Goal: Transaction & Acquisition: Purchase product/service

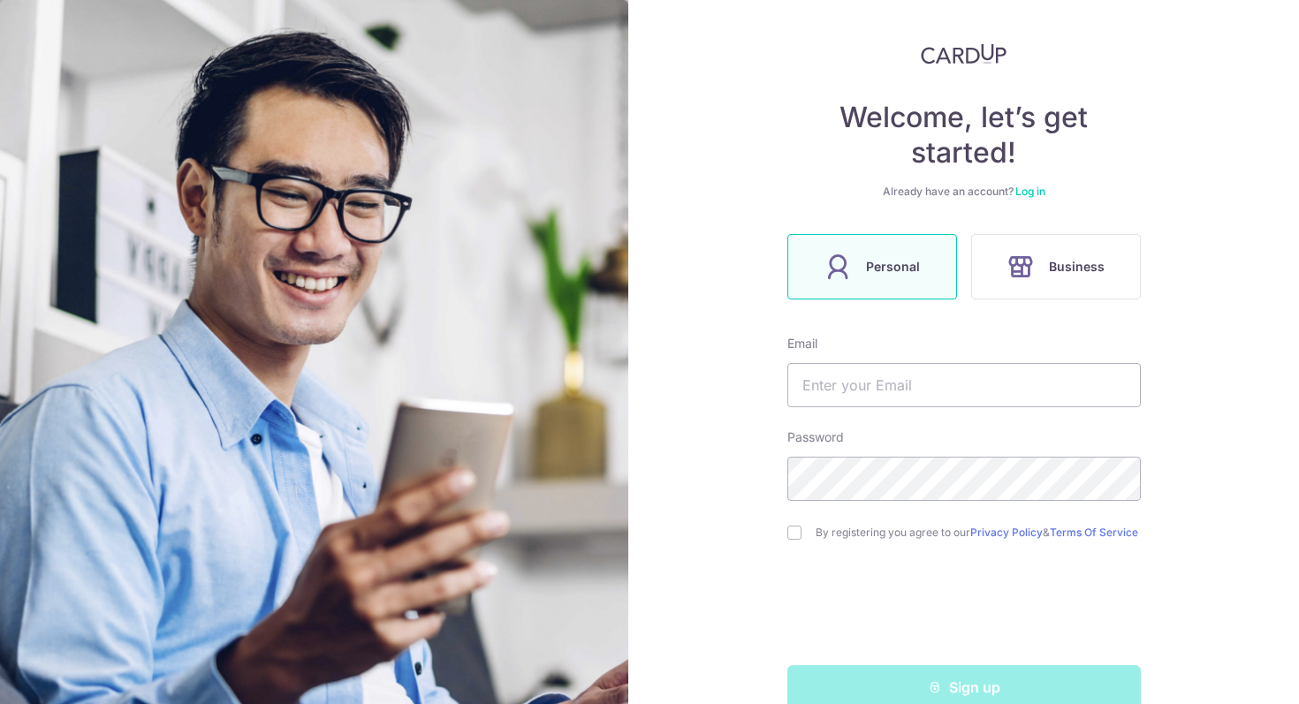
scroll to position [125, 0]
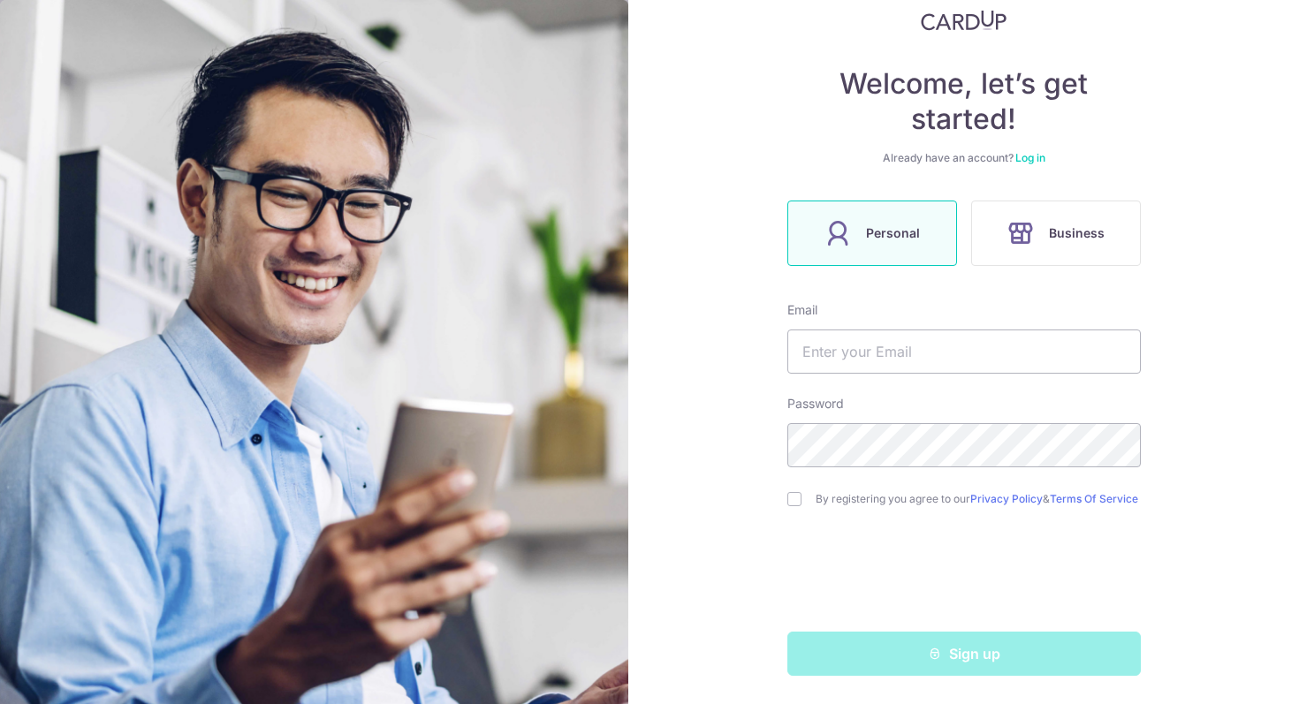
click at [965, 370] on form "Email Password By registering you agree to our Privacy Policy & Terms Of Servic…" at bounding box center [965, 488] width 354 height 375
click at [962, 362] on input "text" at bounding box center [965, 352] width 354 height 44
type input "w.shihuiz@gmail.com"
click at [796, 499] on input "checkbox" at bounding box center [795, 499] width 14 height 14
checkbox input "true"
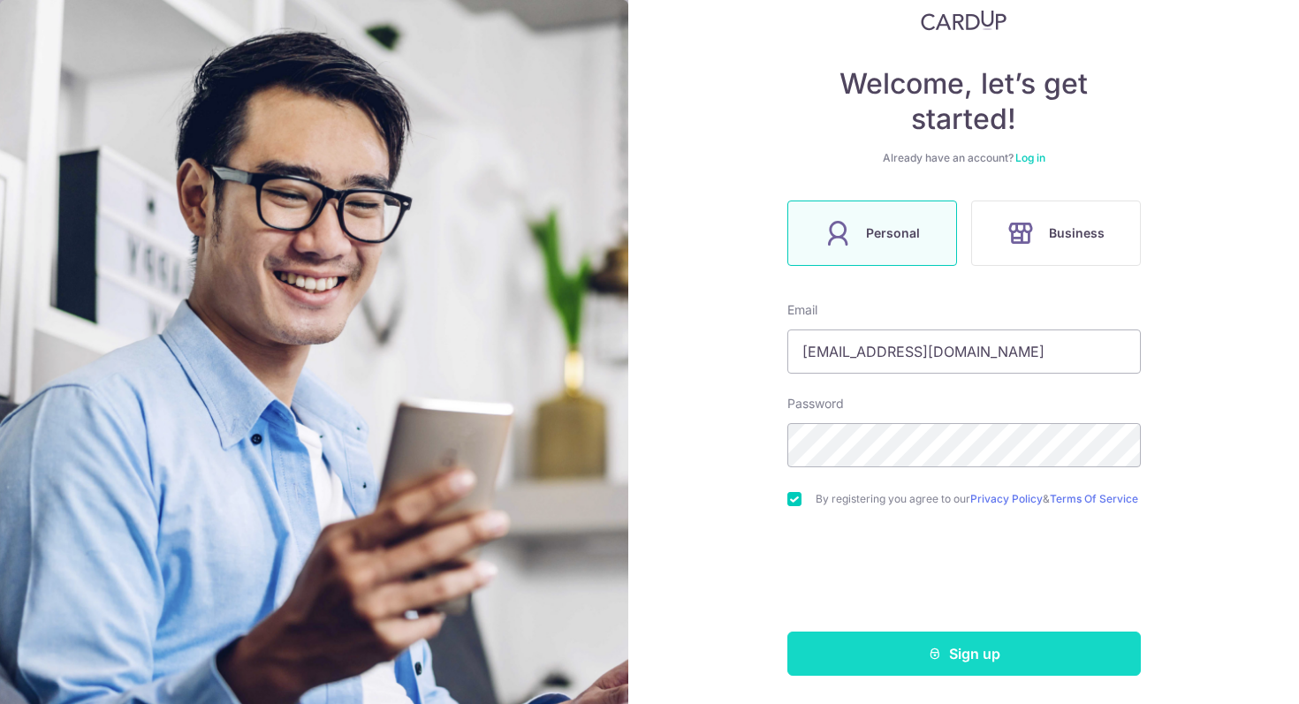
click at [965, 664] on button "Sign up" at bounding box center [965, 654] width 354 height 44
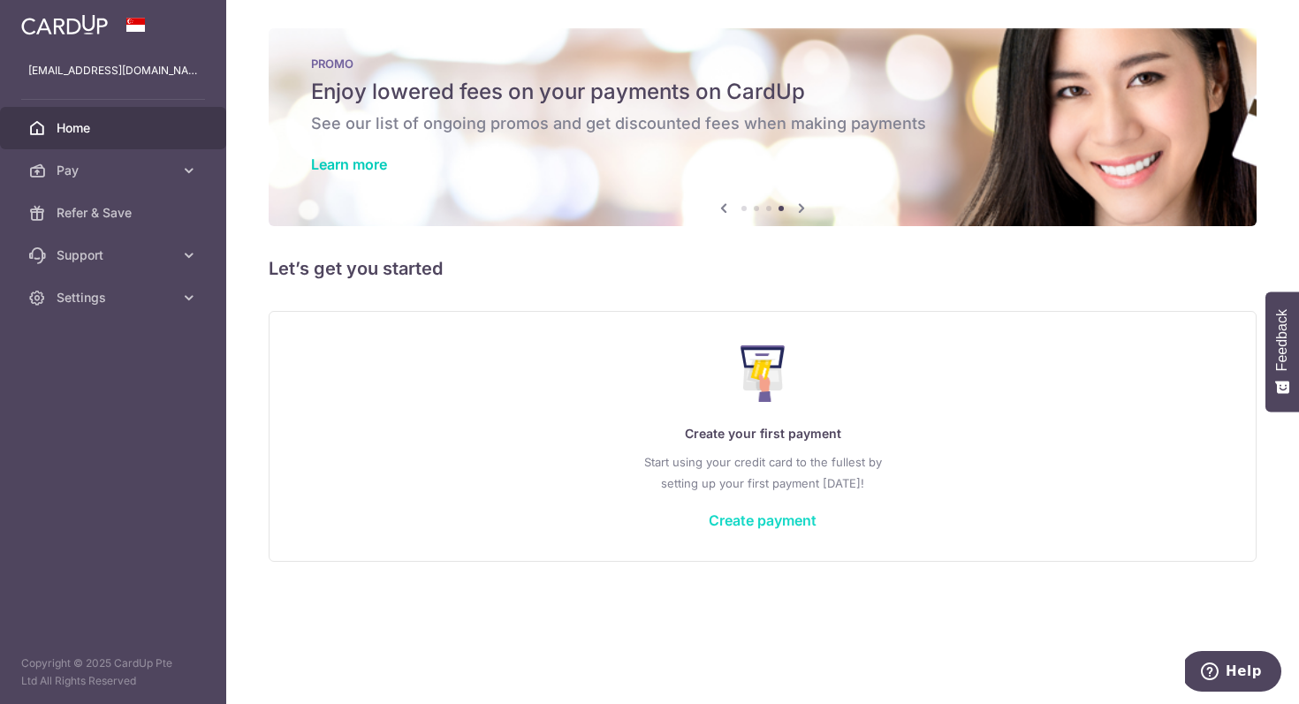
click at [741, 518] on link "Create payment" at bounding box center [763, 521] width 108 height 18
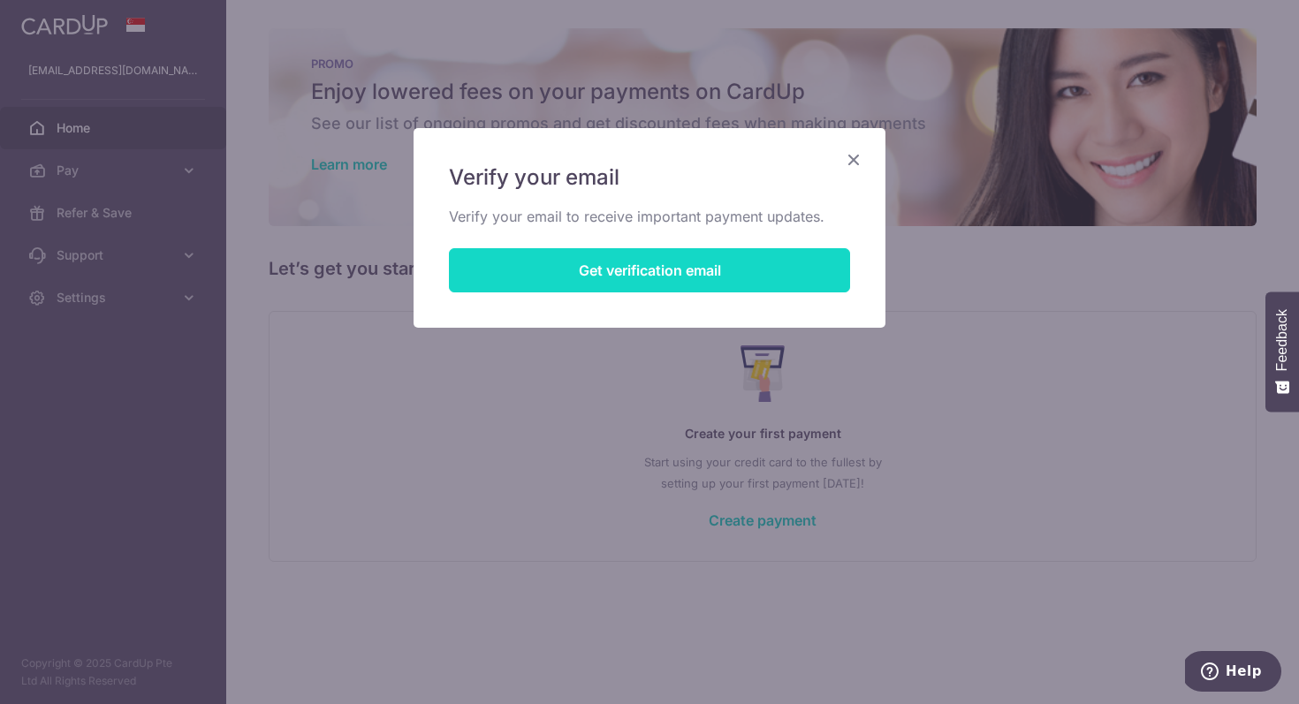
click at [696, 278] on button "Get verification email" at bounding box center [649, 270] width 401 height 44
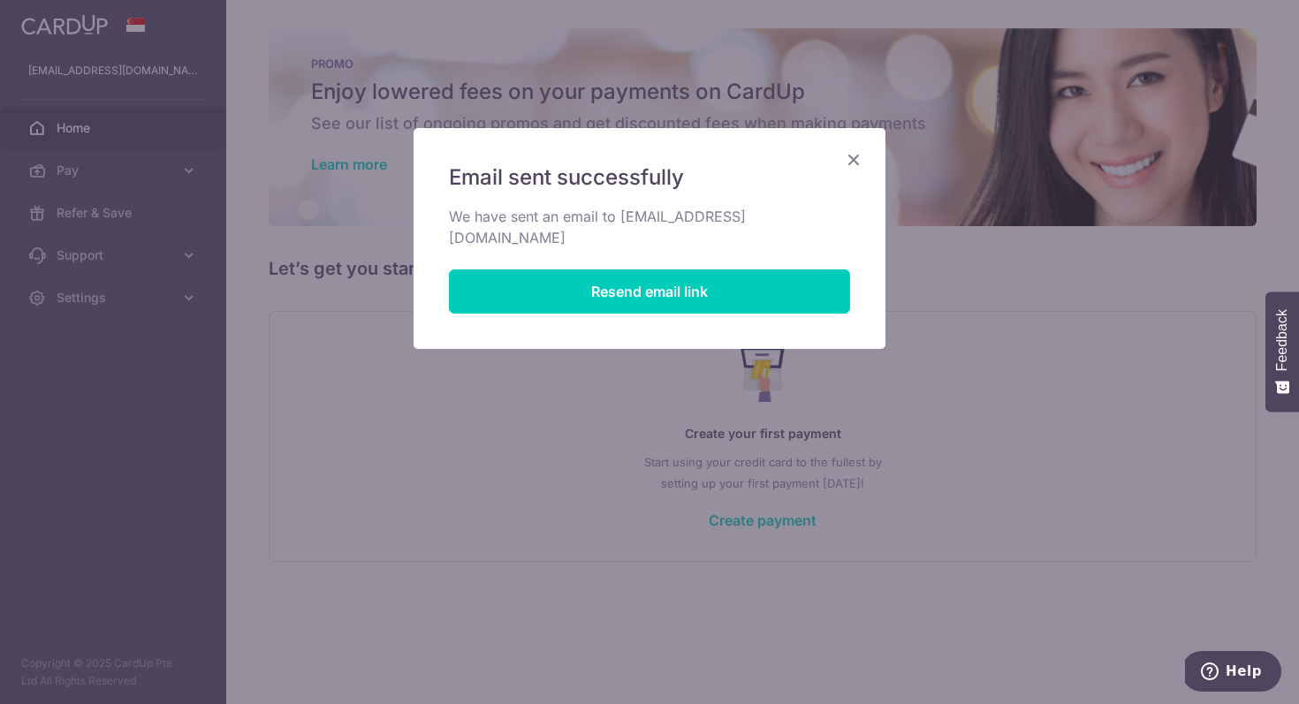
click at [852, 164] on icon "Close" at bounding box center [853, 160] width 21 height 22
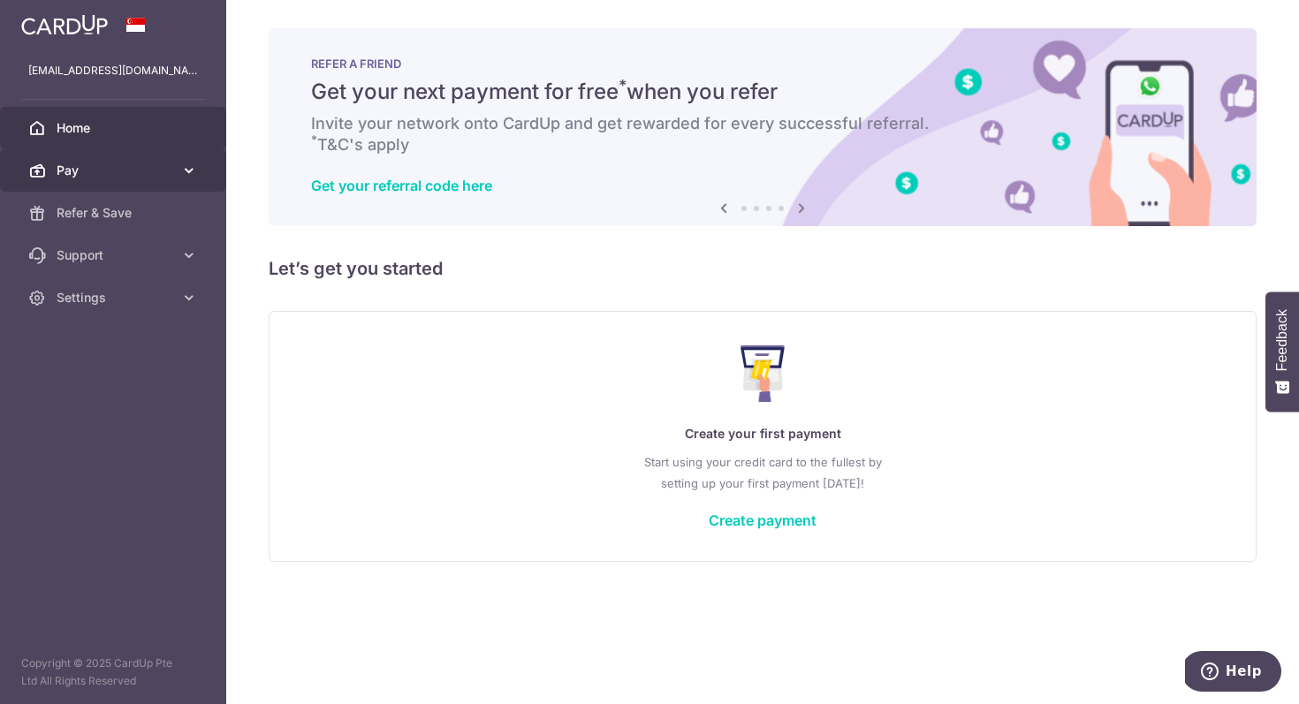
click at [143, 168] on span "Pay" at bounding box center [115, 171] width 117 height 18
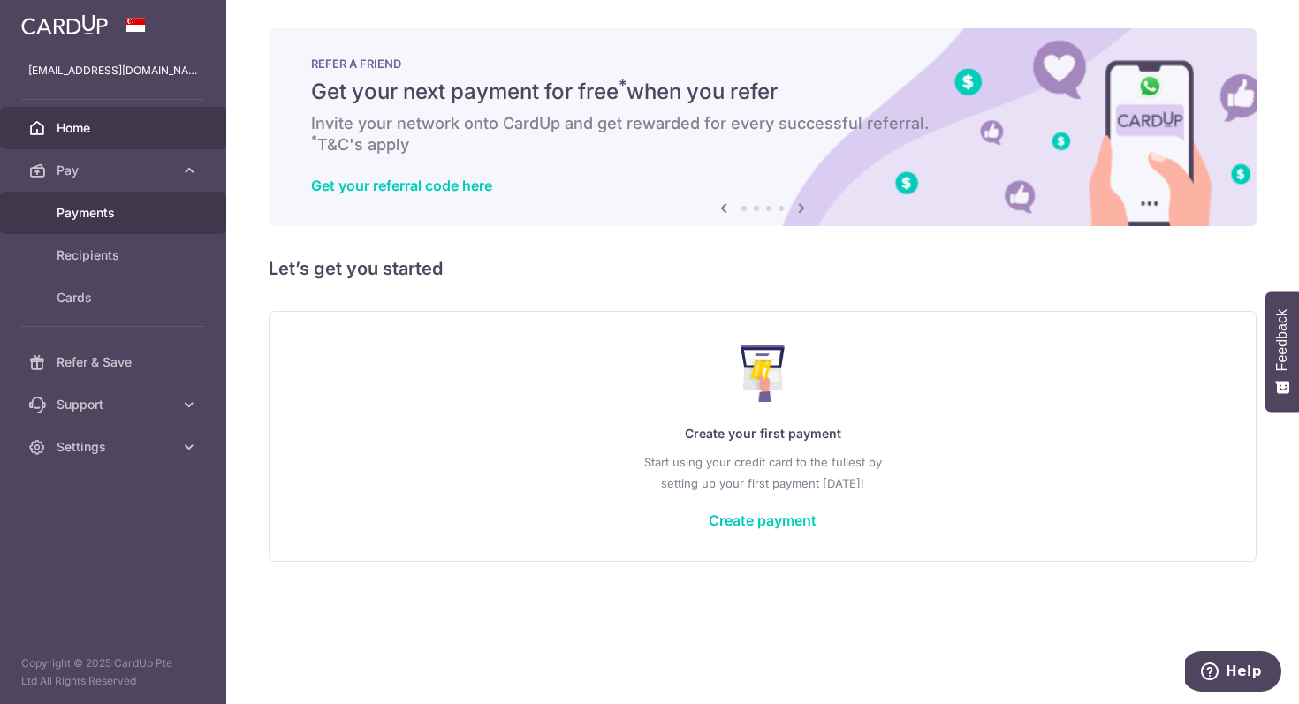
click at [110, 226] on link "Payments" at bounding box center [113, 213] width 226 height 42
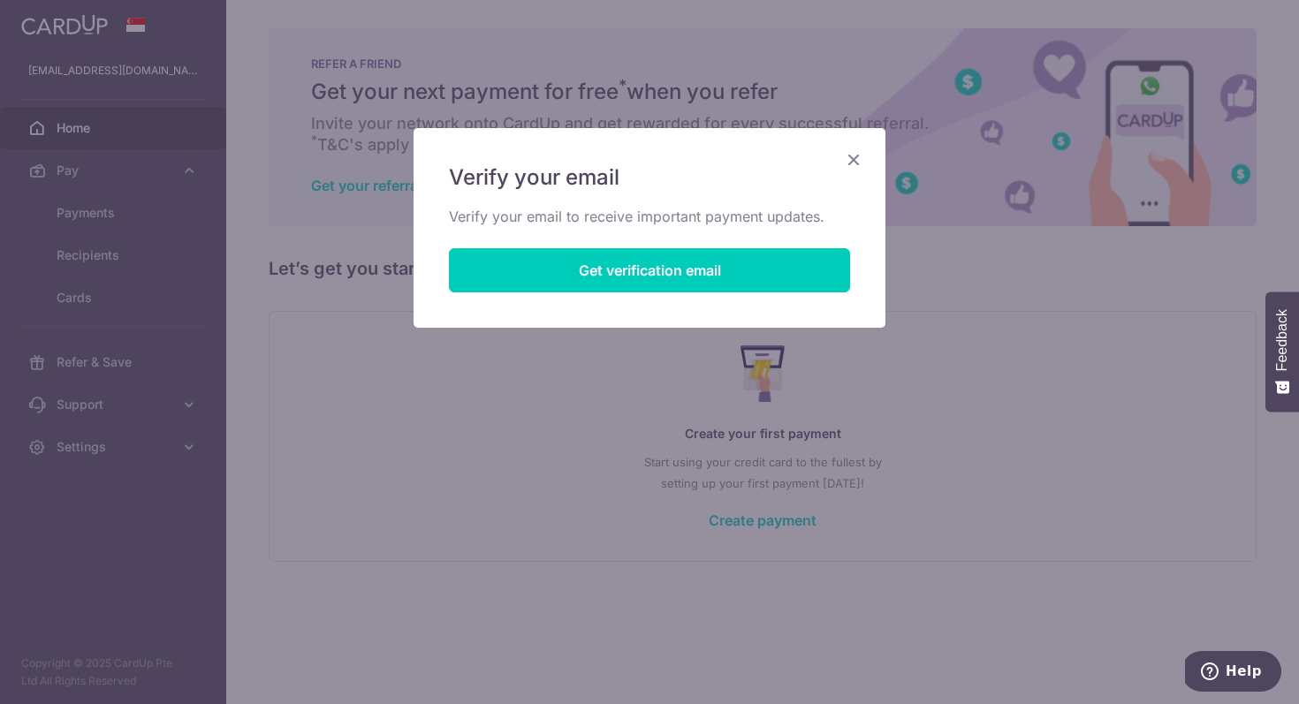
click at [854, 167] on icon "Close" at bounding box center [853, 160] width 21 height 22
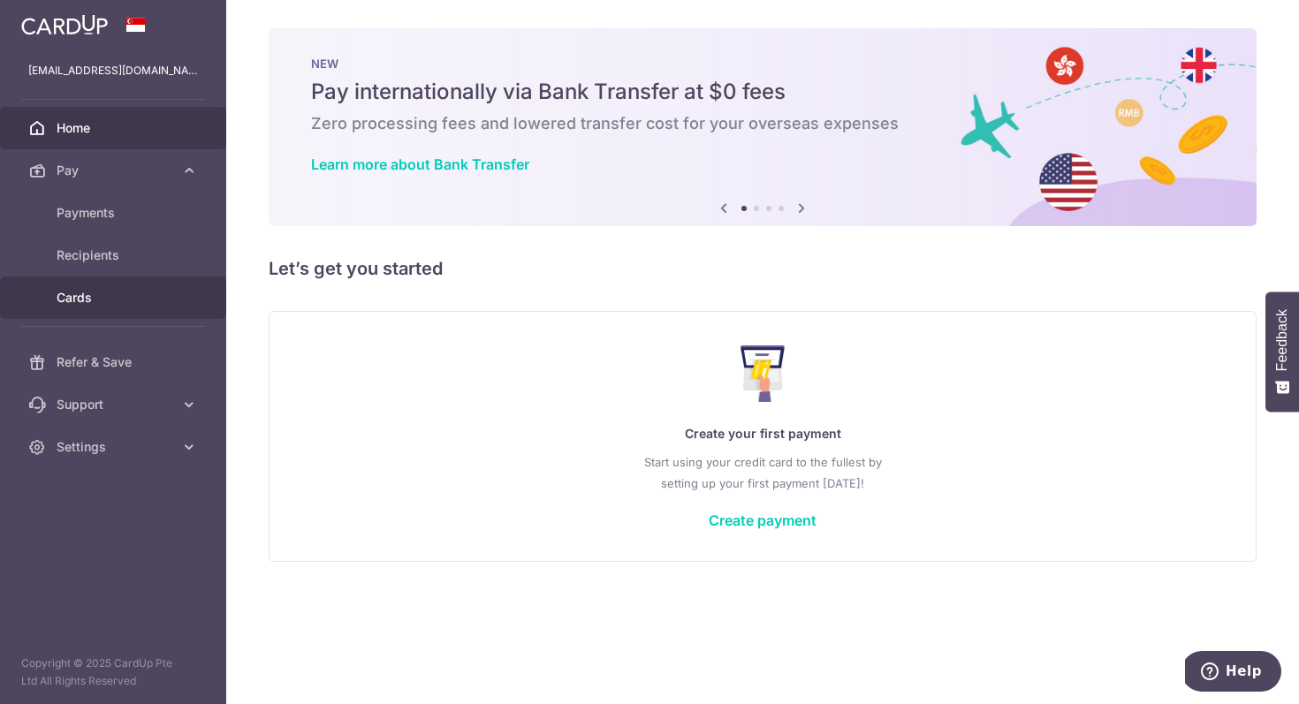
click at [164, 308] on link "Cards" at bounding box center [113, 298] width 226 height 42
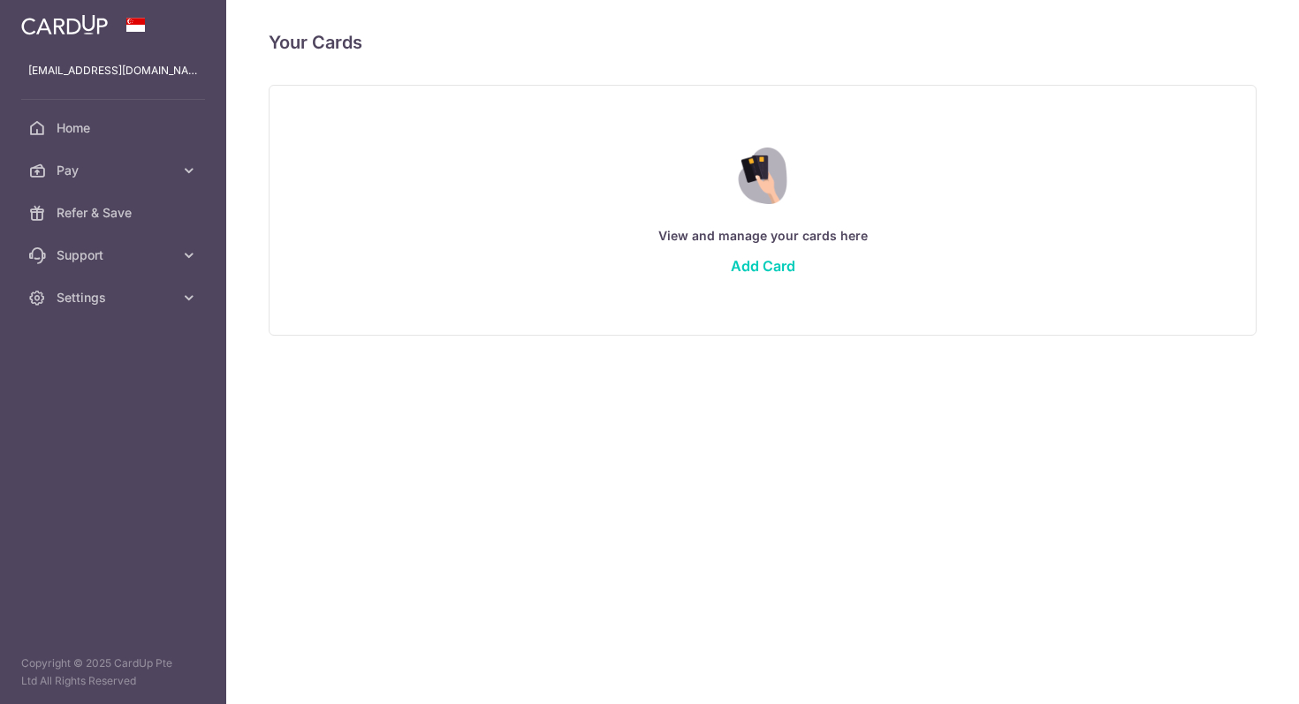
click at [781, 276] on div "View and manage your cards here Add Card" at bounding box center [763, 209] width 944 height 153
click at [781, 267] on link "Add Card" at bounding box center [763, 266] width 65 height 18
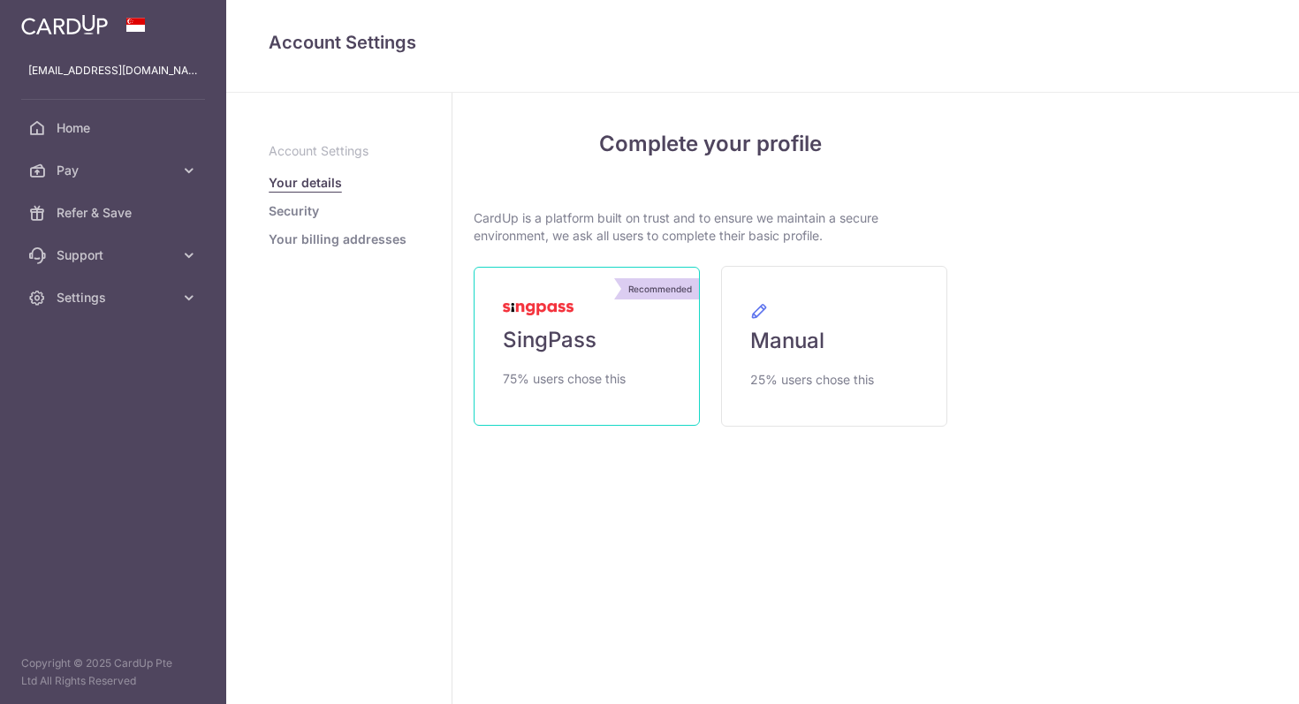
click at [627, 351] on link "Recommended SingPass 75% users chose this" at bounding box center [587, 346] width 226 height 159
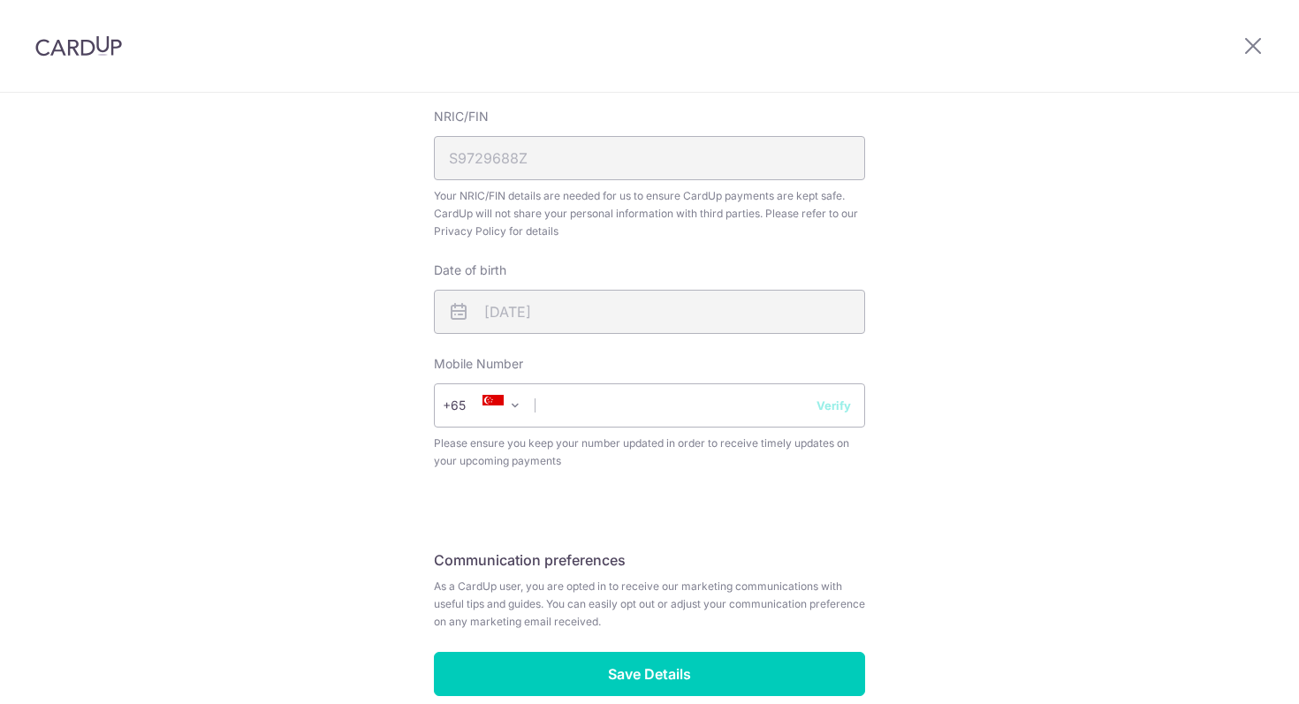
scroll to position [552, 0]
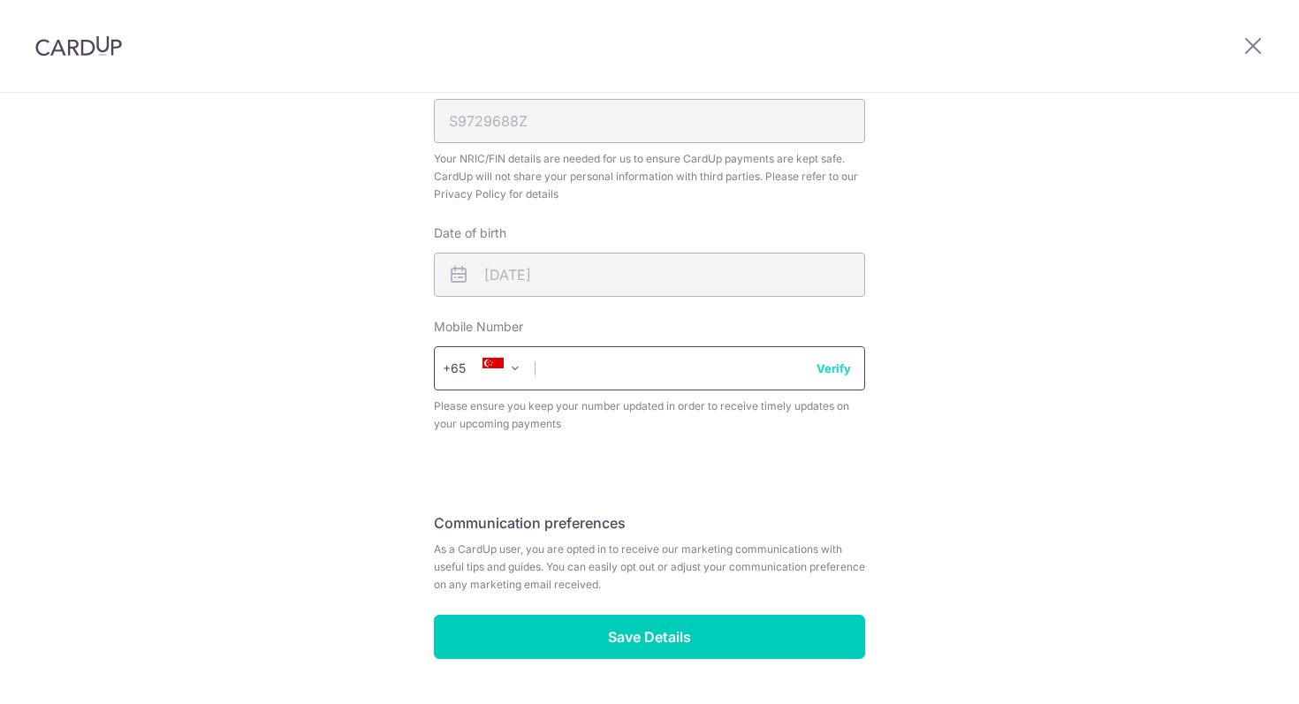
click at [675, 380] on input "text" at bounding box center [649, 369] width 431 height 44
type input "91820145"
click at [837, 377] on button "Verify" at bounding box center [834, 369] width 34 height 18
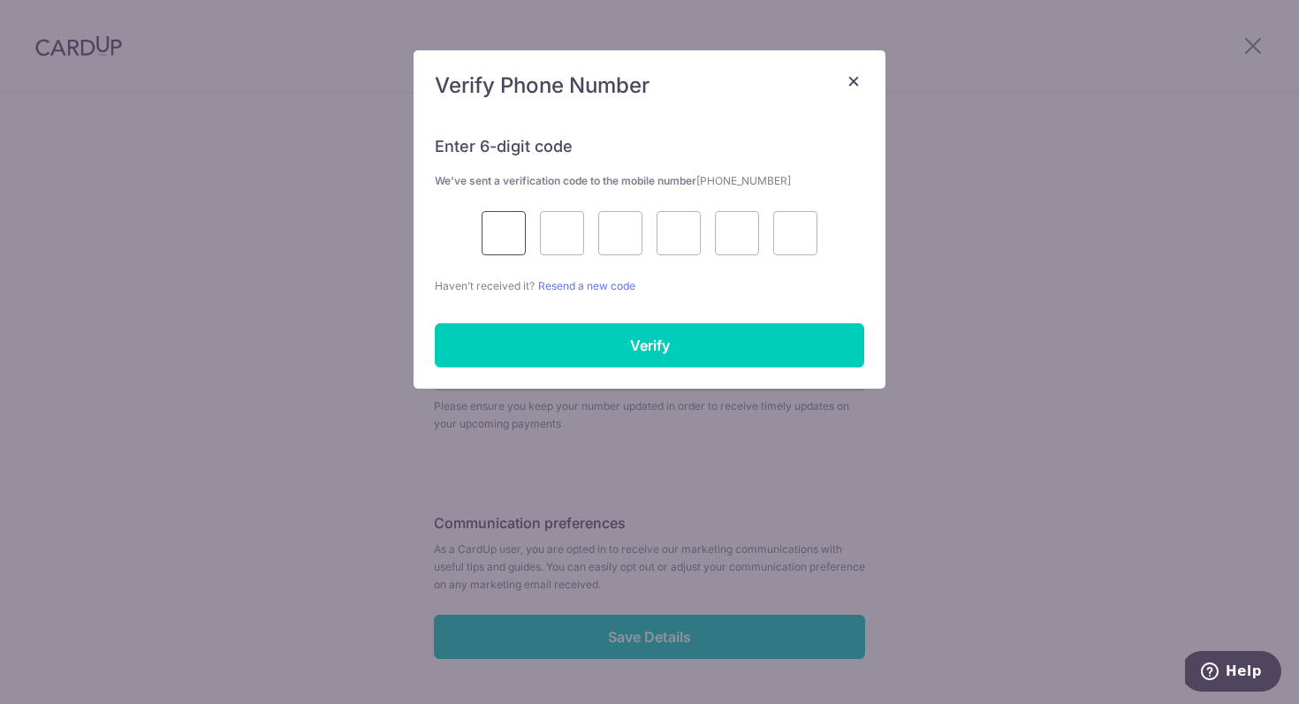
click at [521, 244] on input "text" at bounding box center [504, 233] width 44 height 44
type input "3"
type input "0"
type input "2"
type input "3"
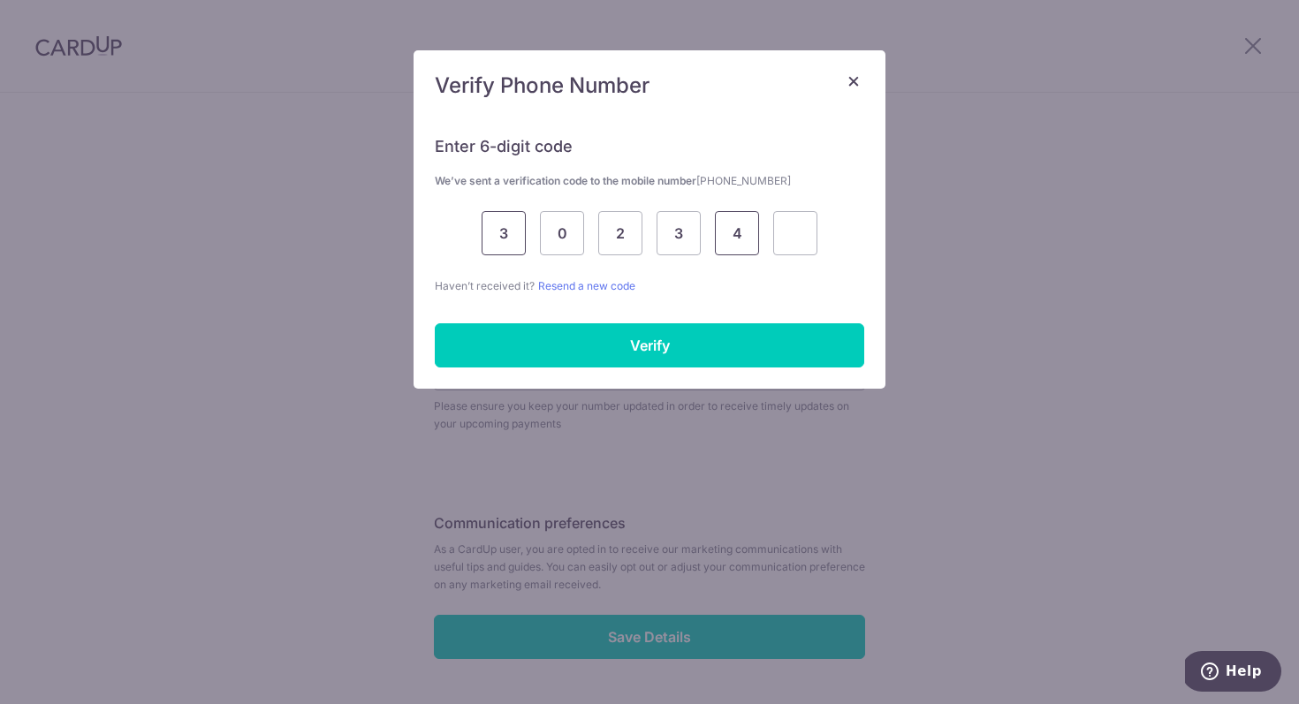
type input "4"
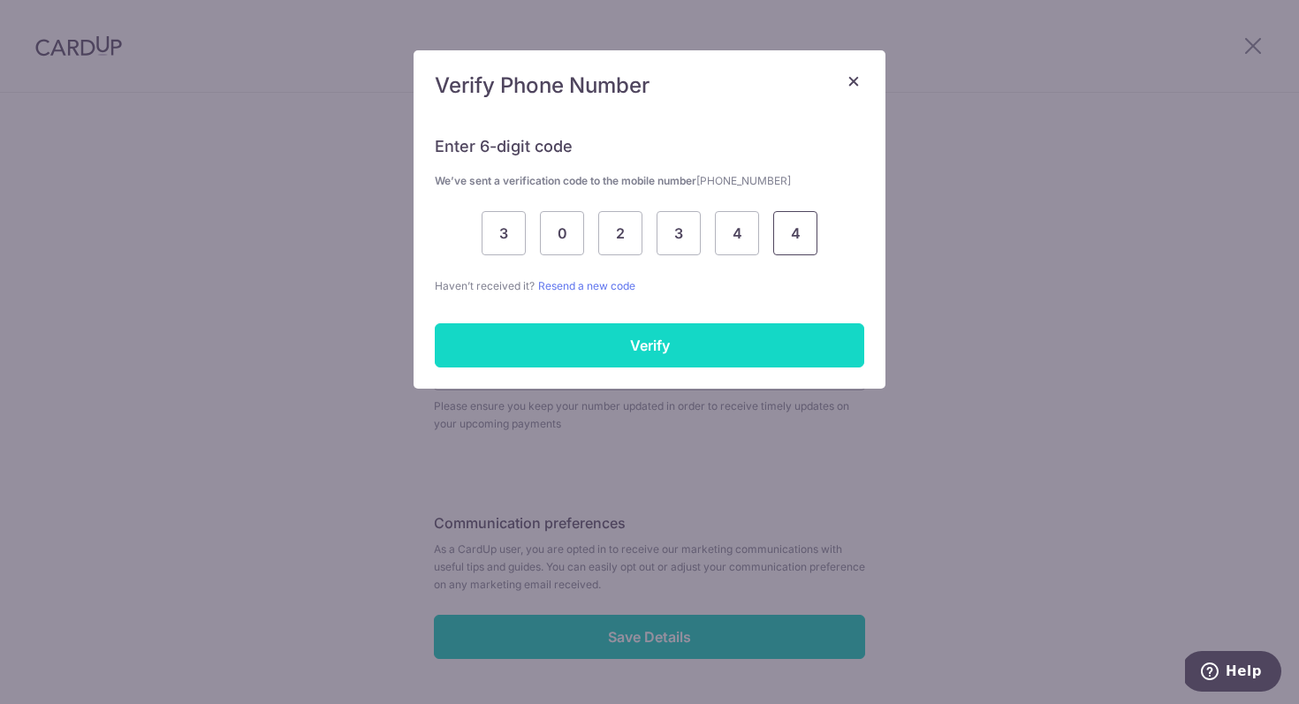
type input "4"
click at [522, 347] on input "Verify" at bounding box center [650, 346] width 430 height 44
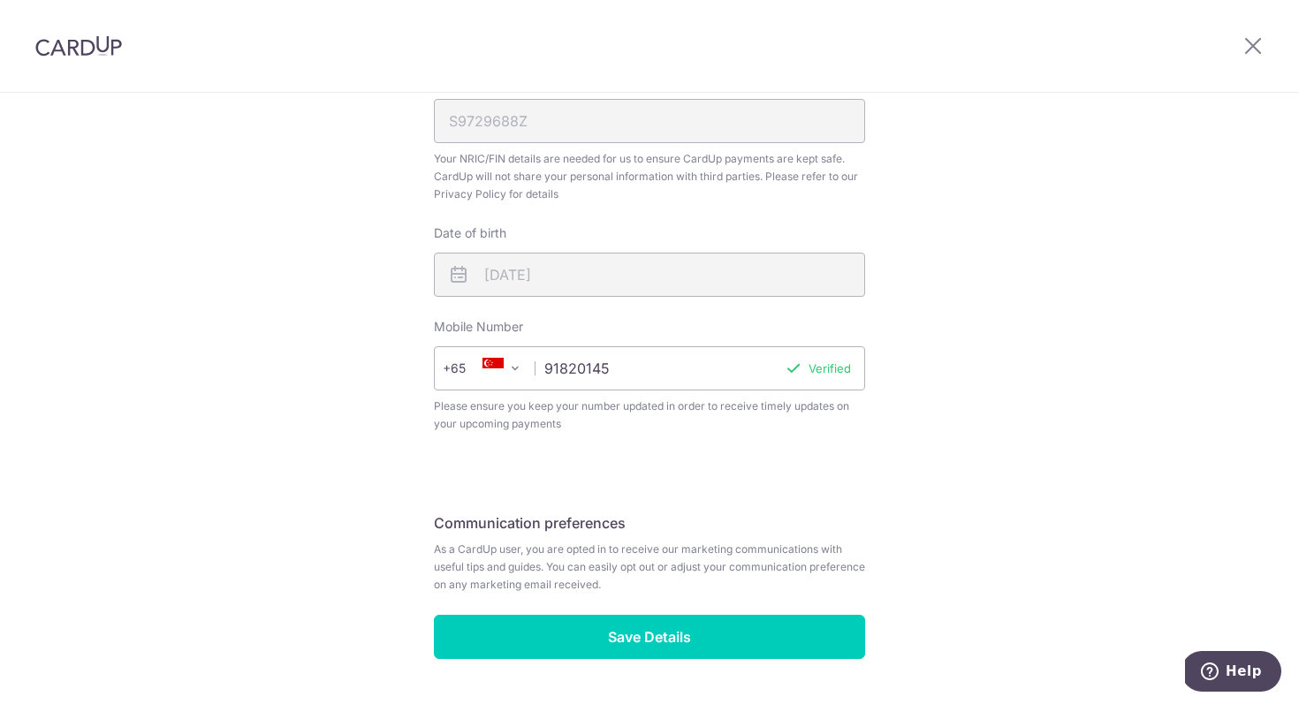
click at [567, 360] on input "91820145" at bounding box center [649, 369] width 431 height 44
click at [731, 520] on h5 "Communication preferences" at bounding box center [649, 523] width 431 height 21
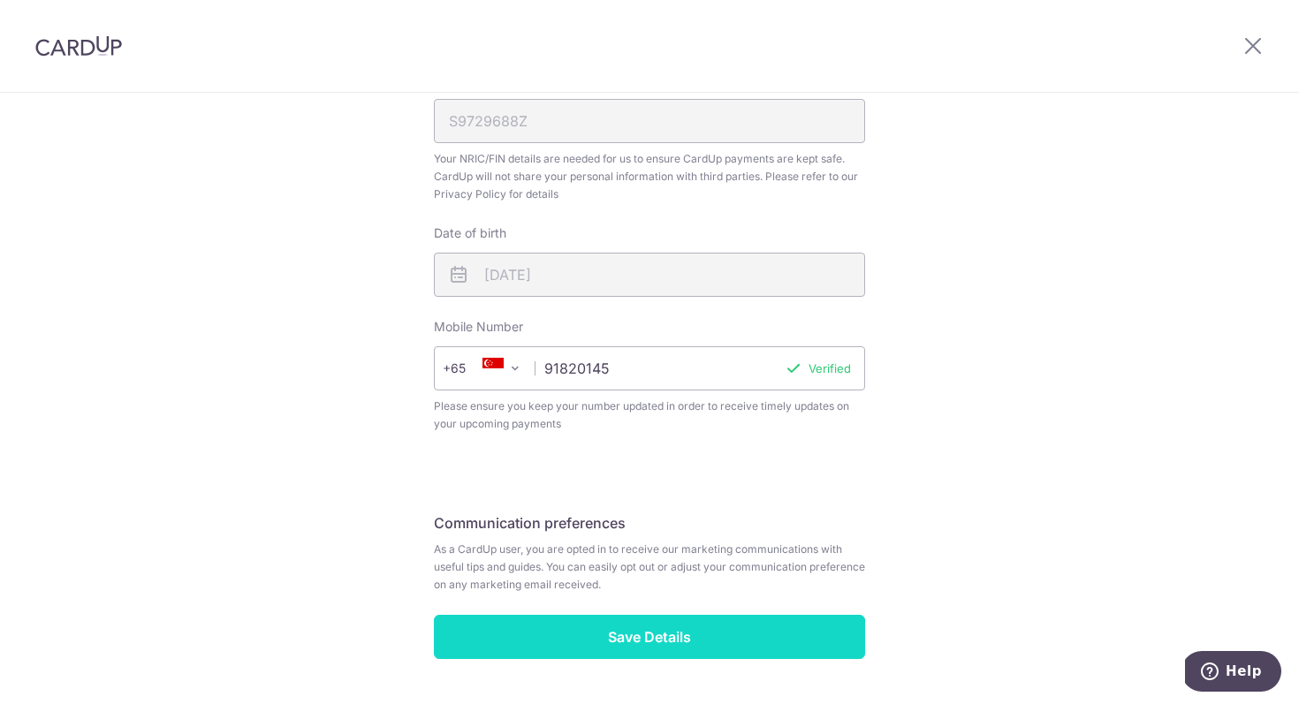
click at [685, 621] on input "Save Details" at bounding box center [649, 637] width 431 height 44
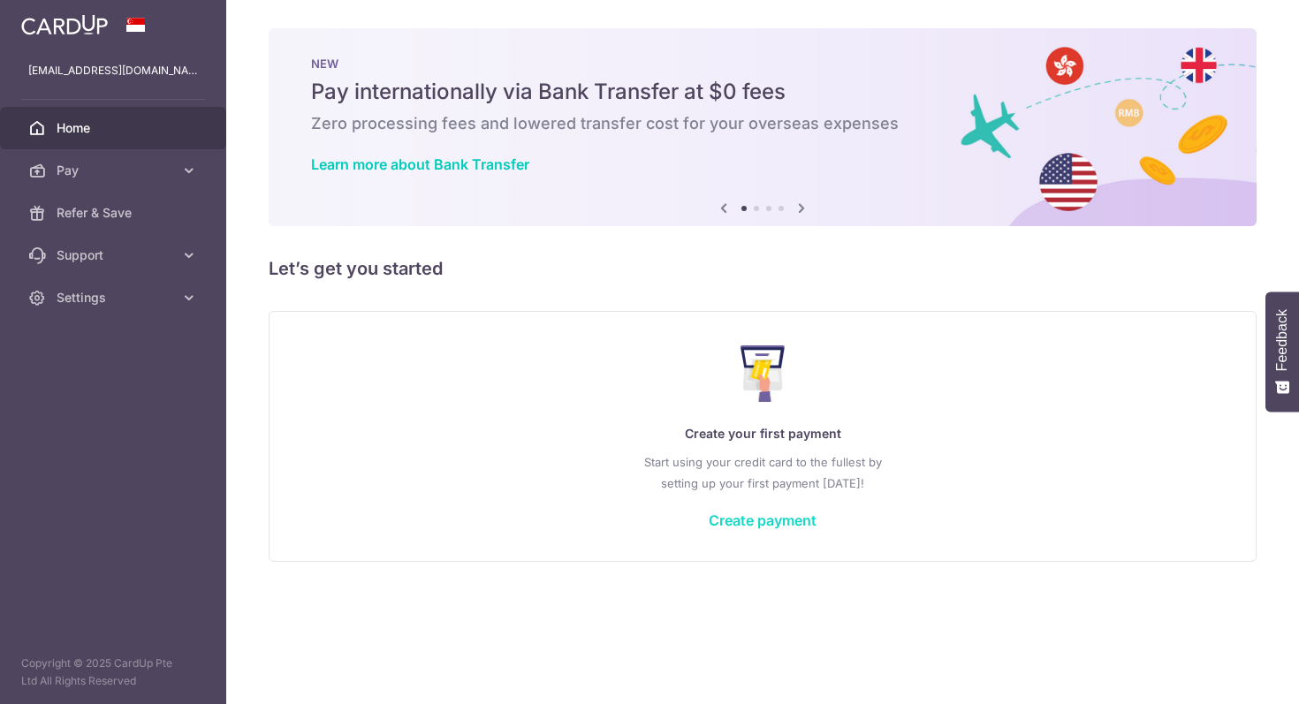
click at [739, 526] on link "Create payment" at bounding box center [763, 521] width 108 height 18
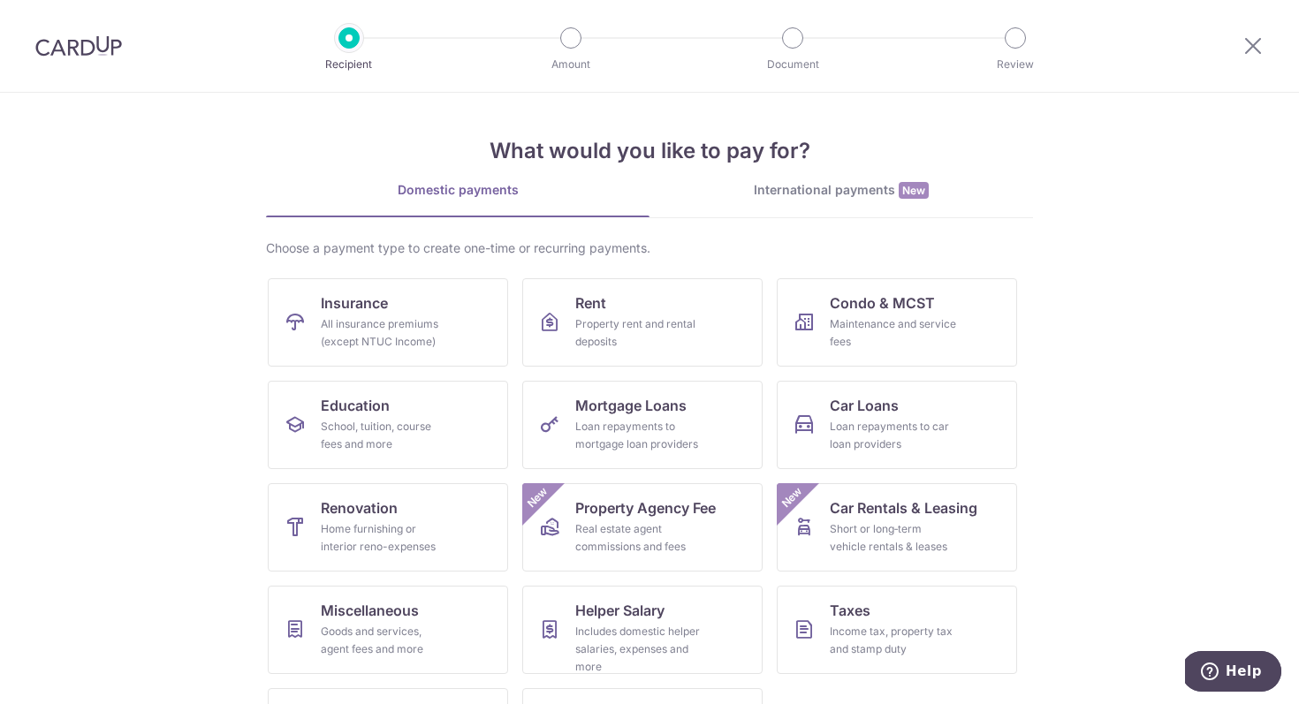
click at [488, 250] on div "Choose a payment type to create one-time or recurring payments." at bounding box center [649, 249] width 767 height 18
click at [518, 232] on div "Domestic payments International payments New Choose a payment type to create on…" at bounding box center [649, 486] width 767 height 610
click at [463, 300] on link "Insurance All insurance premiums (except NTUC Income)" at bounding box center [388, 322] width 240 height 88
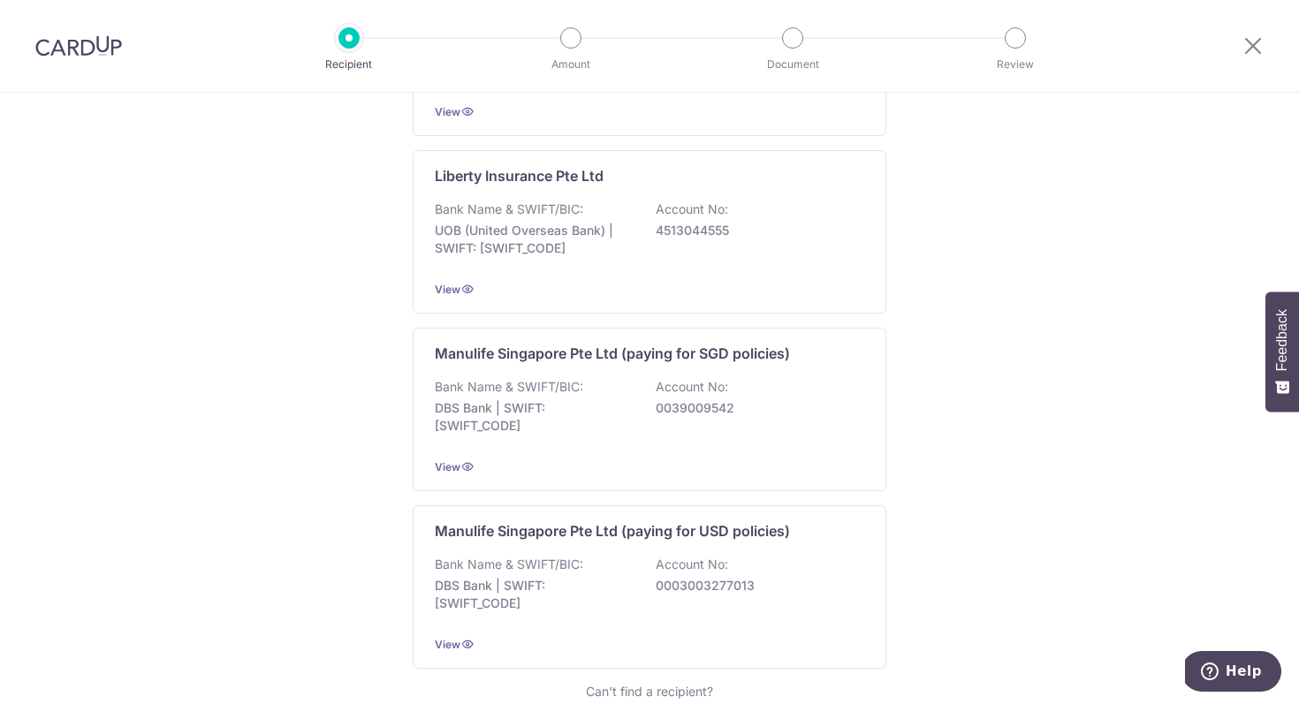
click at [705, 358] on div "Manulife Singapore Pte Ltd (paying for SGD policies) Bank Name & SWIFT/BIC: DBS…" at bounding box center [650, 410] width 474 height 164
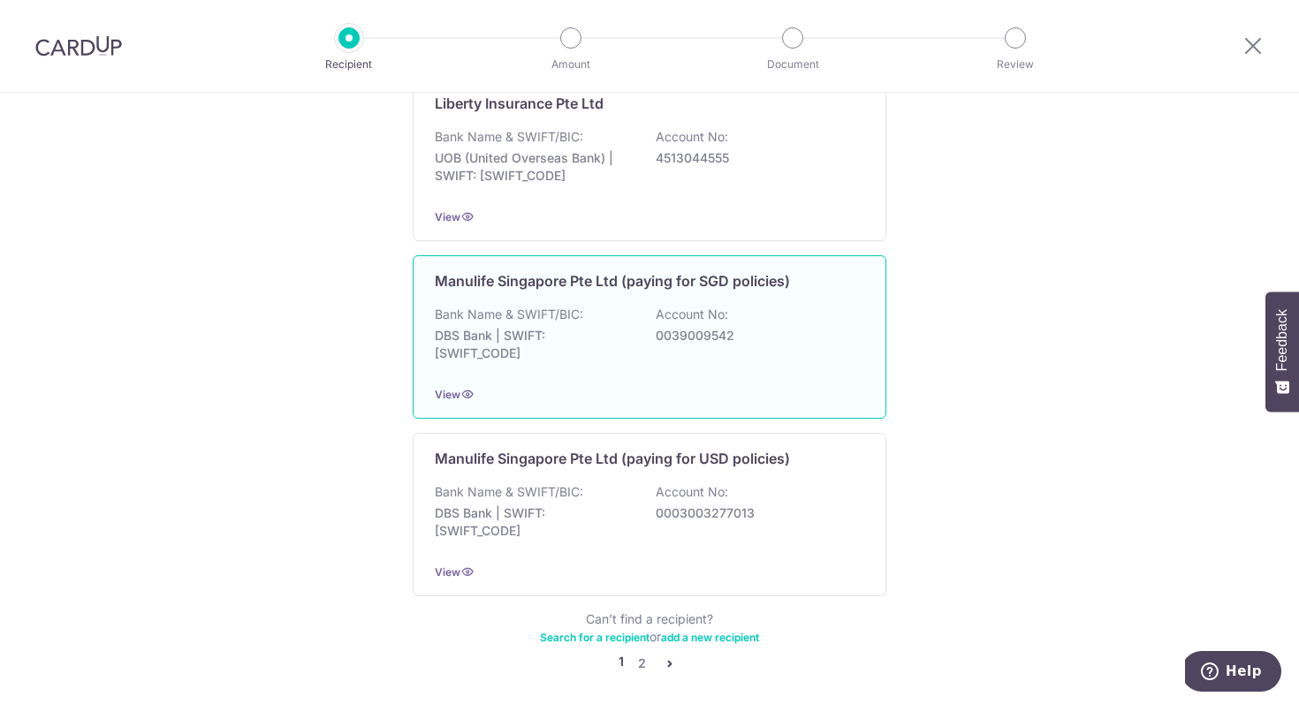
scroll to position [1710, 0]
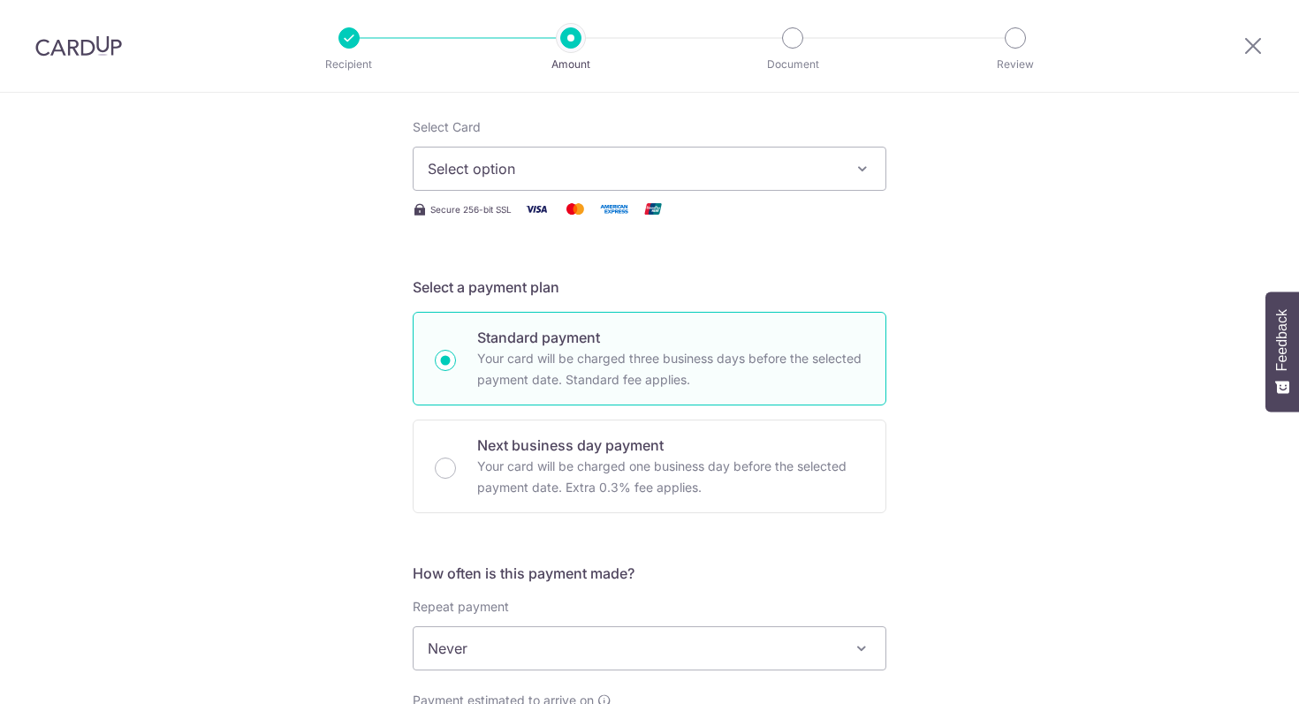
scroll to position [192, 0]
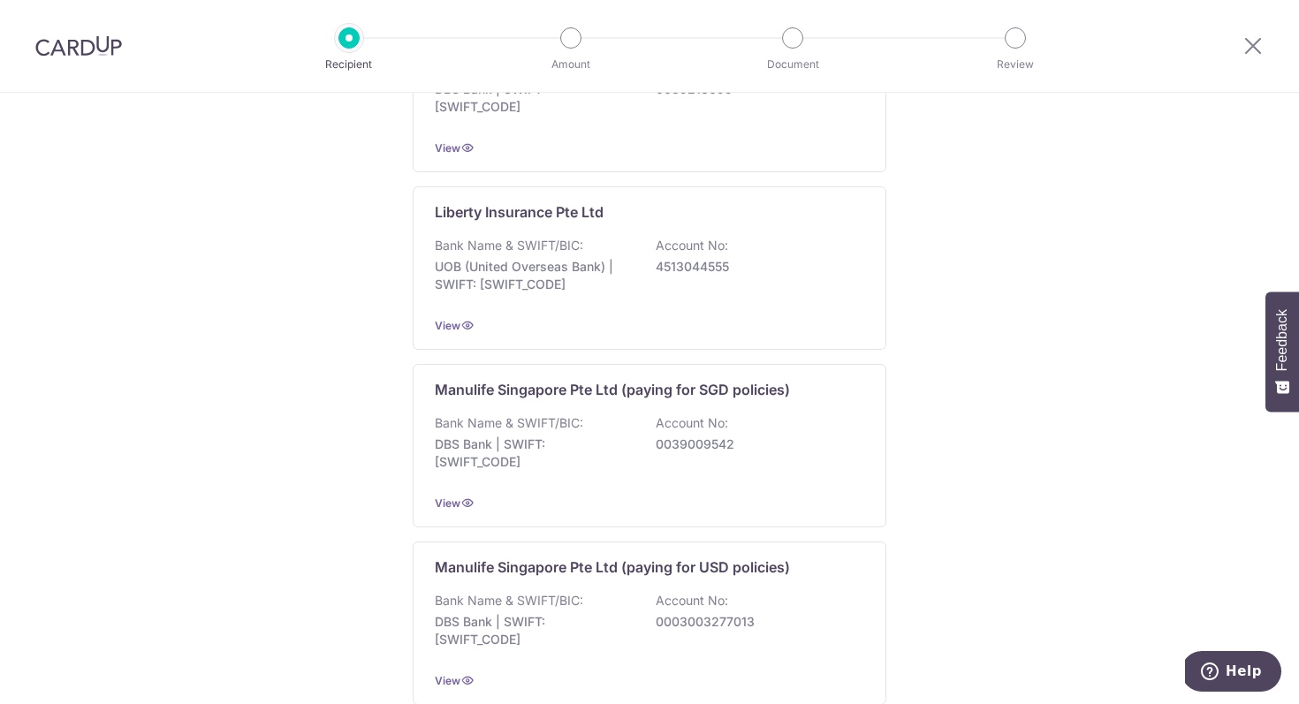
scroll to position [1710, 0]
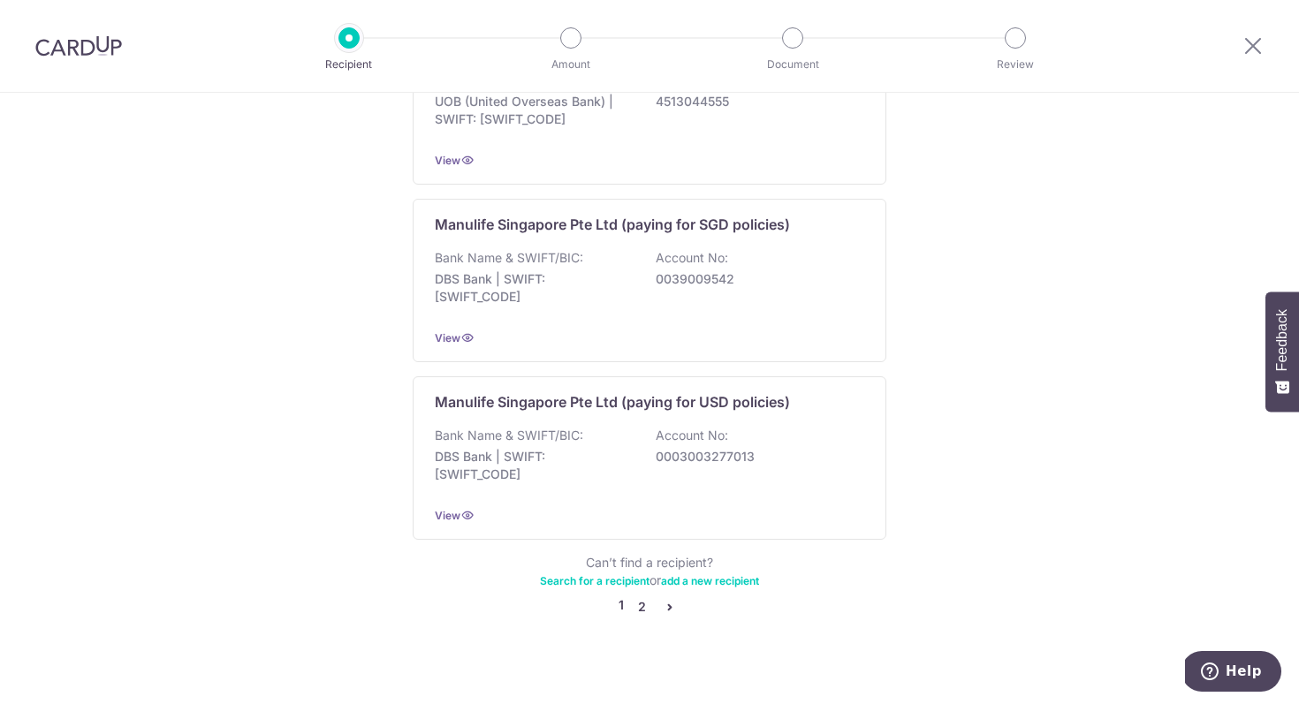
click at [645, 597] on link "2" at bounding box center [641, 607] width 21 height 21
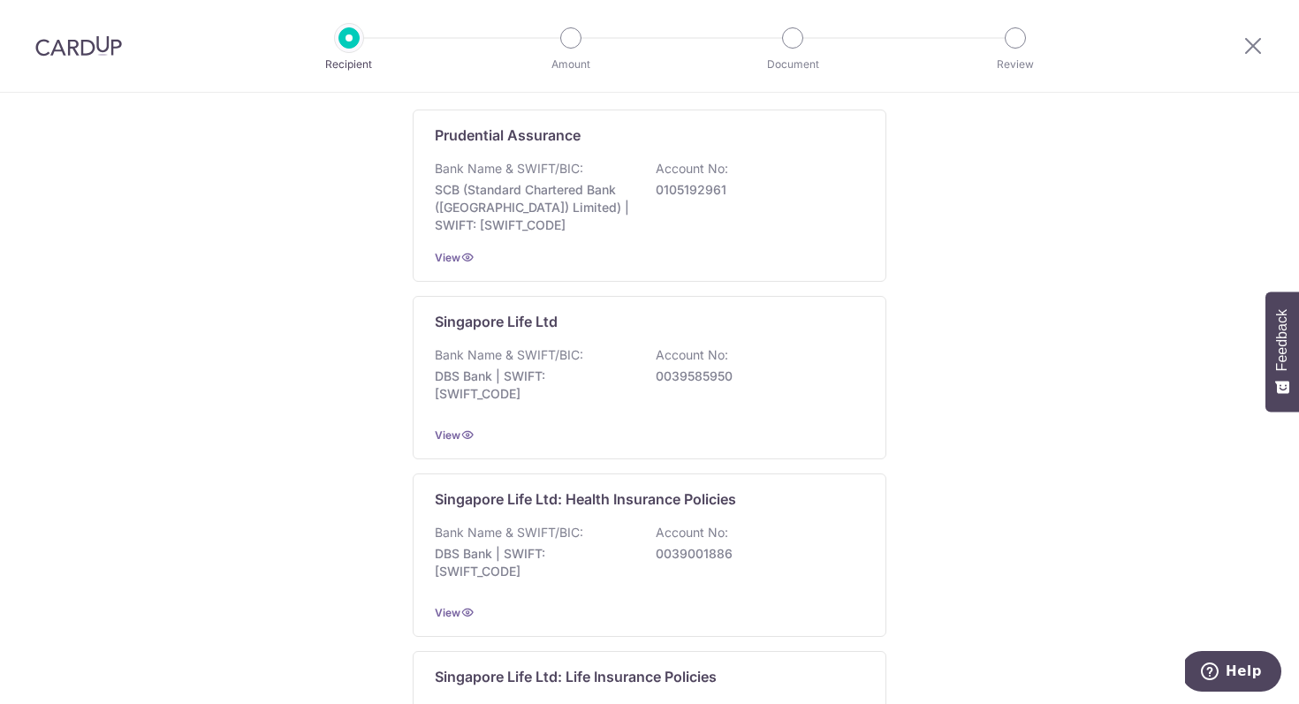
scroll to position [0, 0]
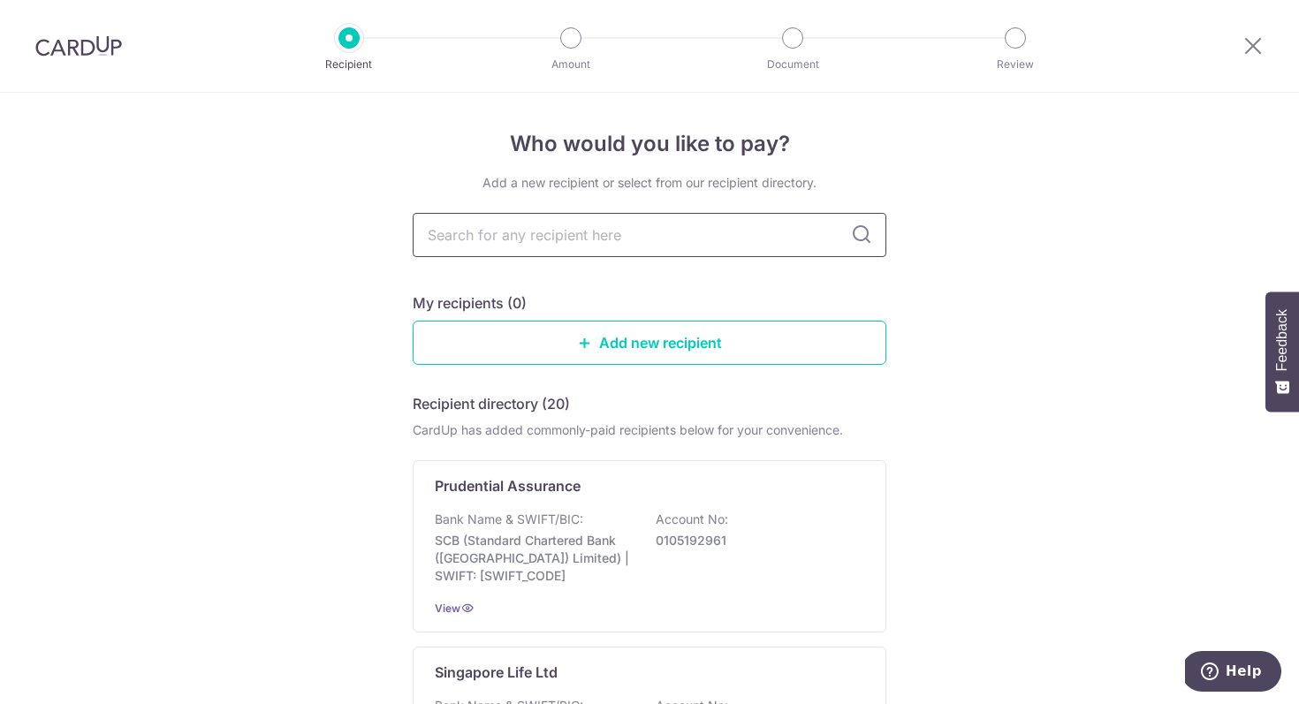
click at [793, 231] on input "text" at bounding box center [650, 235] width 474 height 44
click at [778, 239] on input "text" at bounding box center [650, 235] width 474 height 44
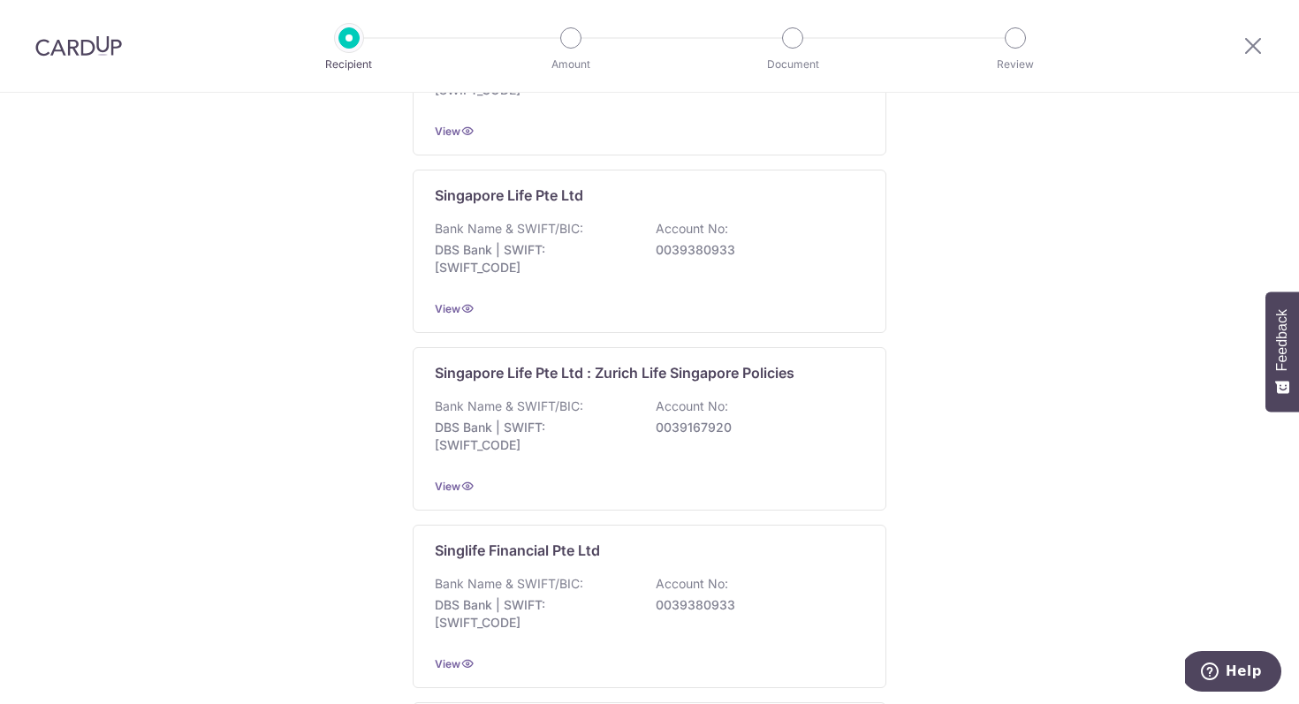
scroll to position [1718, 0]
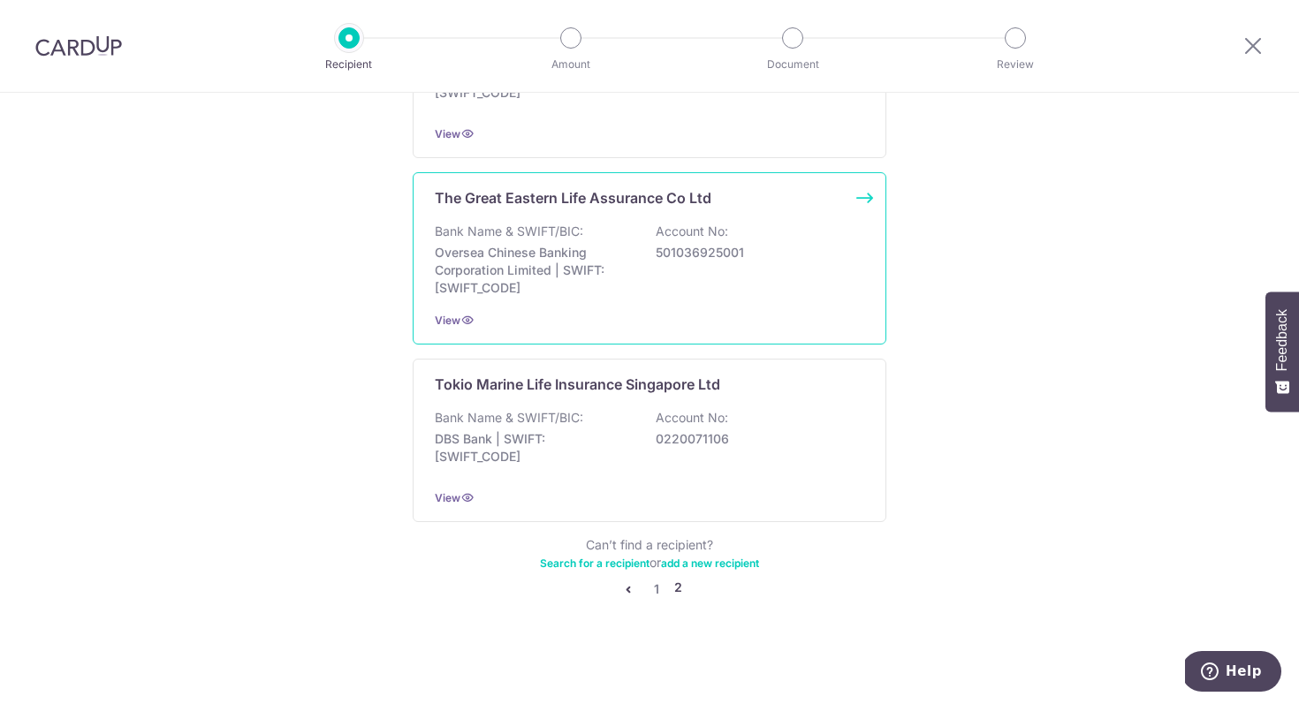
click at [686, 298] on div "The Great Eastern Life Assurance Co Ltd Bank Name & SWIFT/BIC: Oversea Chinese …" at bounding box center [650, 258] width 474 height 172
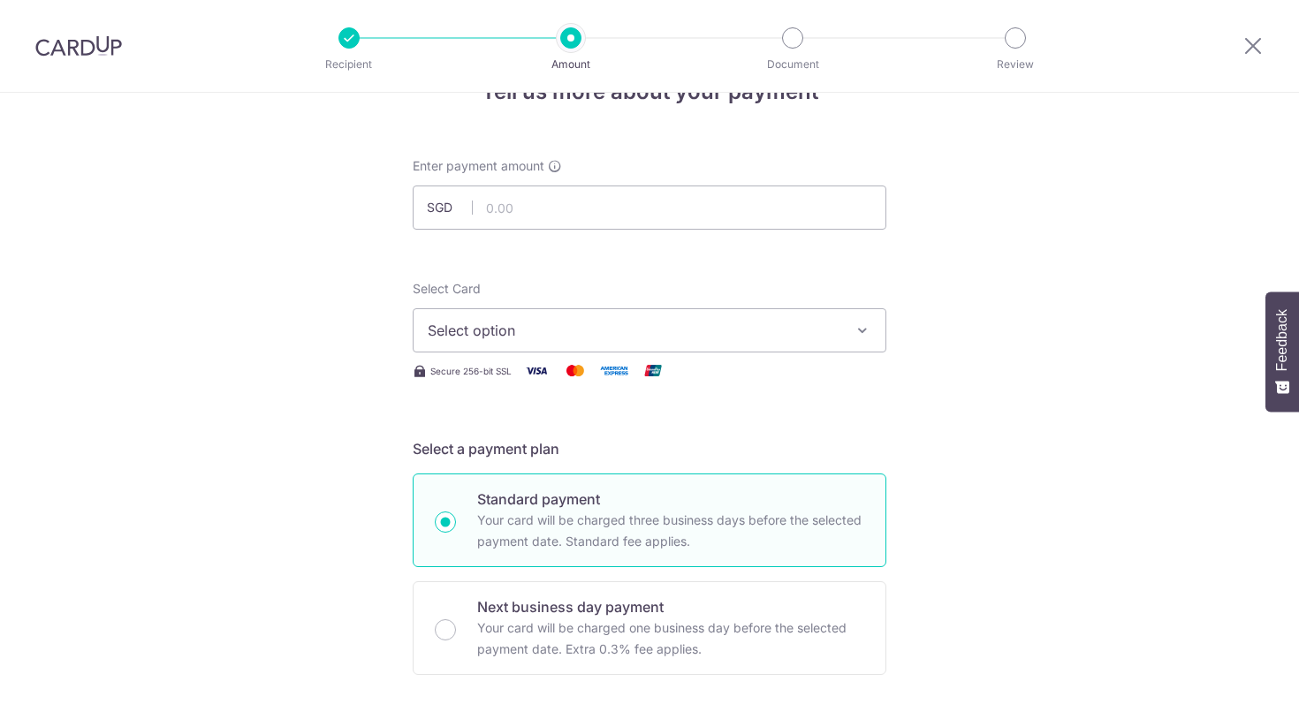
scroll to position [70, 0]
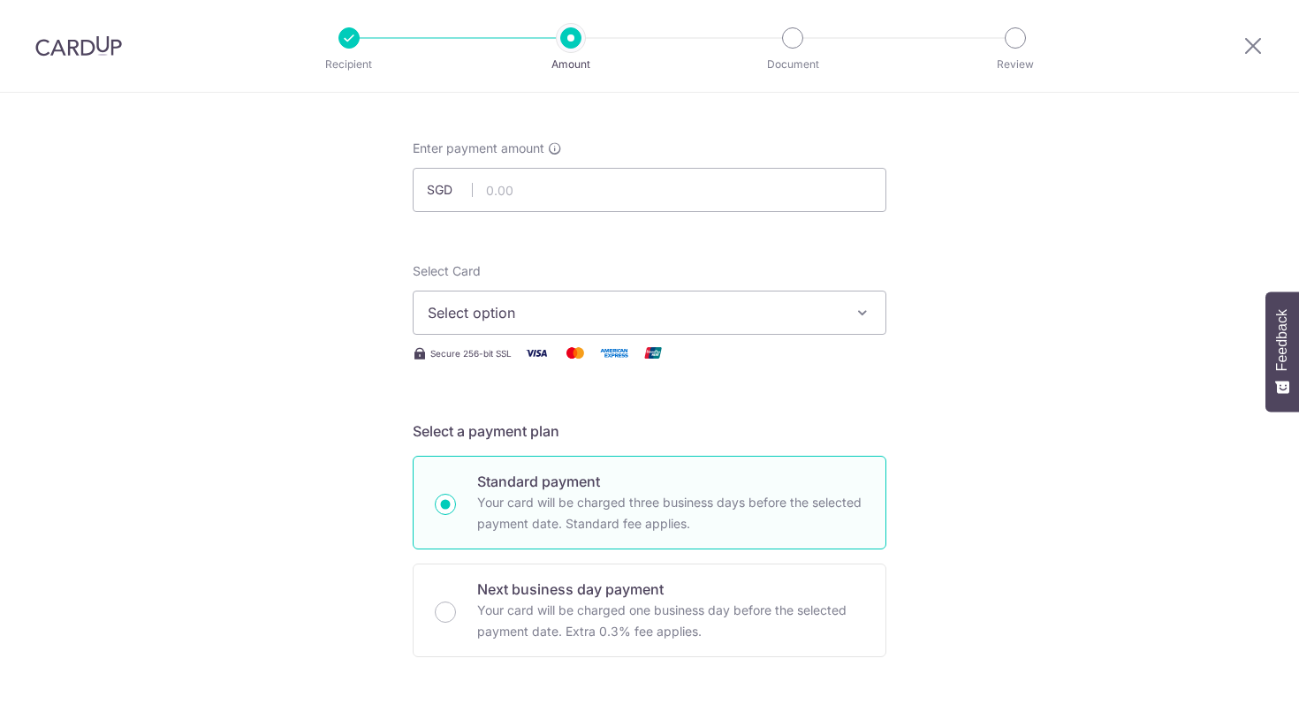
click at [685, 323] on span "Select option" at bounding box center [634, 312] width 412 height 21
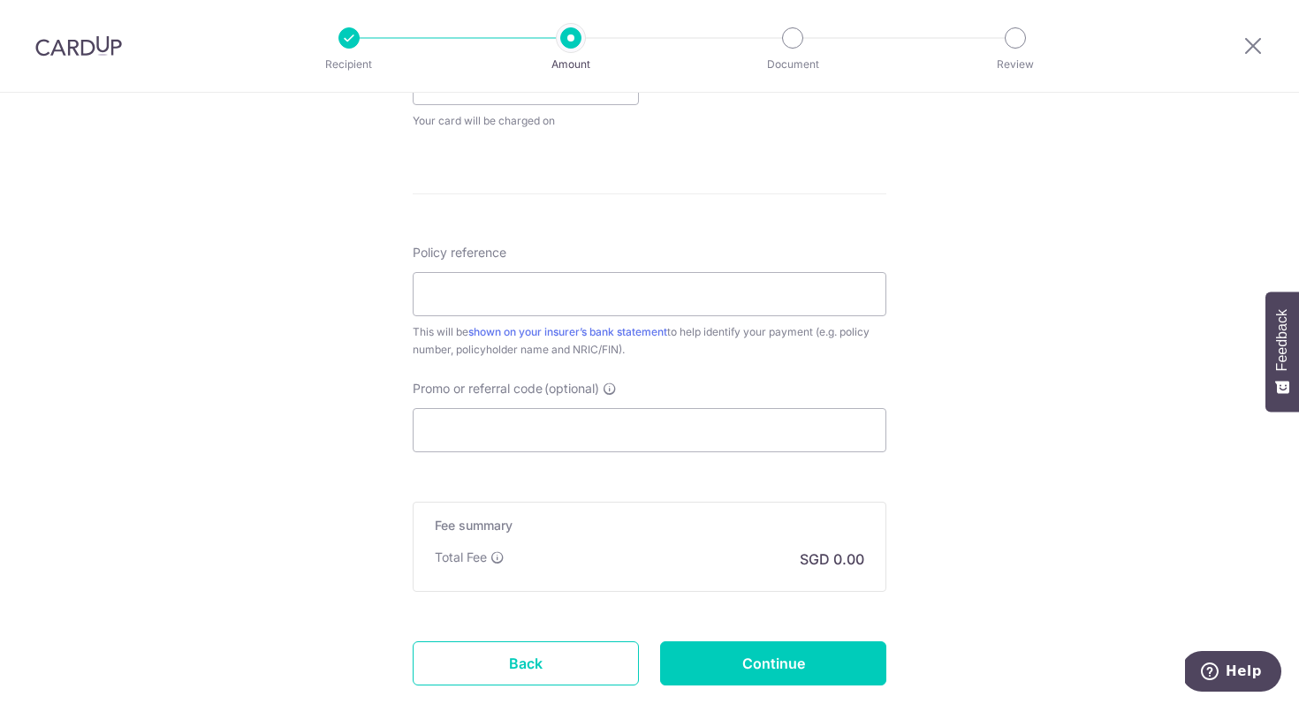
scroll to position [861, 0]
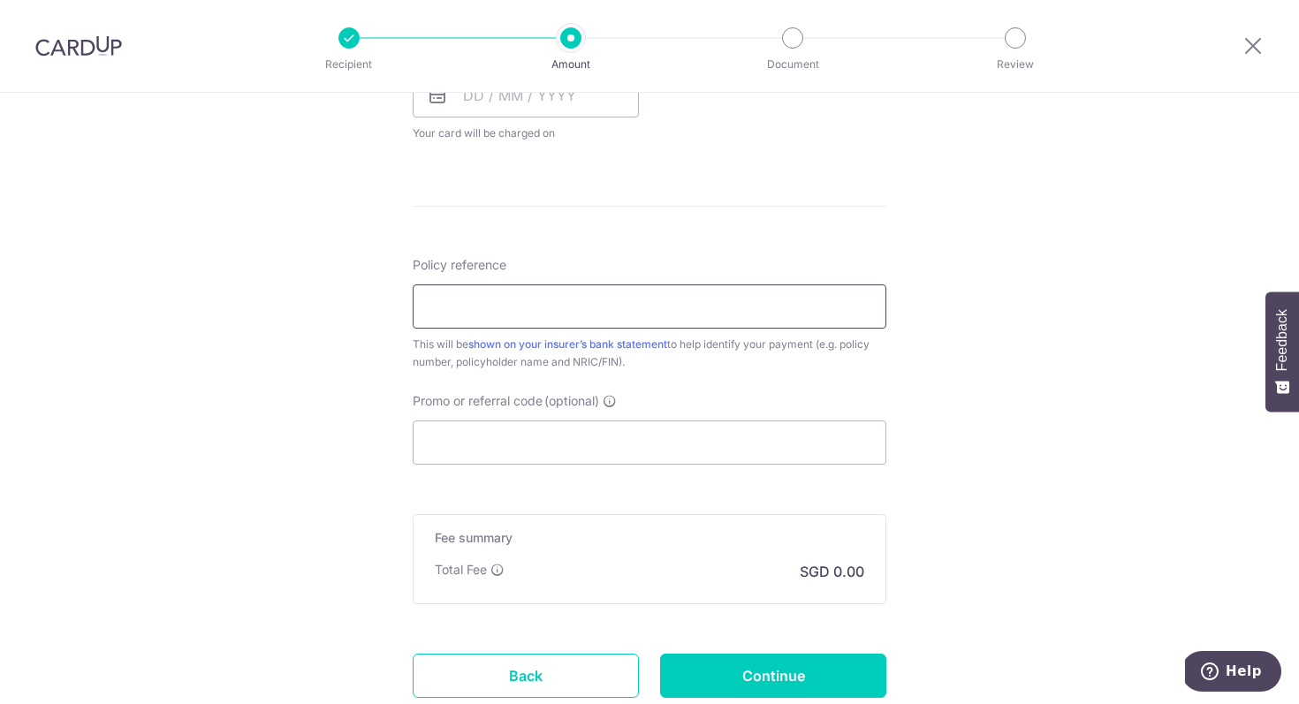
click at [658, 315] on input "Policy reference" at bounding box center [650, 307] width 474 height 44
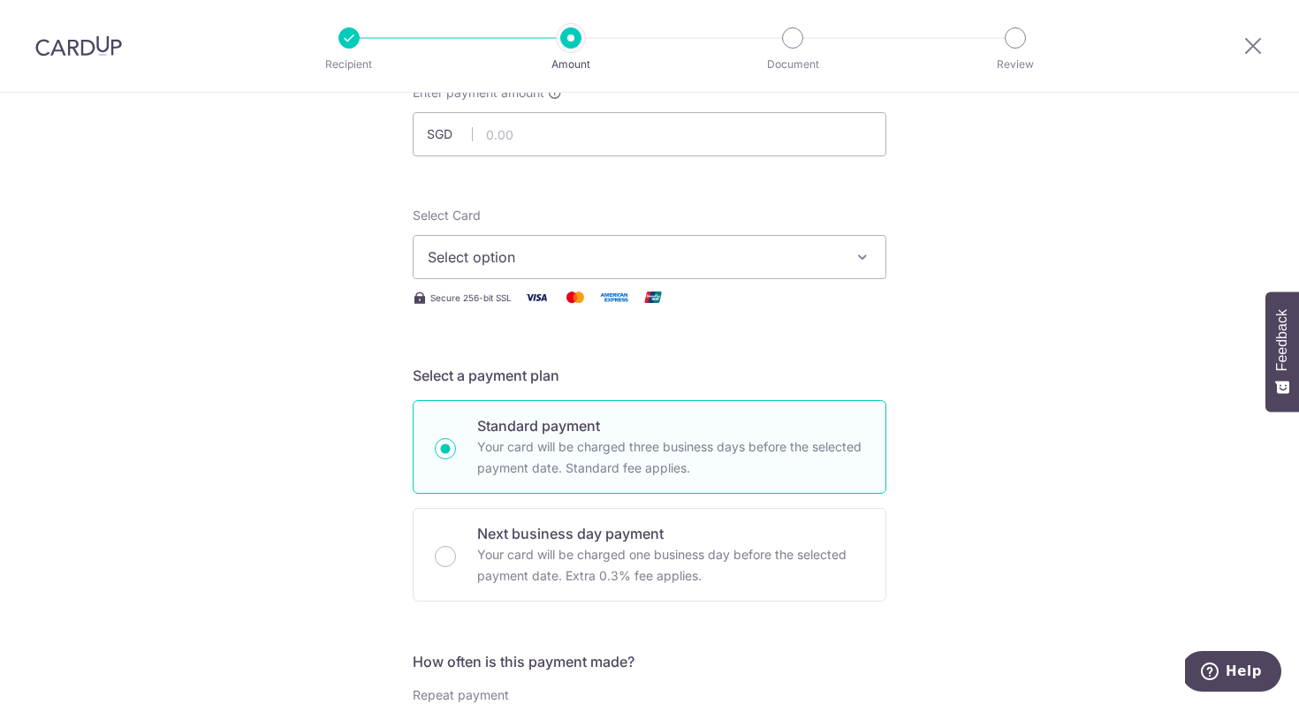
scroll to position [0, 0]
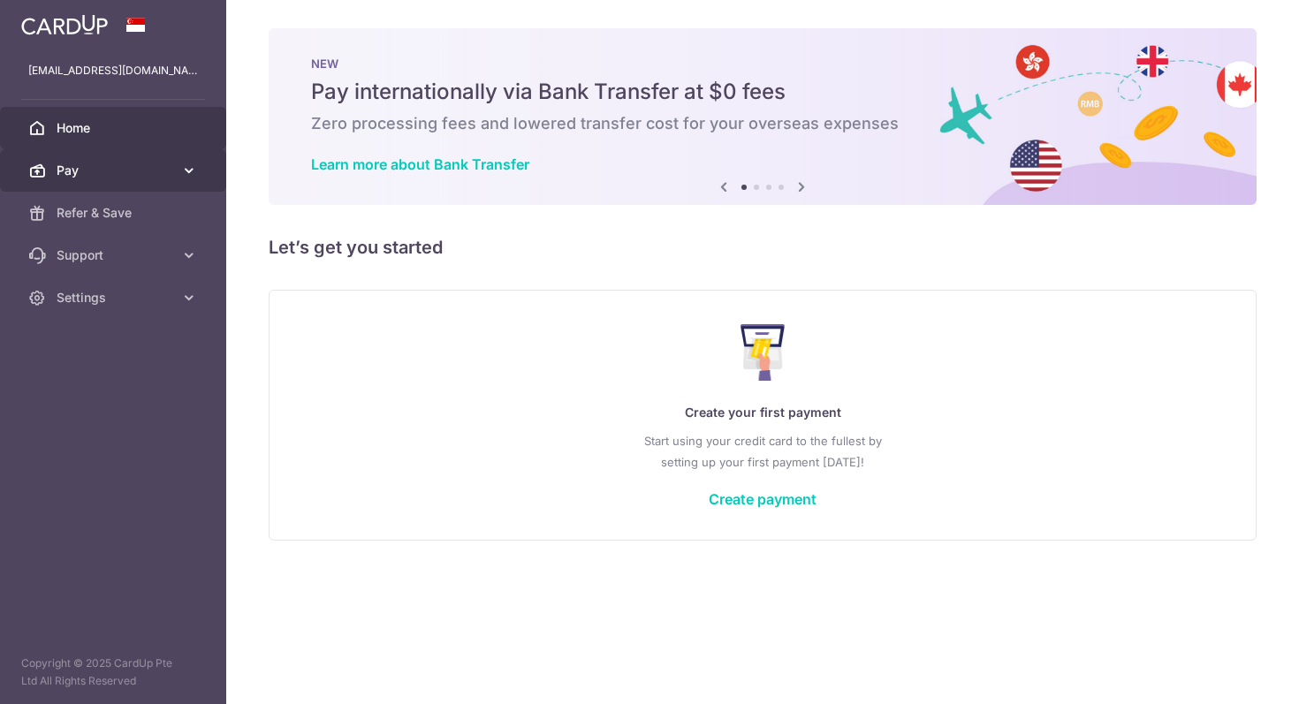
click at [96, 172] on span "Pay" at bounding box center [115, 171] width 117 height 18
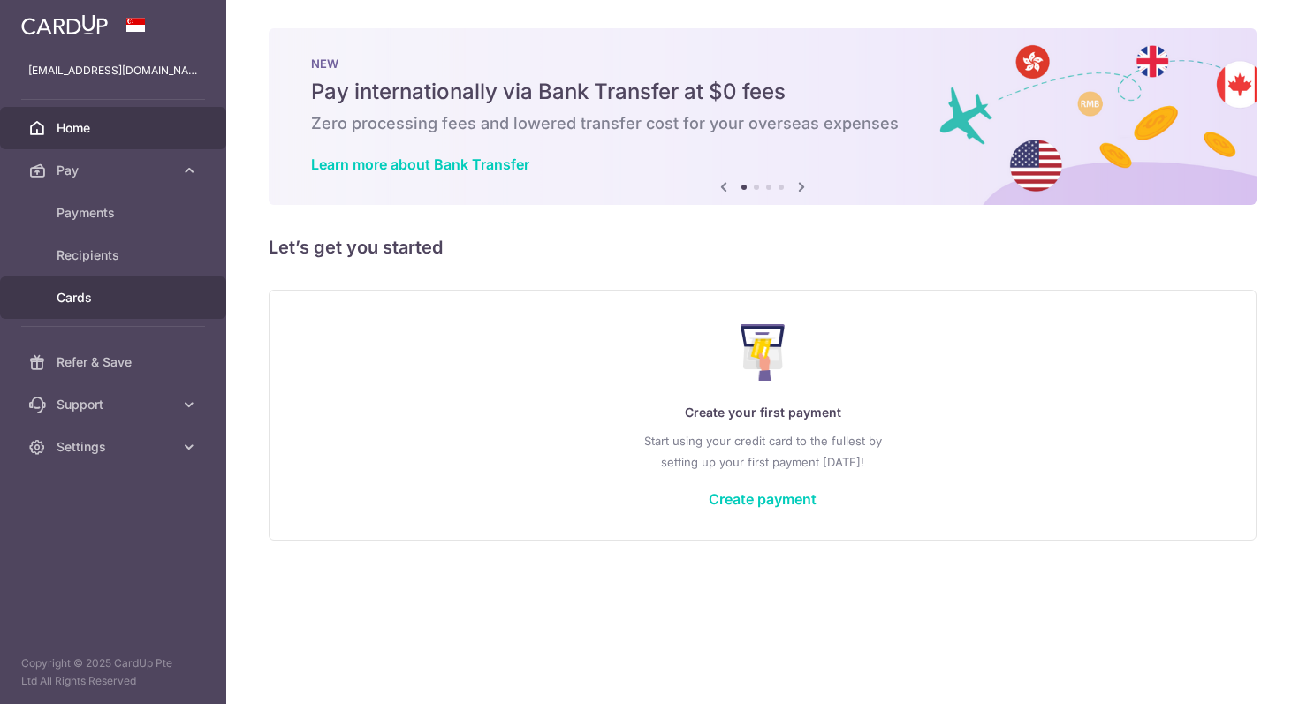
click at [90, 293] on span "Cards" at bounding box center [115, 298] width 117 height 18
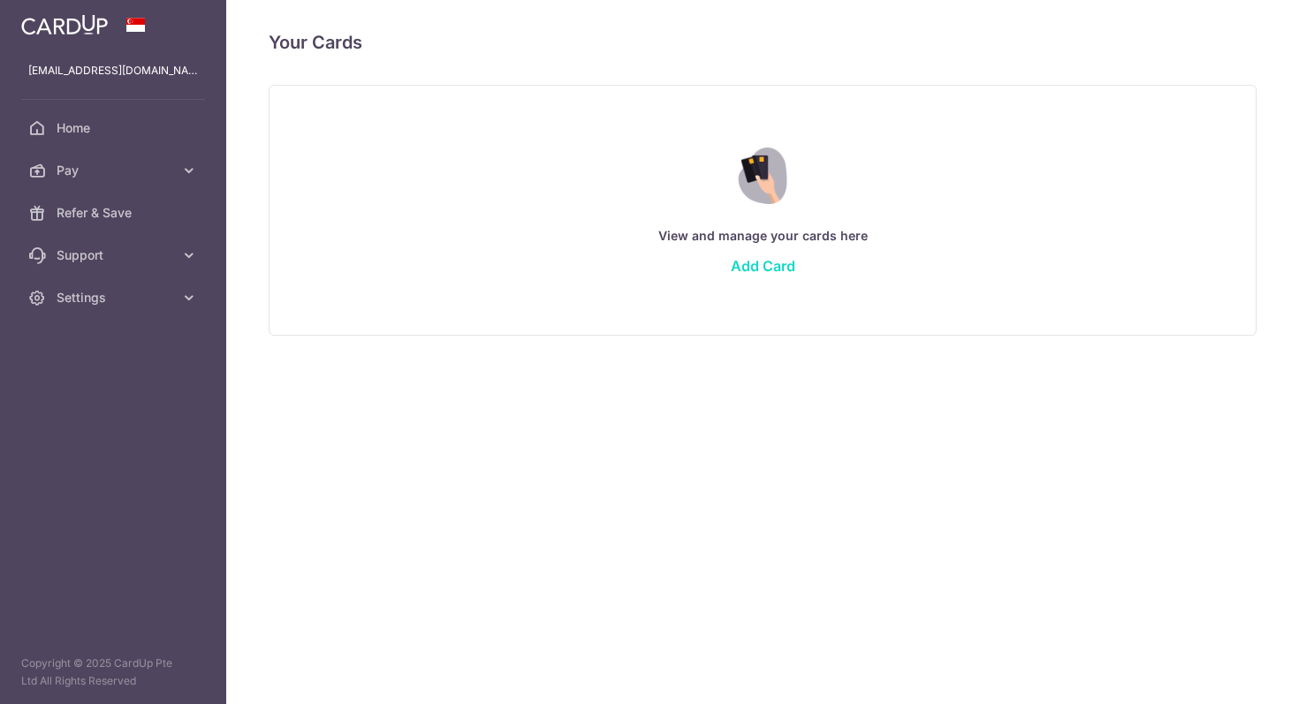
click at [770, 271] on link "Add Card" at bounding box center [763, 266] width 65 height 18
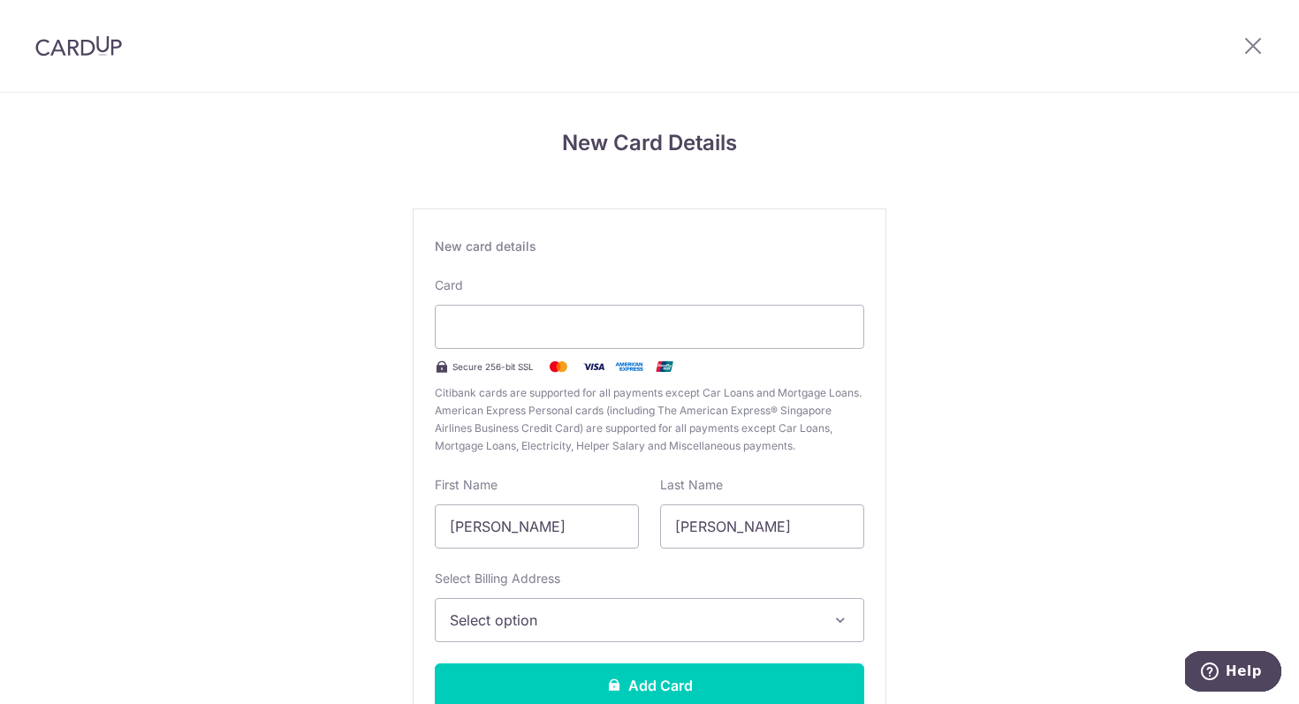
scroll to position [131, 0]
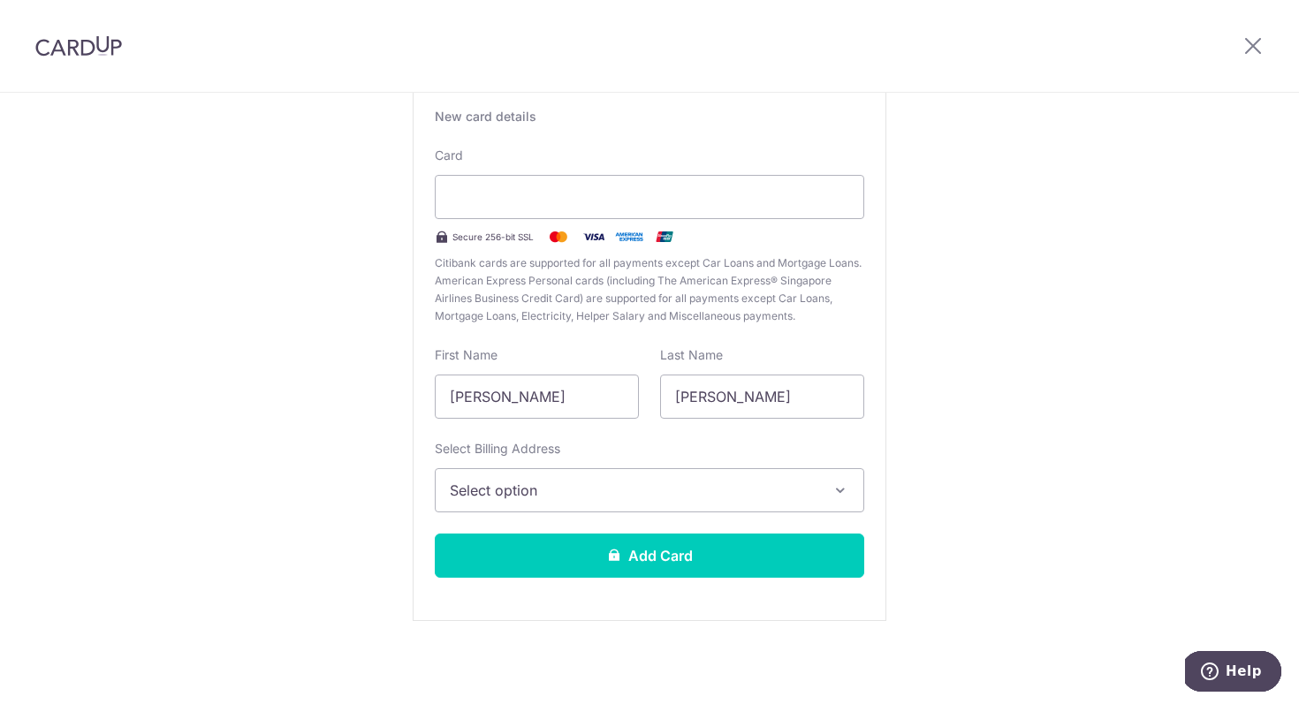
click at [769, 491] on span "Select option" at bounding box center [634, 490] width 368 height 21
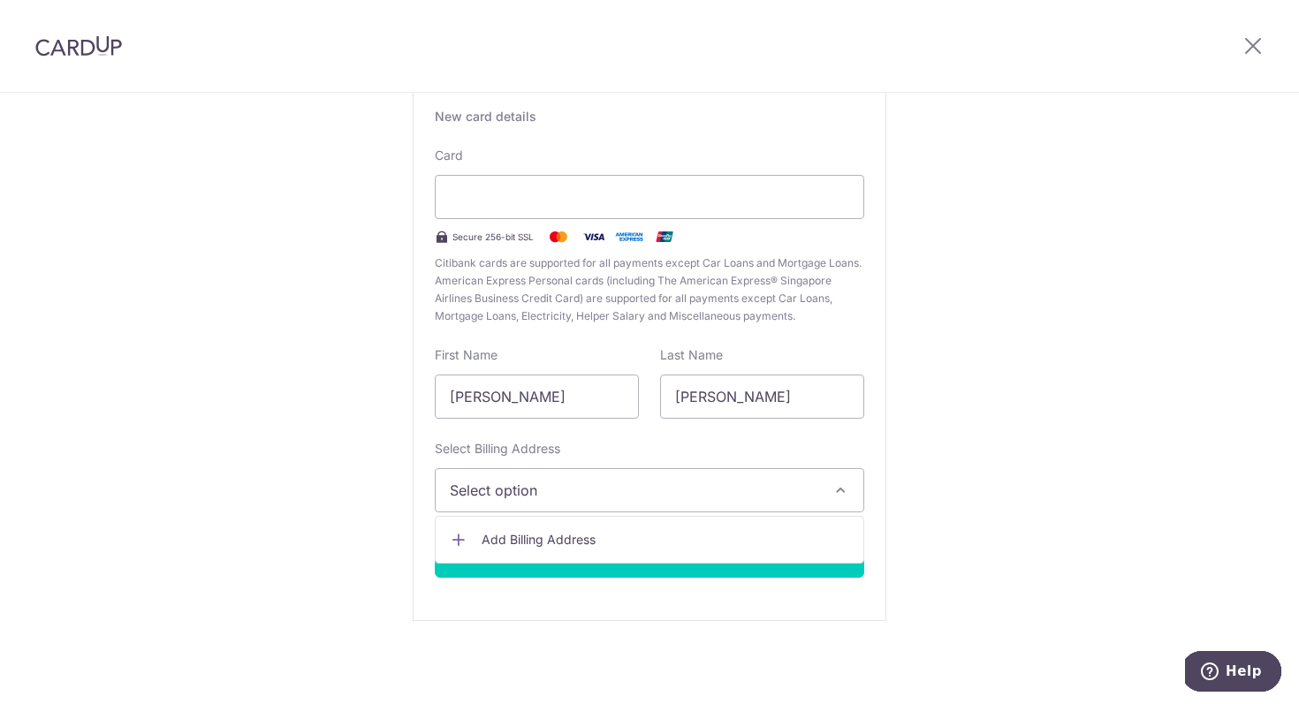
click at [754, 535] on span "Add Billing Address" at bounding box center [666, 540] width 368 height 18
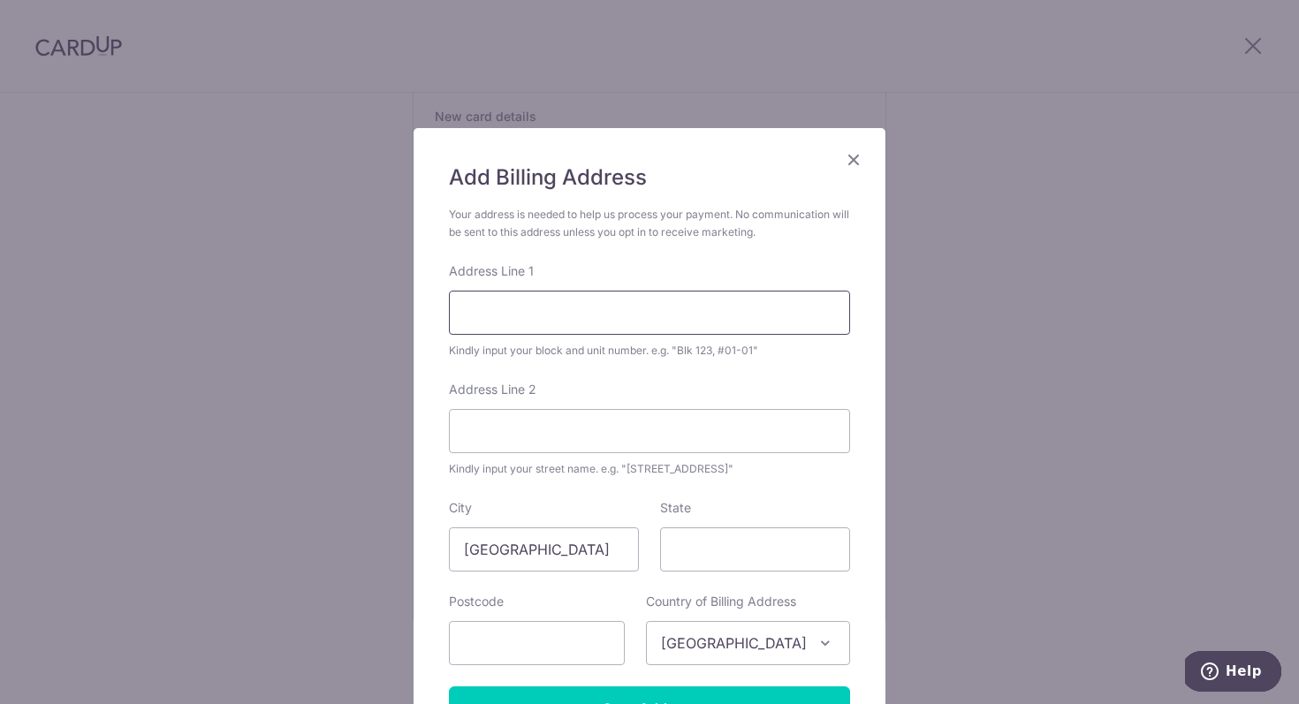
click at [631, 315] on input "Address Line 1" at bounding box center [649, 313] width 401 height 44
type input "501 BISHAN STREET 11"
type input "#05-370"
type input "570501"
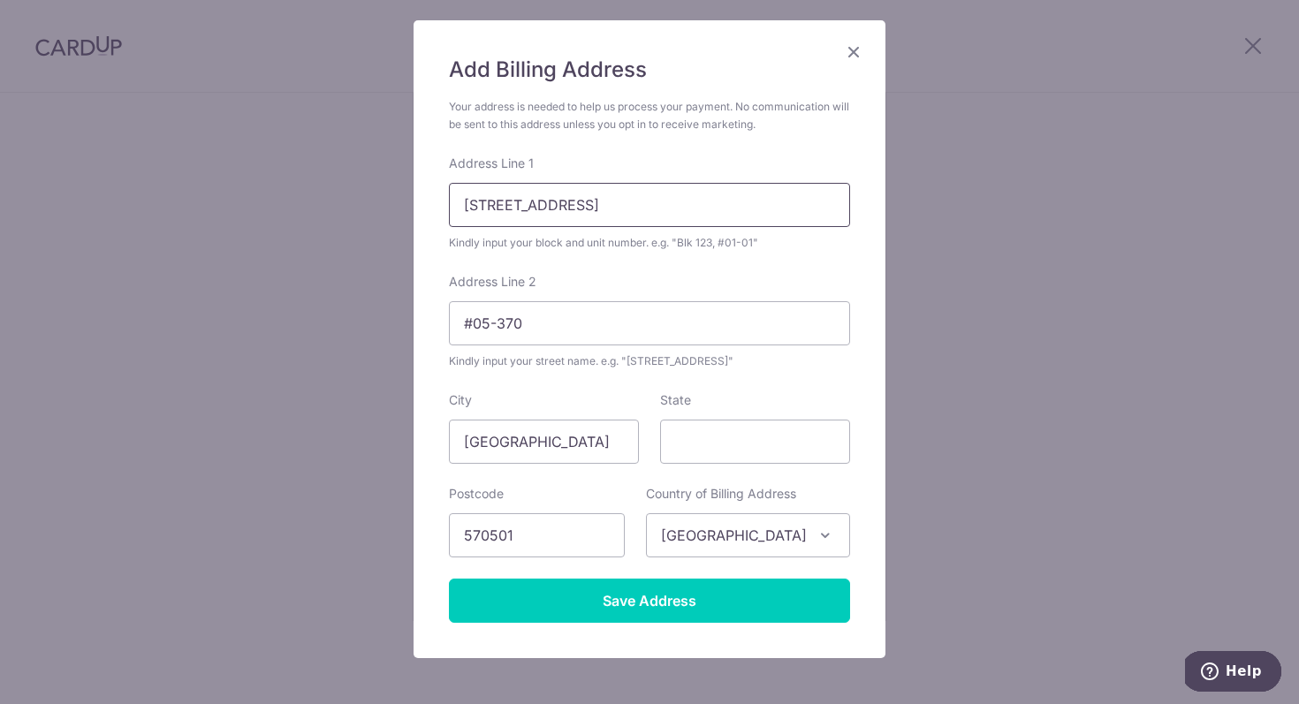
scroll to position [114, 0]
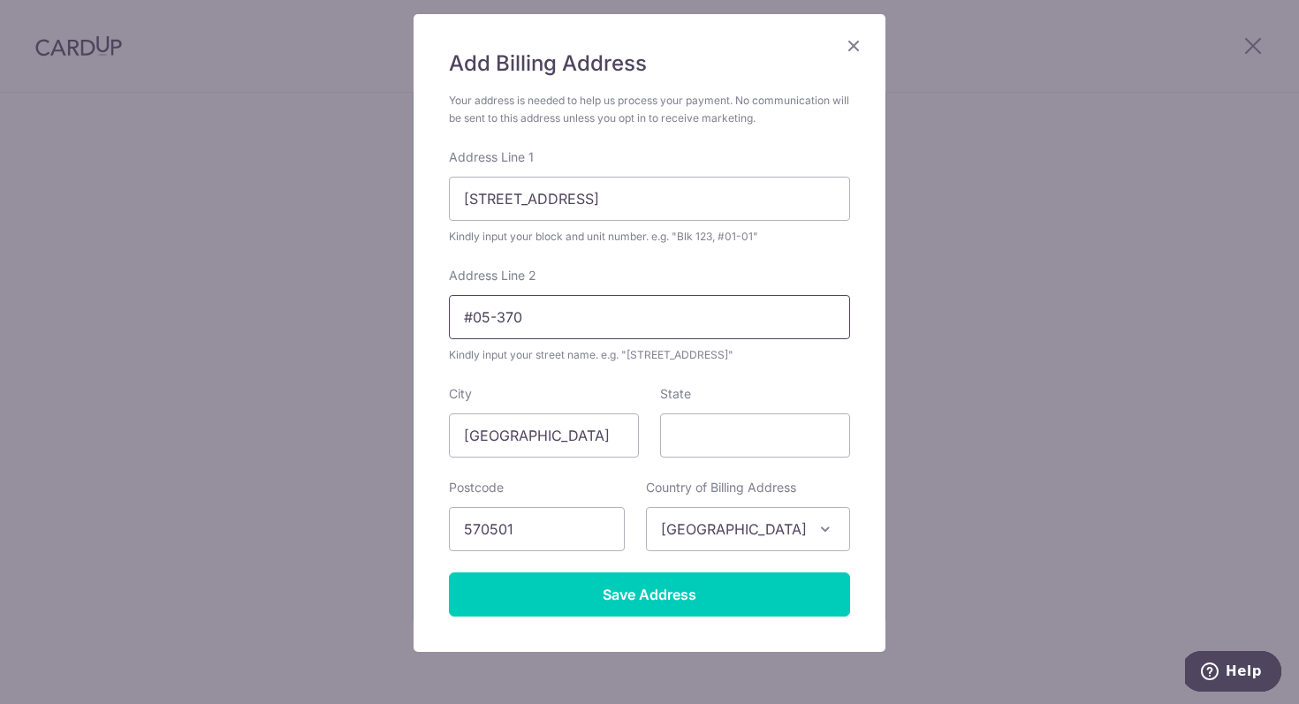
click at [629, 322] on input "#05-370" at bounding box center [649, 317] width 401 height 44
drag, startPoint x: 629, startPoint y: 197, endPoint x: 493, endPoint y: 194, distance: 136.2
click at [493, 194] on input "501 BISHAN STREET 11" at bounding box center [649, 199] width 401 height 44
paste input "#05-370"
click at [465, 197] on input "501 #05-370" at bounding box center [649, 199] width 401 height 44
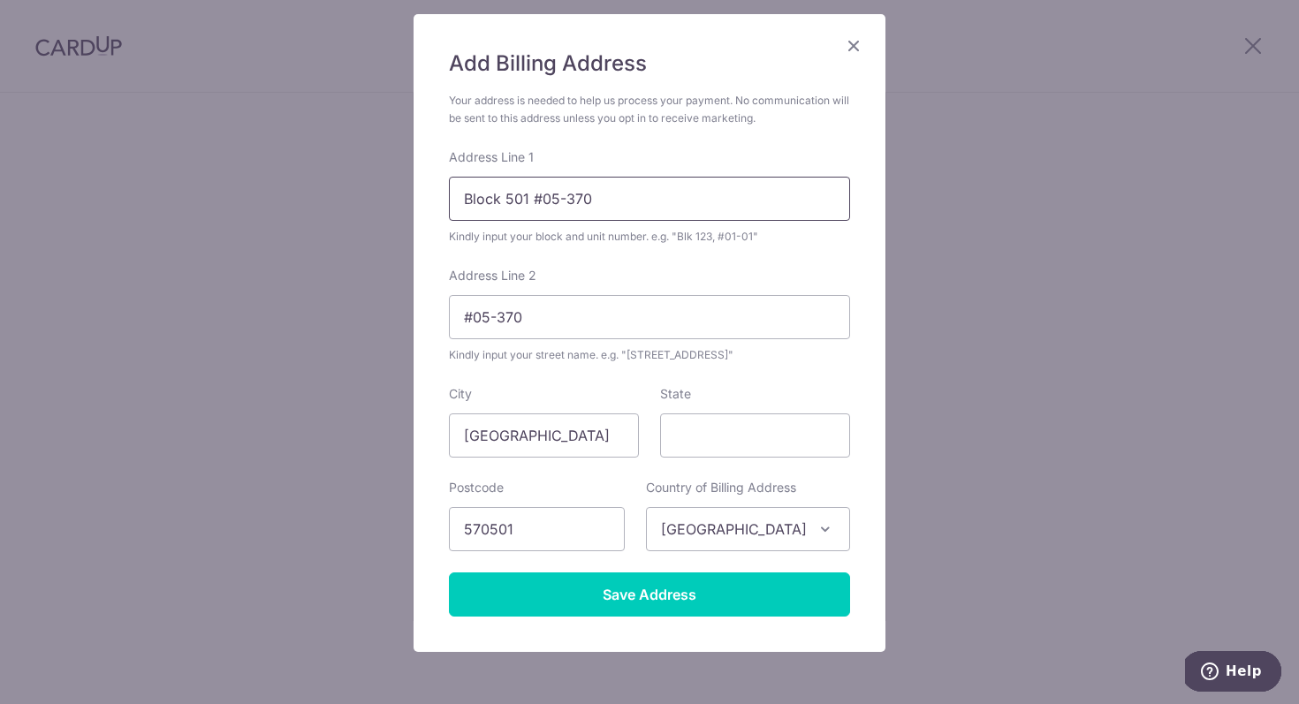
click at [527, 193] on input "Block 501 #05-370" at bounding box center [649, 199] width 401 height 44
type input "Block 501, #05-370"
click at [554, 322] on input "#05-370" at bounding box center [649, 317] width 401 height 44
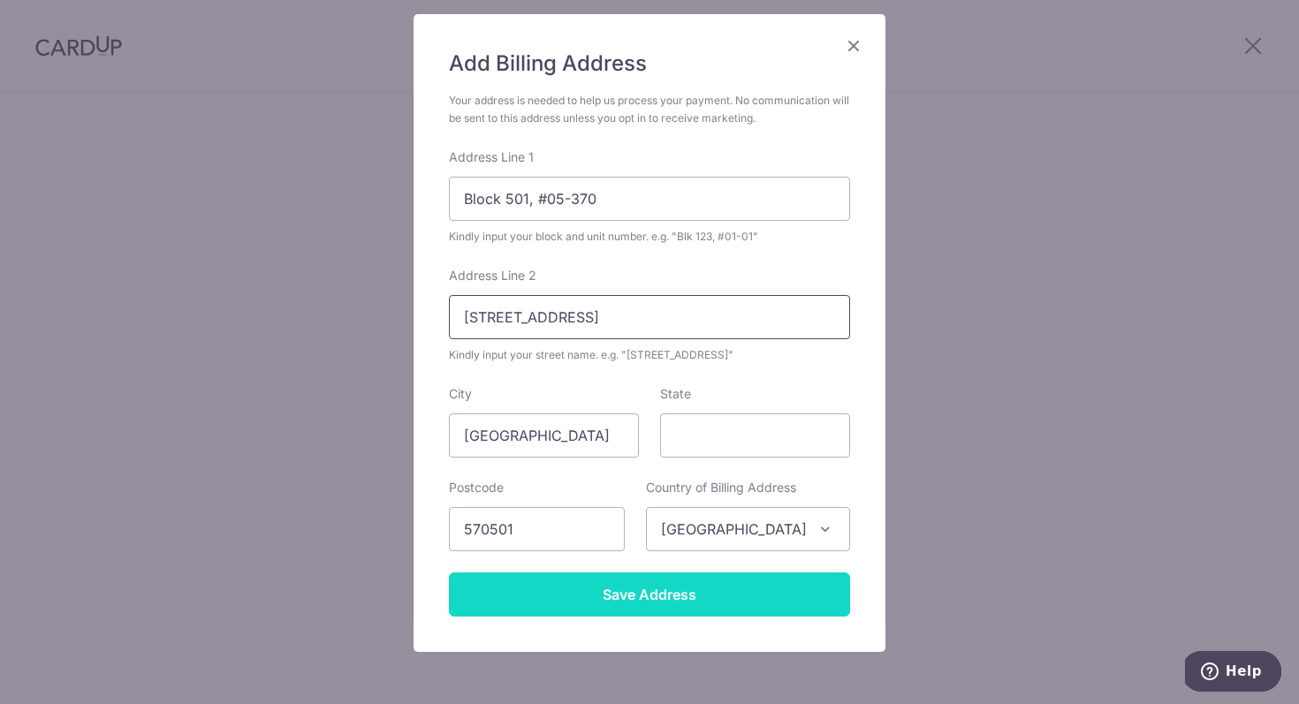
type input "Bishan Street 11"
click at [665, 584] on input "Save Address" at bounding box center [649, 595] width 401 height 44
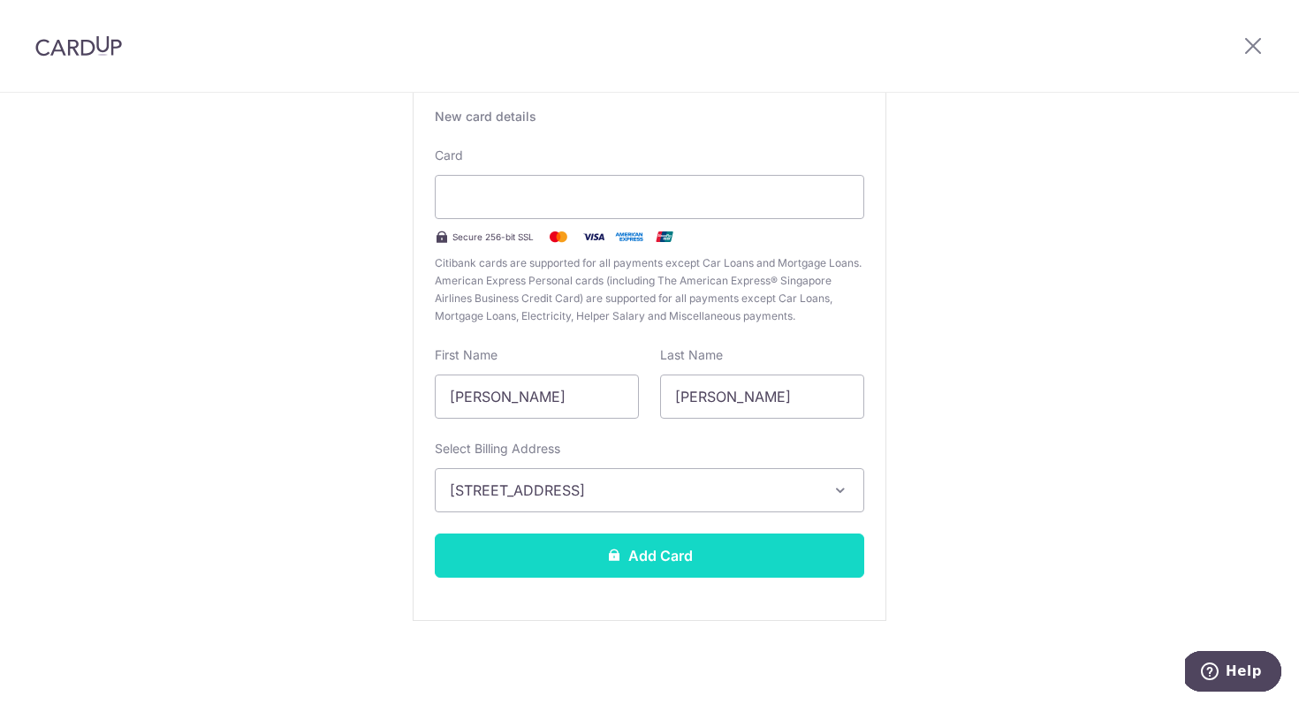
click at [666, 560] on button "Add Card" at bounding box center [650, 556] width 430 height 44
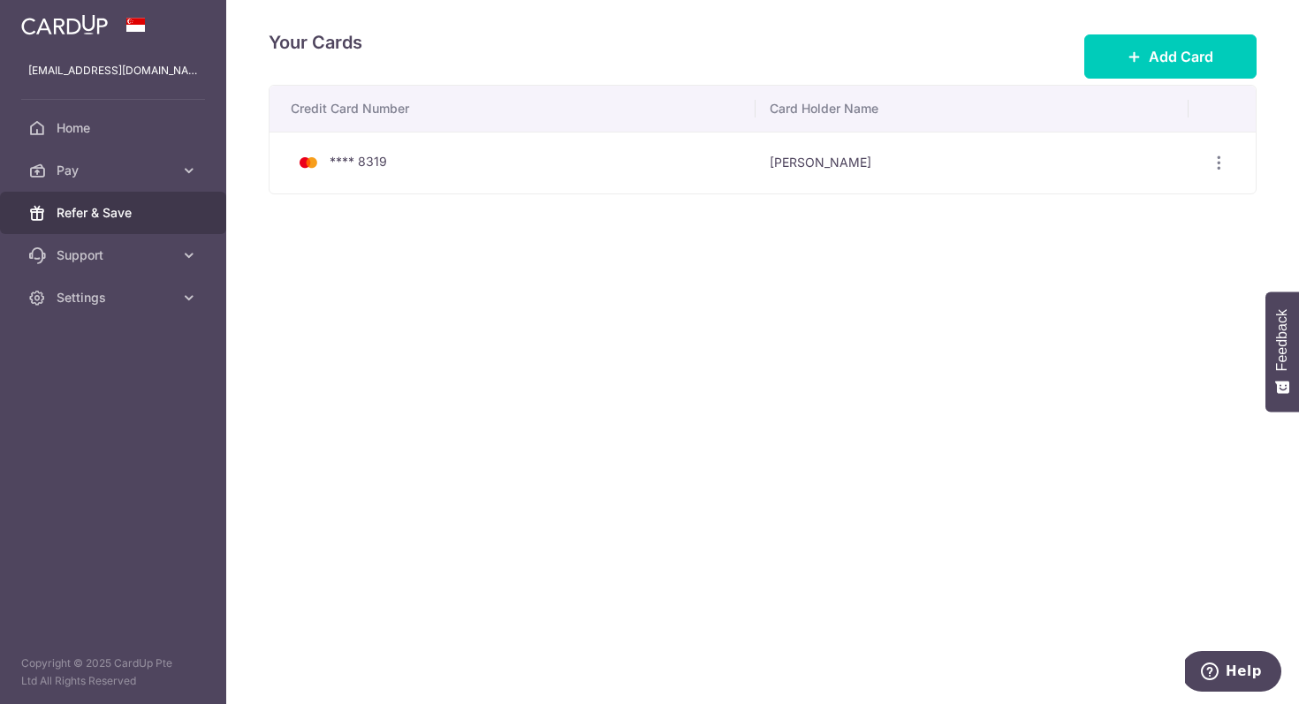
click at [152, 200] on link "Refer & Save" at bounding box center [113, 213] width 226 height 42
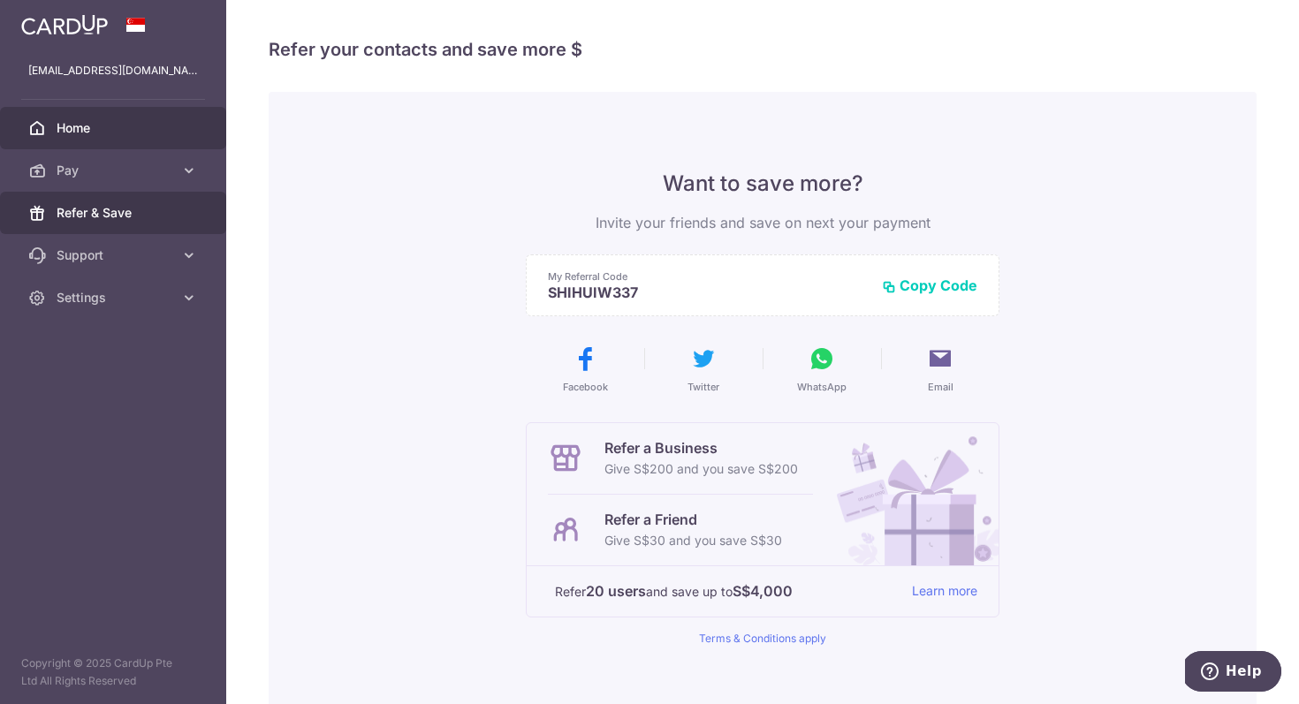
click at [117, 116] on link "Home" at bounding box center [113, 128] width 226 height 42
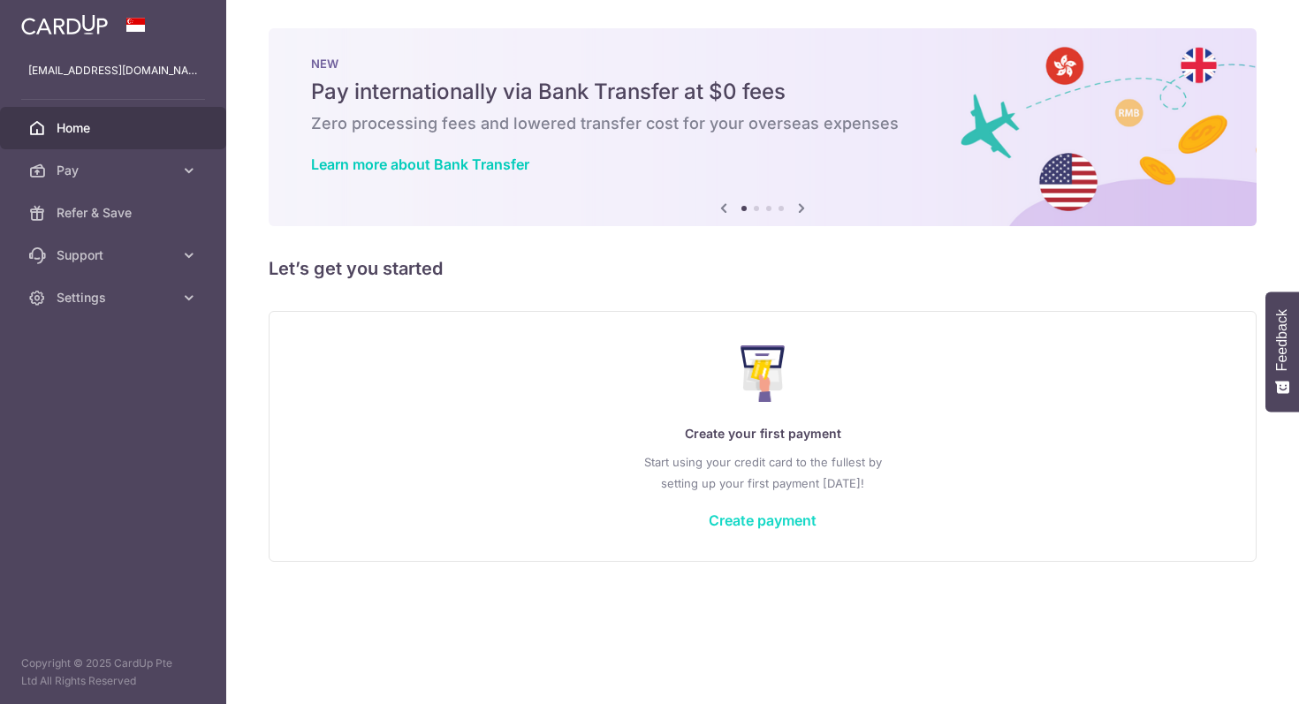
click at [754, 524] on link "Create payment" at bounding box center [763, 521] width 108 height 18
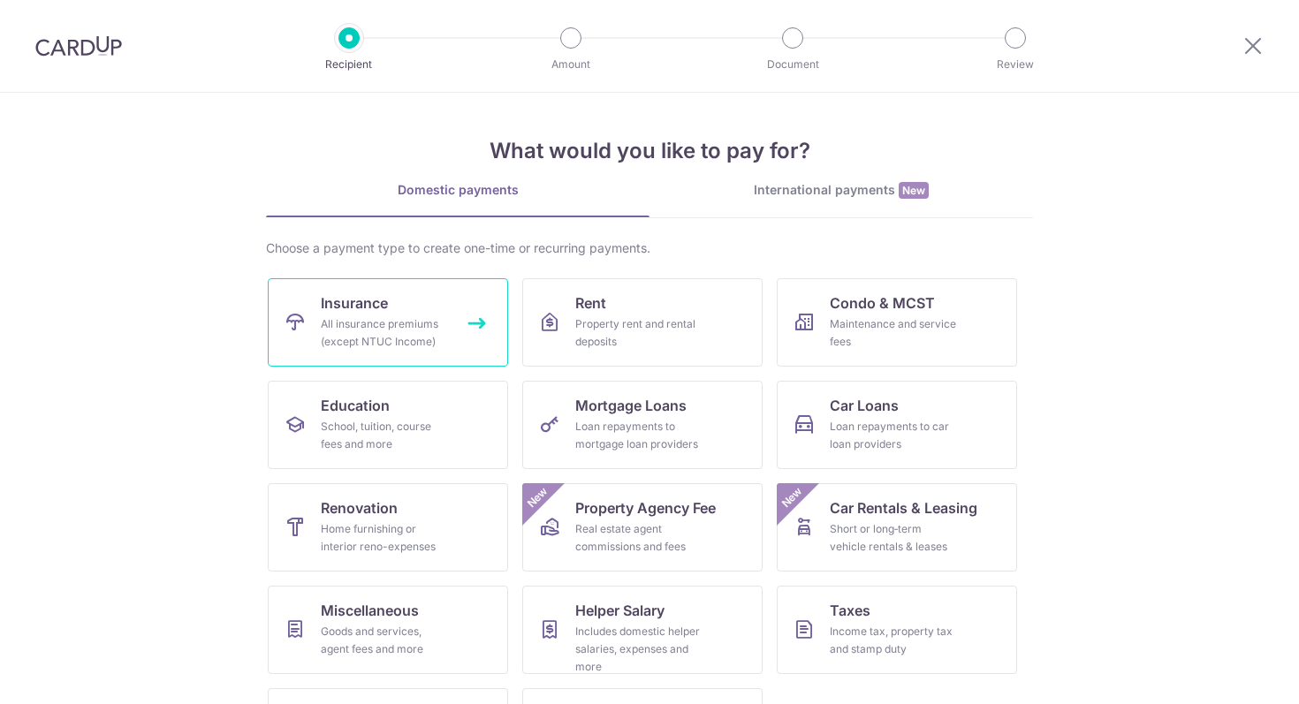
click at [423, 300] on link "Insurance All insurance premiums (except NTUC Income)" at bounding box center [388, 322] width 240 height 88
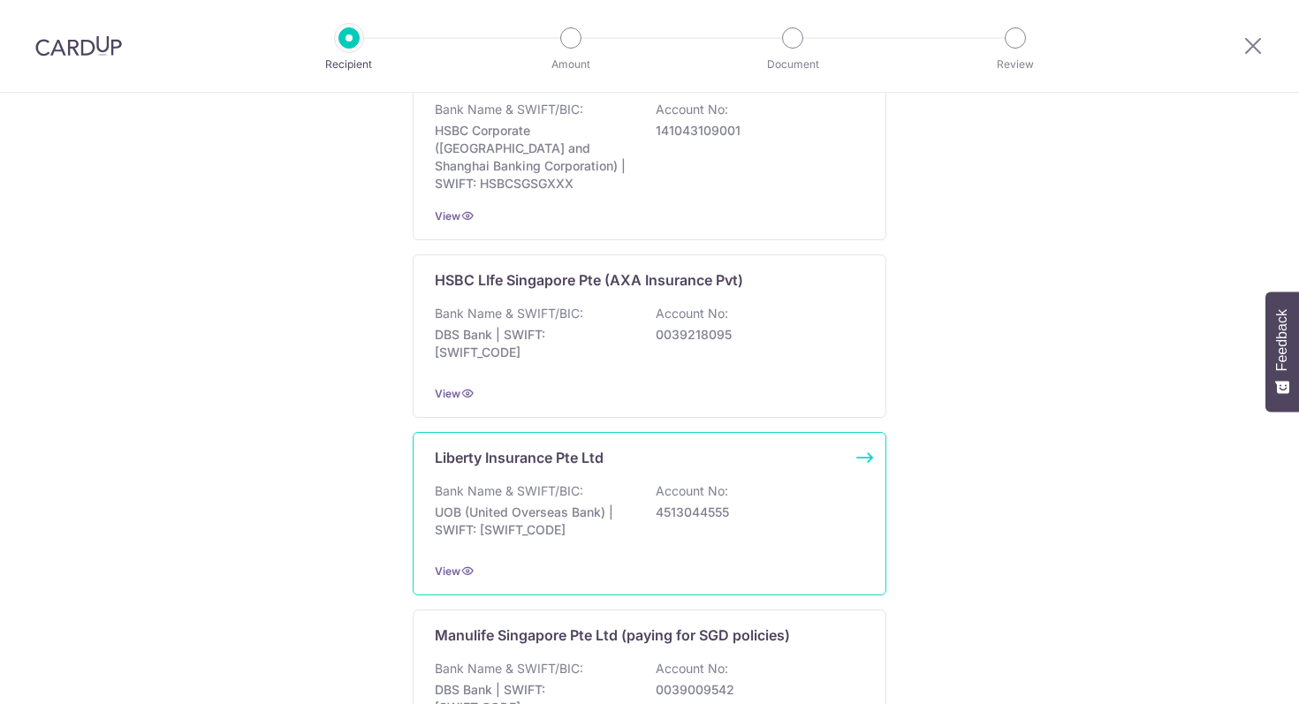
scroll to position [1710, 0]
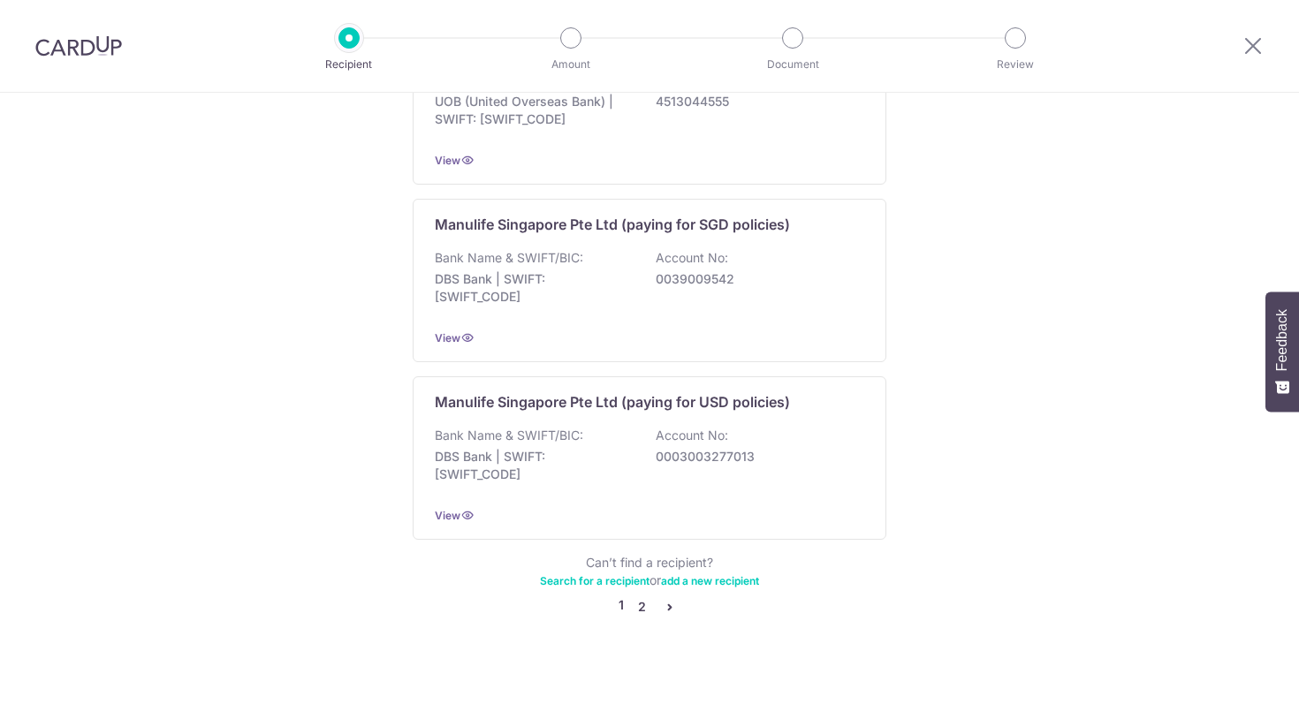
click at [645, 597] on link "2" at bounding box center [641, 607] width 21 height 21
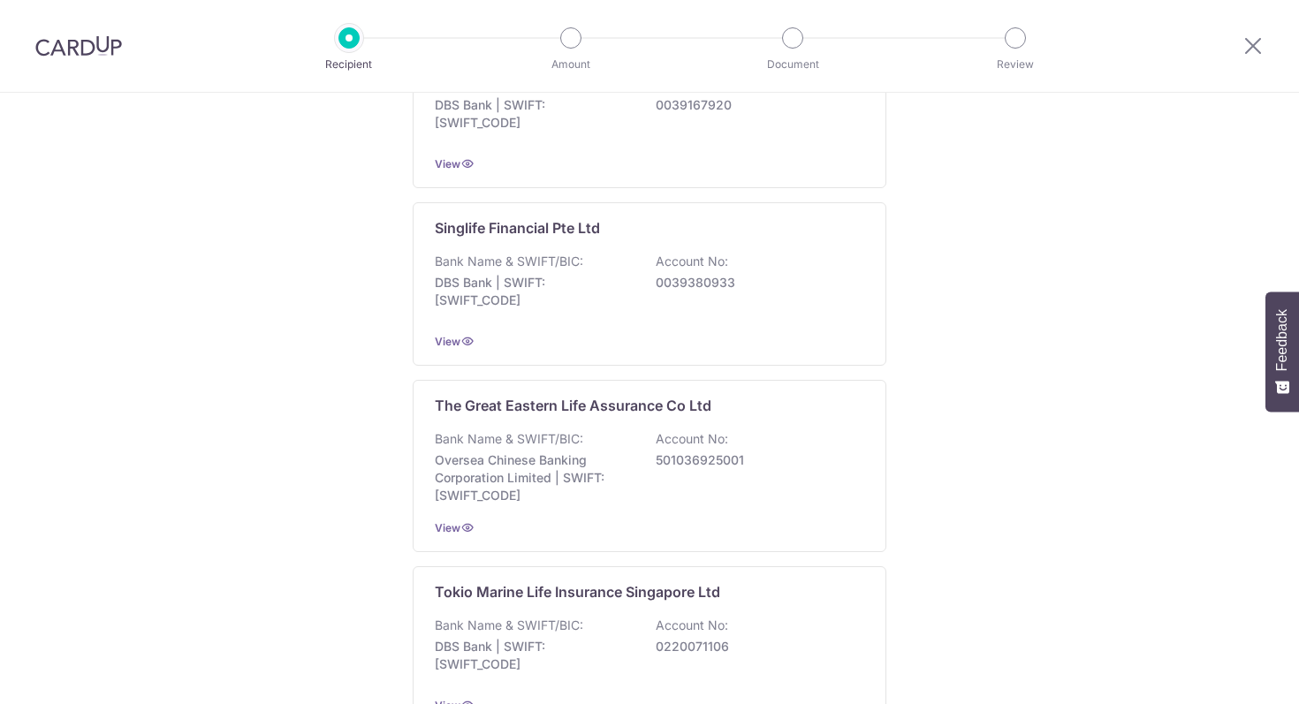
scroll to position [1718, 0]
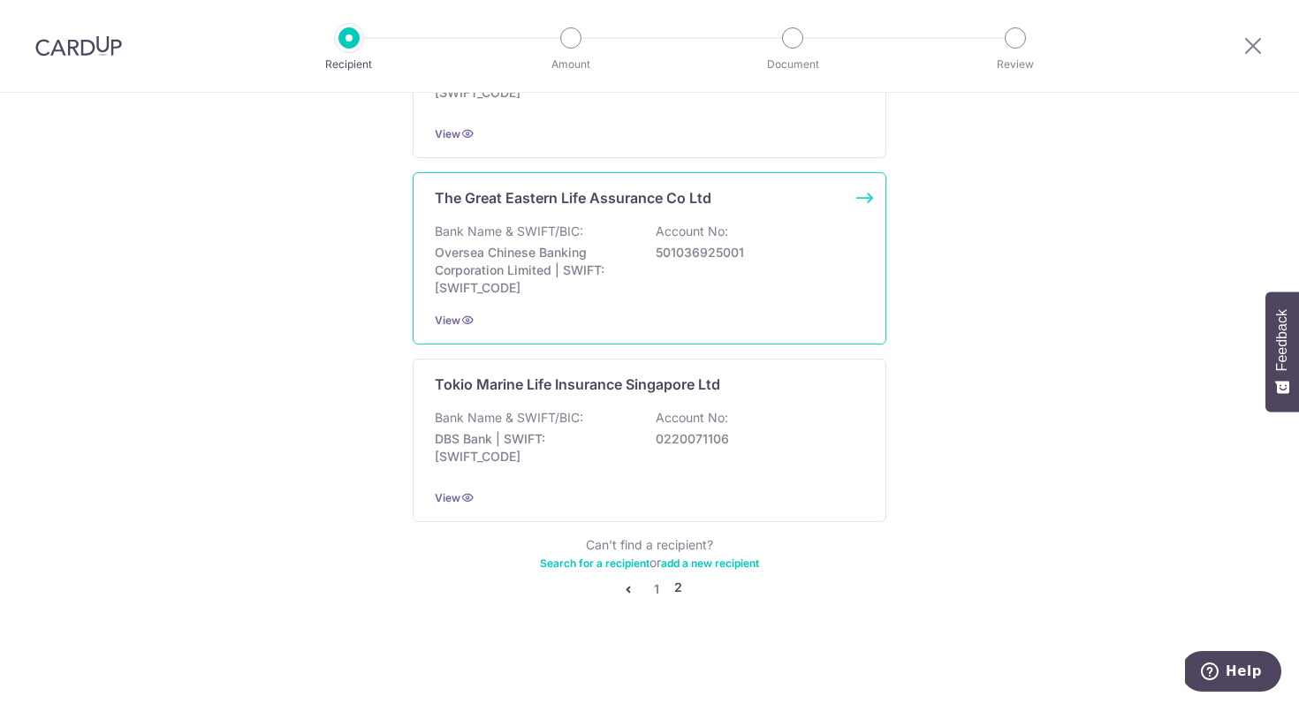
click at [582, 301] on div "The Great Eastern Life Assurance Co Ltd Bank Name & SWIFT/BIC: Oversea Chinese …" at bounding box center [650, 258] width 474 height 172
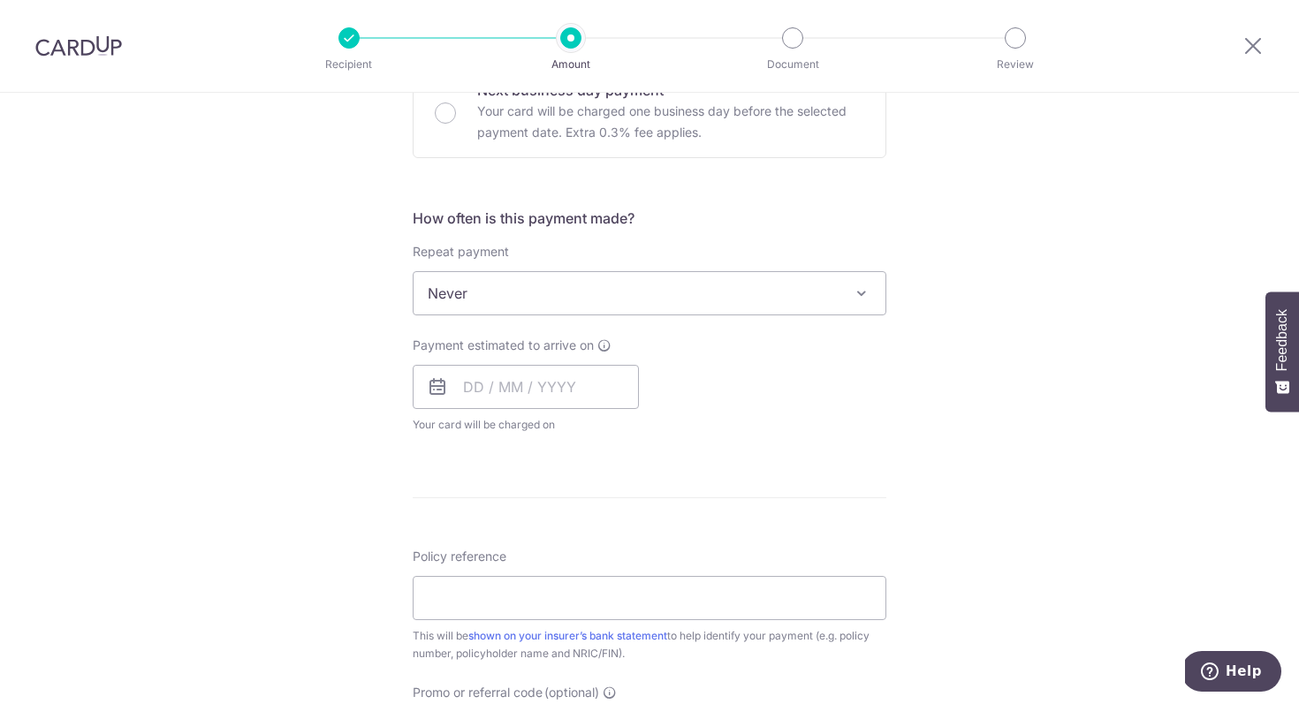
scroll to position [572, 0]
click at [582, 301] on span "Never" at bounding box center [650, 291] width 472 height 42
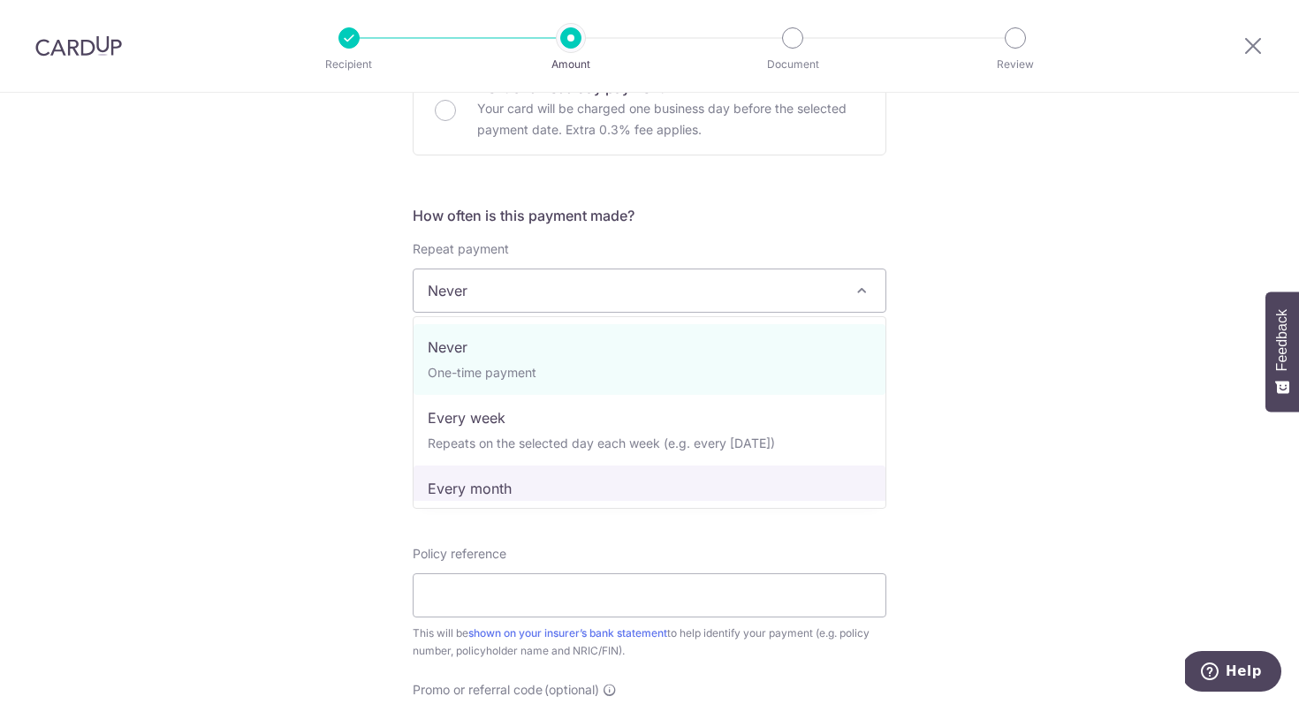
select select "3"
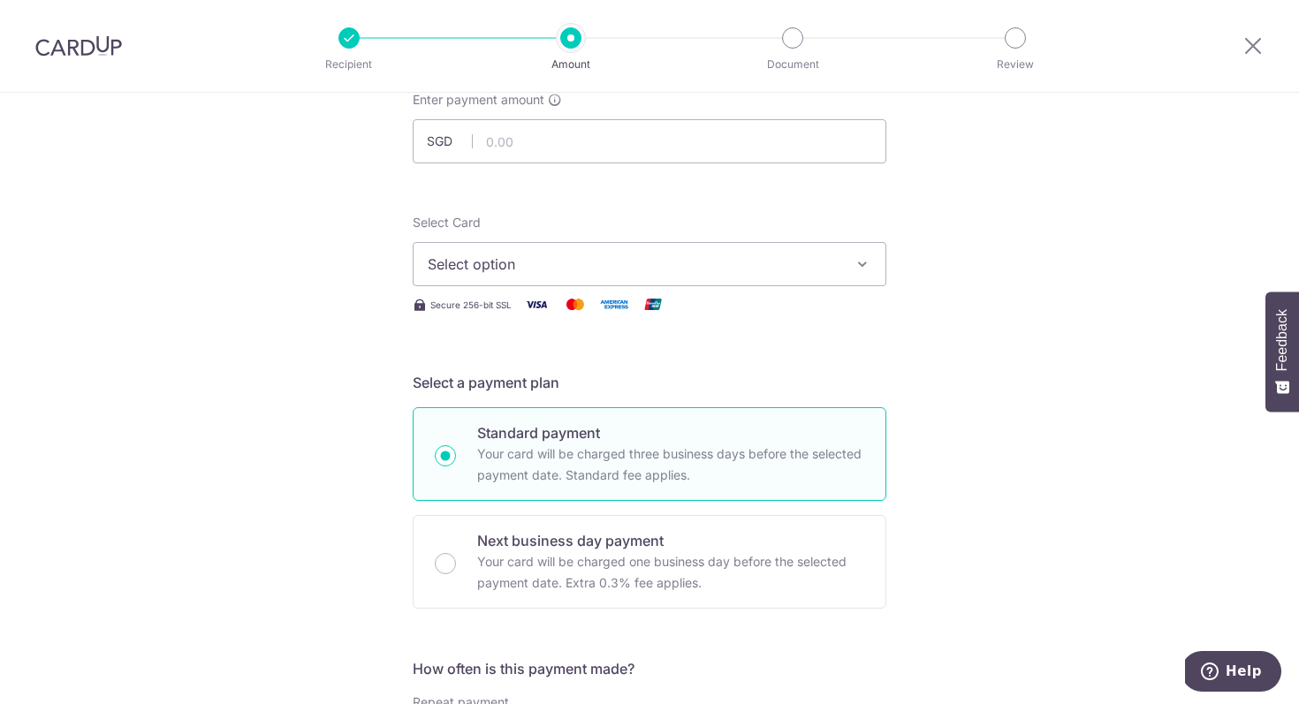
scroll to position [0, 0]
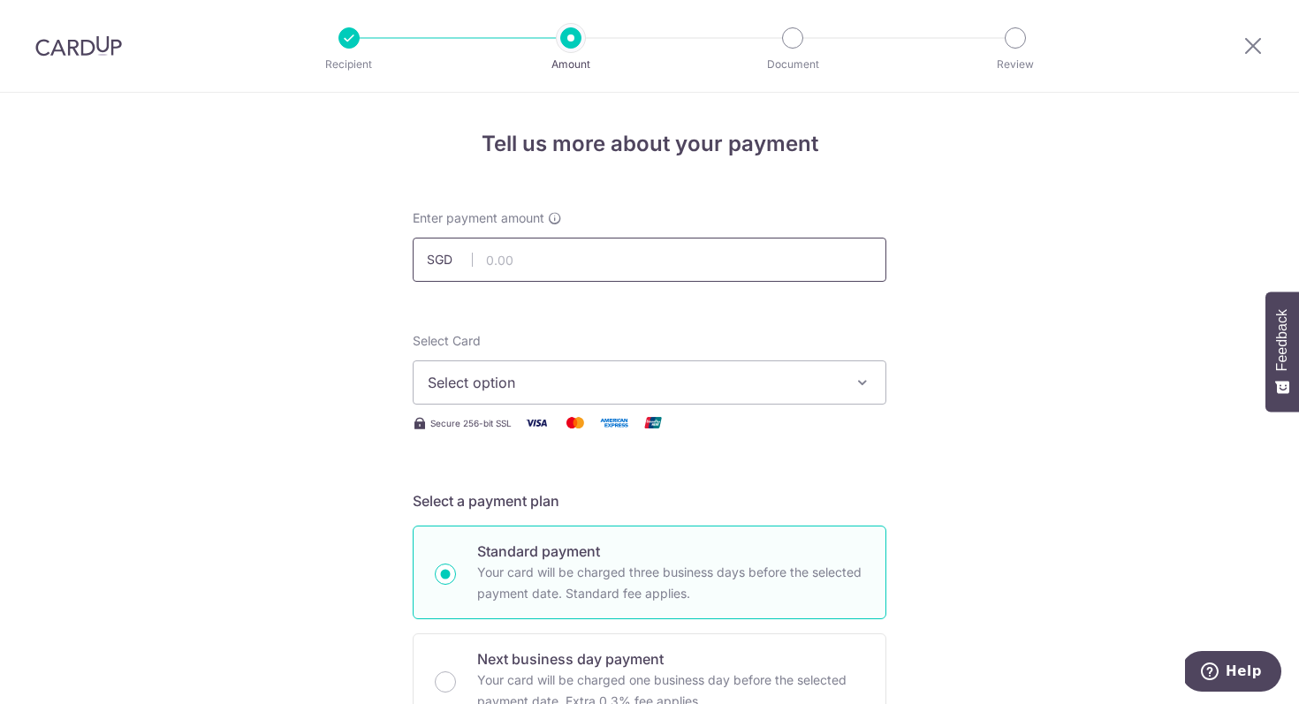
click at [720, 273] on input "text" at bounding box center [650, 260] width 474 height 44
type input "1,500.00"
click at [664, 382] on span "Select option" at bounding box center [634, 382] width 412 height 21
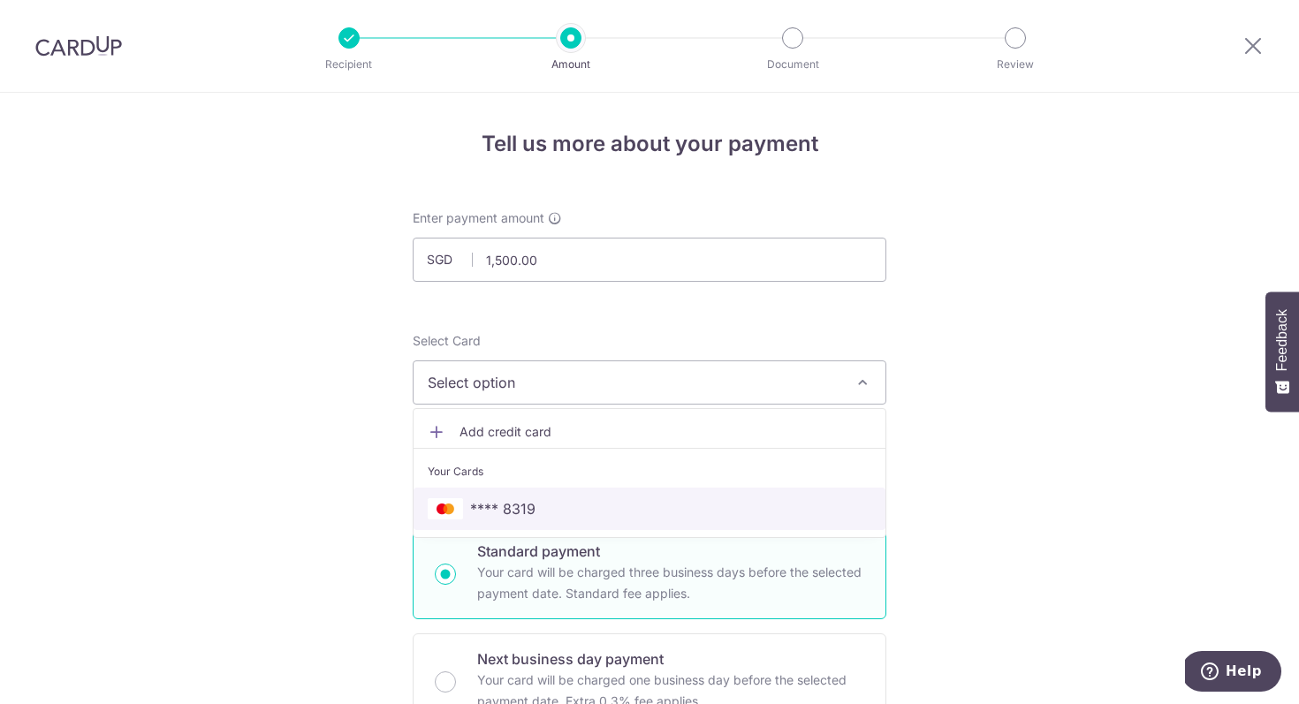
click at [619, 499] on span "**** 8319" at bounding box center [650, 509] width 444 height 21
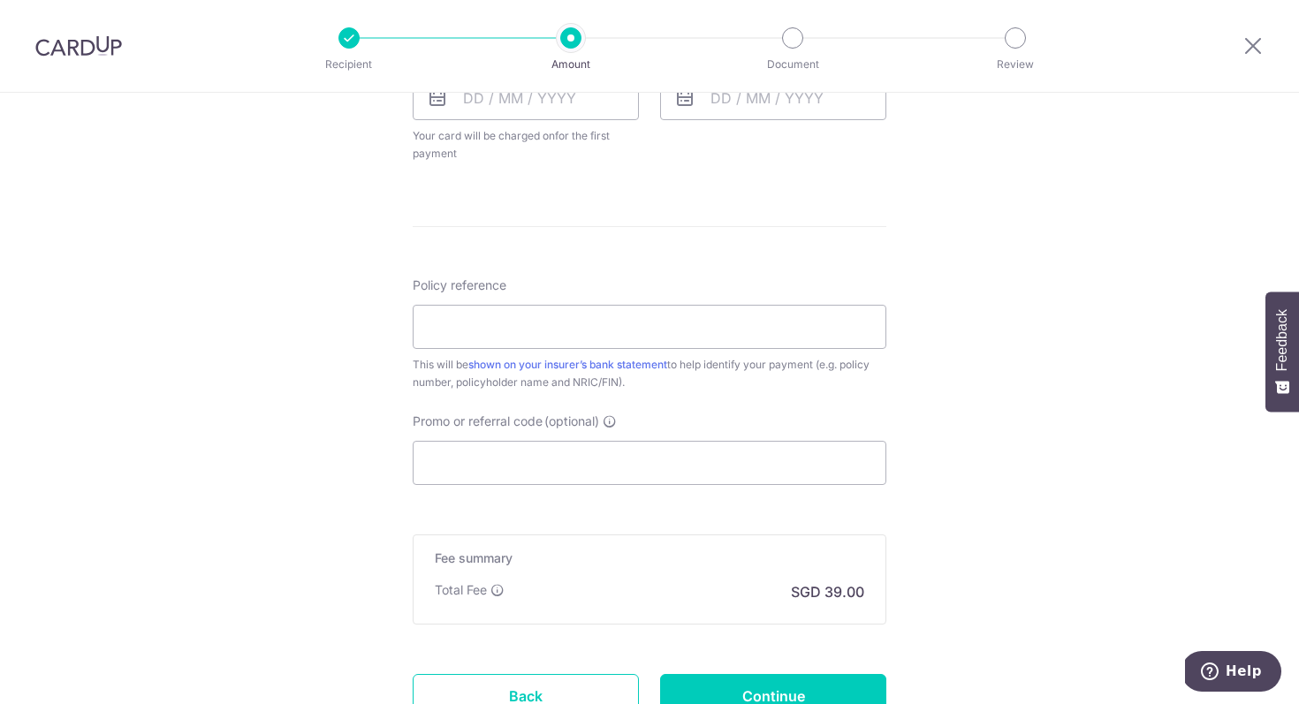
scroll to position [989, 0]
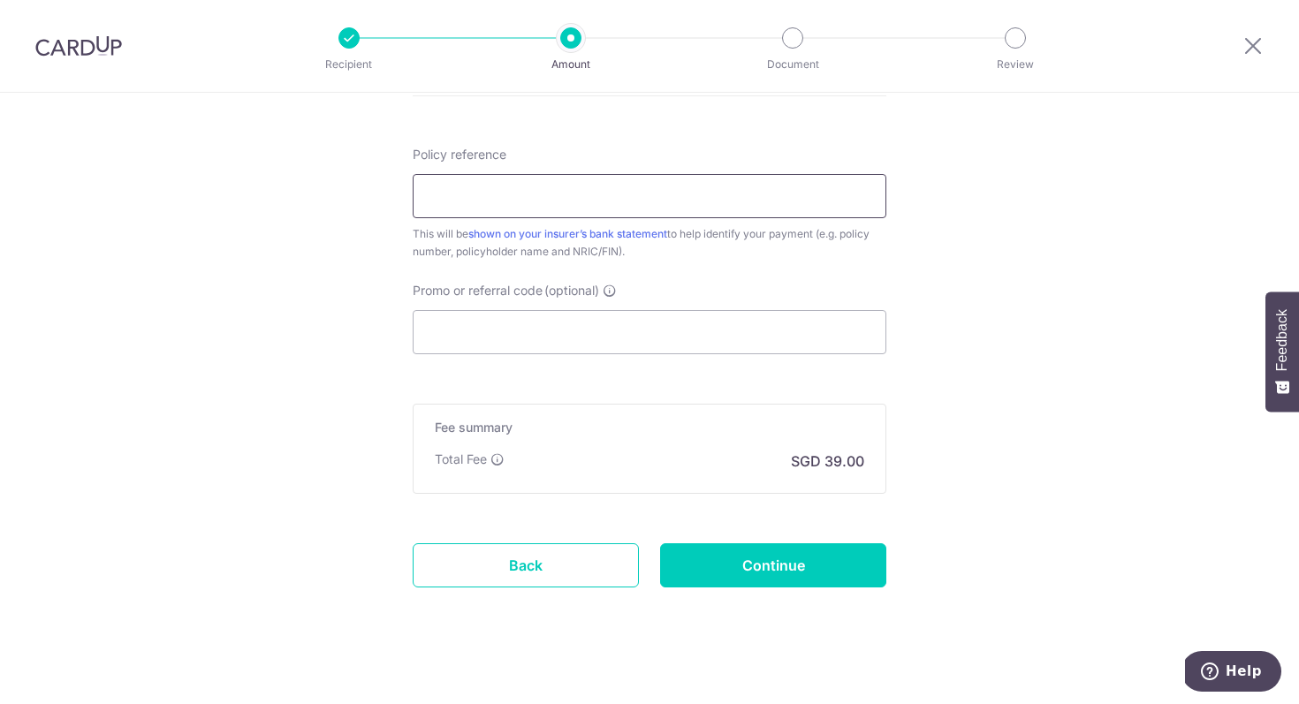
click at [674, 205] on input "Policy reference" at bounding box center [650, 196] width 474 height 44
paste input "0251432781"
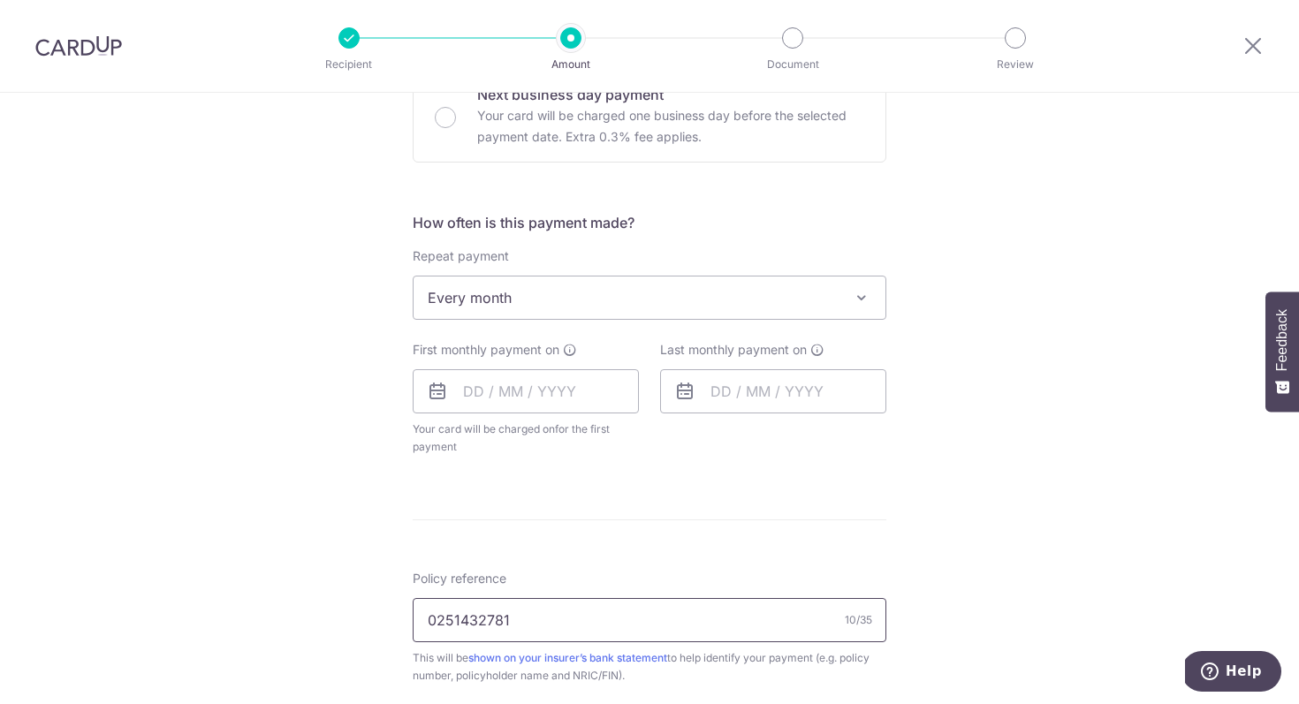
scroll to position [643, 0]
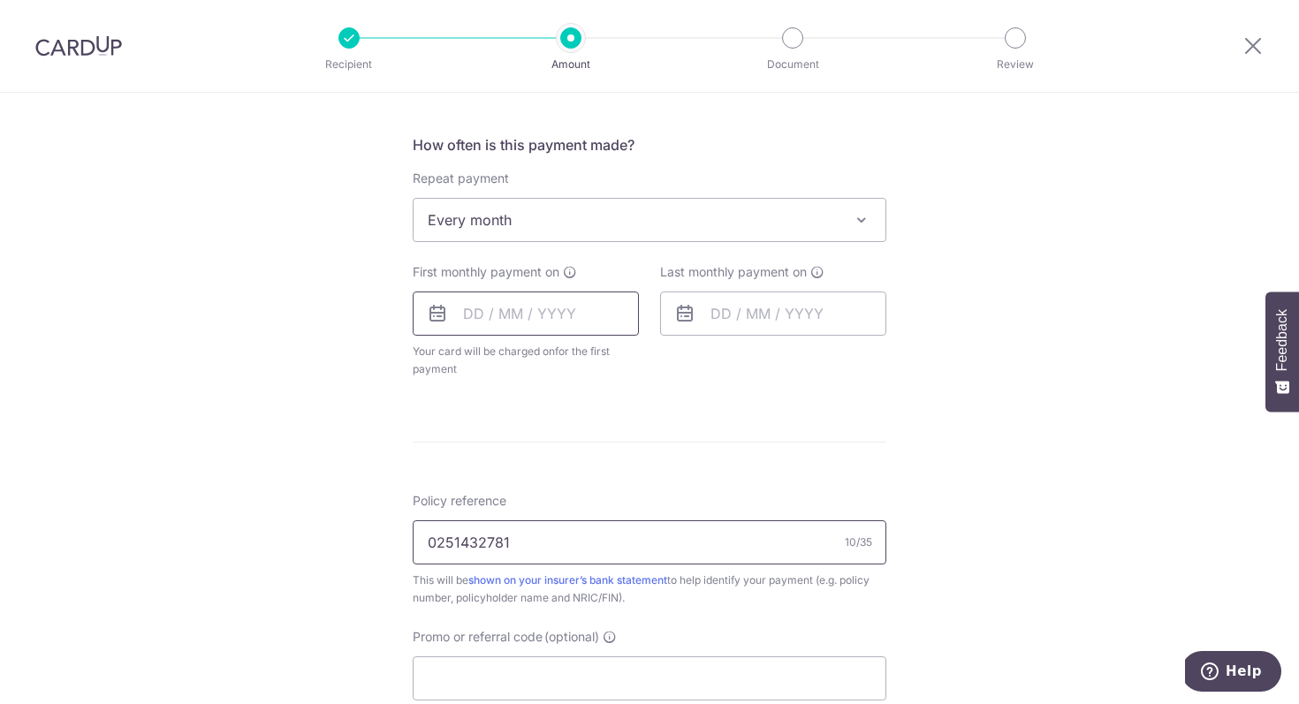
type input "0251432781"
click at [581, 302] on input "text" at bounding box center [526, 314] width 226 height 44
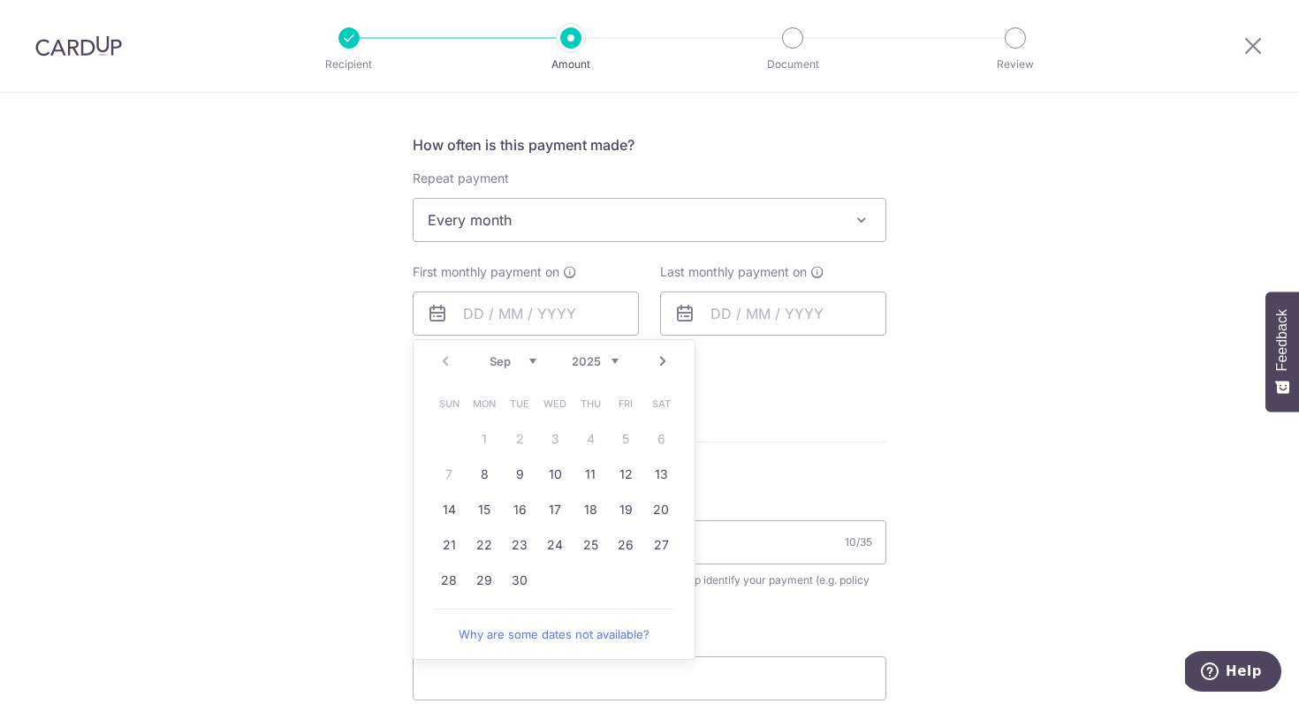
click at [367, 448] on div "Tell us more about your payment Enter payment amount SGD 1,500.00 1500.00 Selec…" at bounding box center [649, 258] width 1299 height 1617
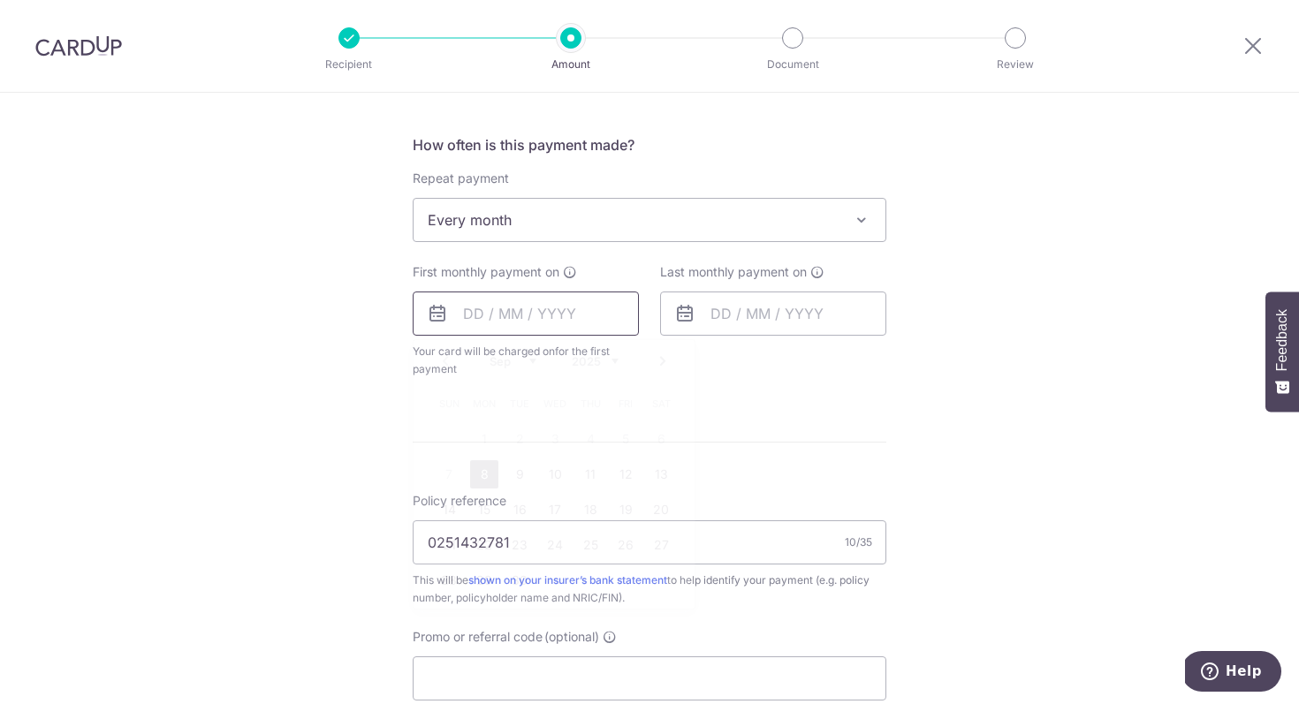
click at [532, 293] on input "text" at bounding box center [526, 314] width 226 height 44
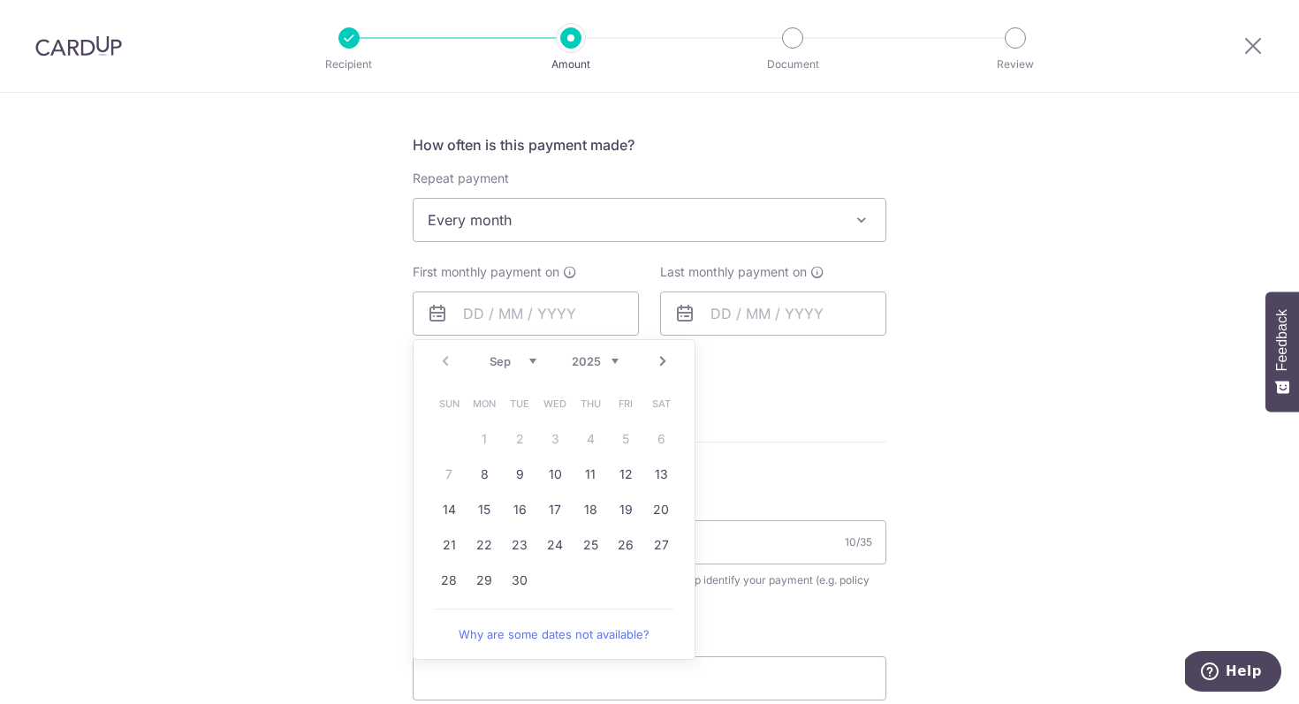
click at [448, 476] on table "Sun Mon Tue Wed Thu Fri Sat 1 2 3 4 5 6 7 8 9 10 11 12 13 14 15 16 17 18 19 20 …" at bounding box center [555, 492] width 248 height 212
click at [630, 440] on table "Sun Mon Tue Wed Thu Fri Sat 1 2 3 4 5 6 7 8 9 10 11 12 13 14 15 16 17 18 19 20 …" at bounding box center [555, 492] width 248 height 212
click at [490, 481] on link "8" at bounding box center [484, 475] width 28 height 28
type input "08/09/2025"
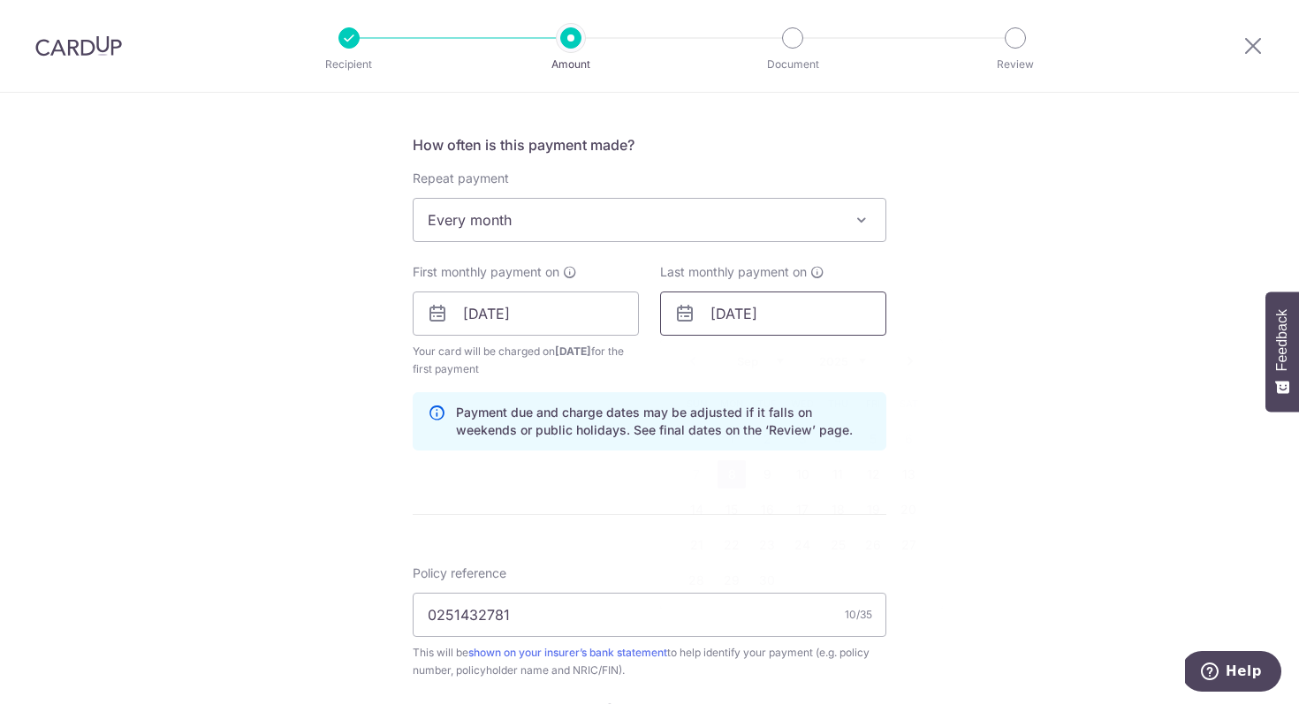
click at [802, 317] on input "08/09/2025" at bounding box center [773, 314] width 226 height 44
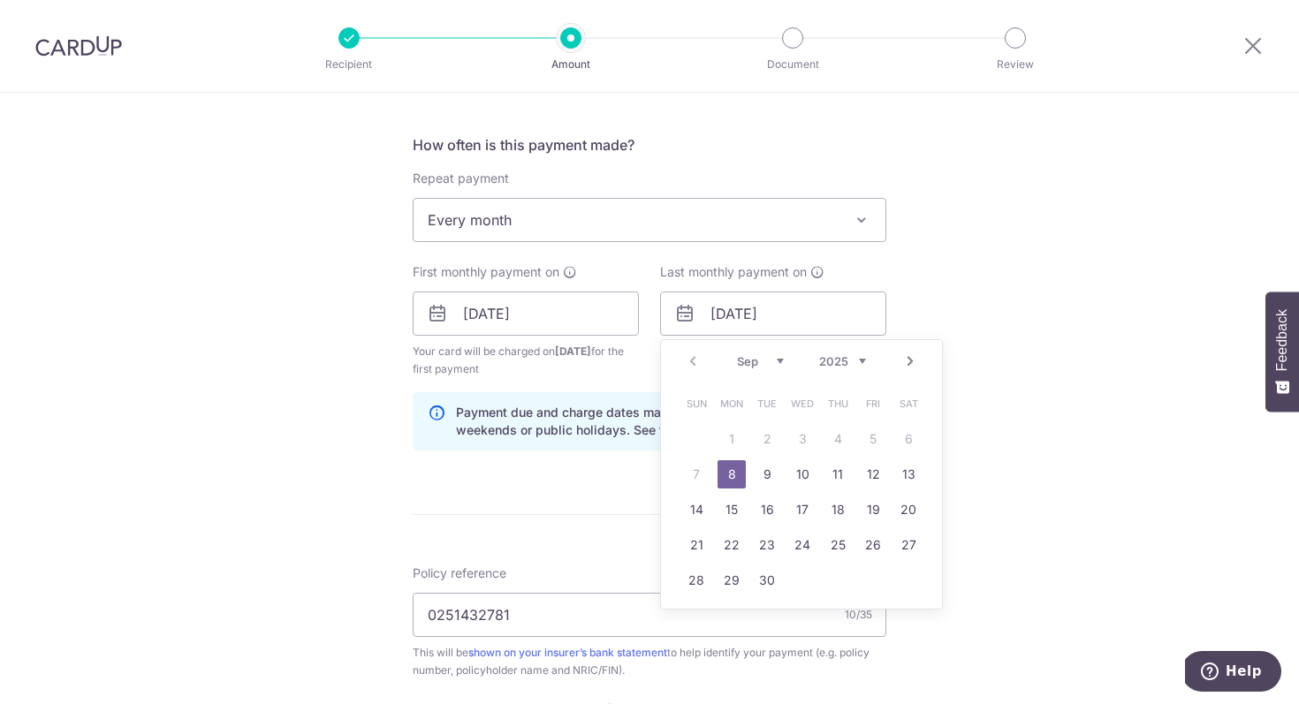
click at [912, 358] on link "Next" at bounding box center [910, 361] width 21 height 21
click at [849, 362] on select "2025 2026 2027 2028 2029 2030 2031 2032 2033 2034 2035" at bounding box center [842, 361] width 47 height 14
click at [913, 476] on link "8" at bounding box center [909, 475] width 28 height 28
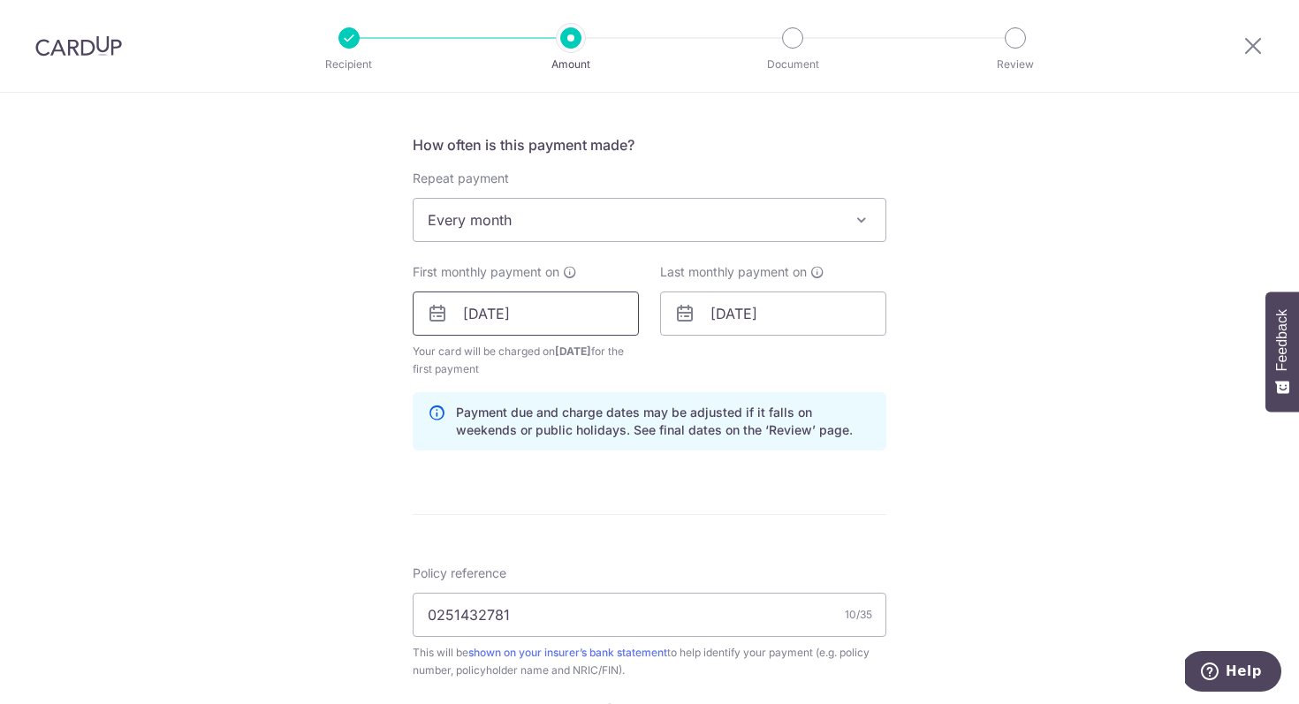
click at [535, 315] on input "08/09/2025" at bounding box center [526, 314] width 226 height 44
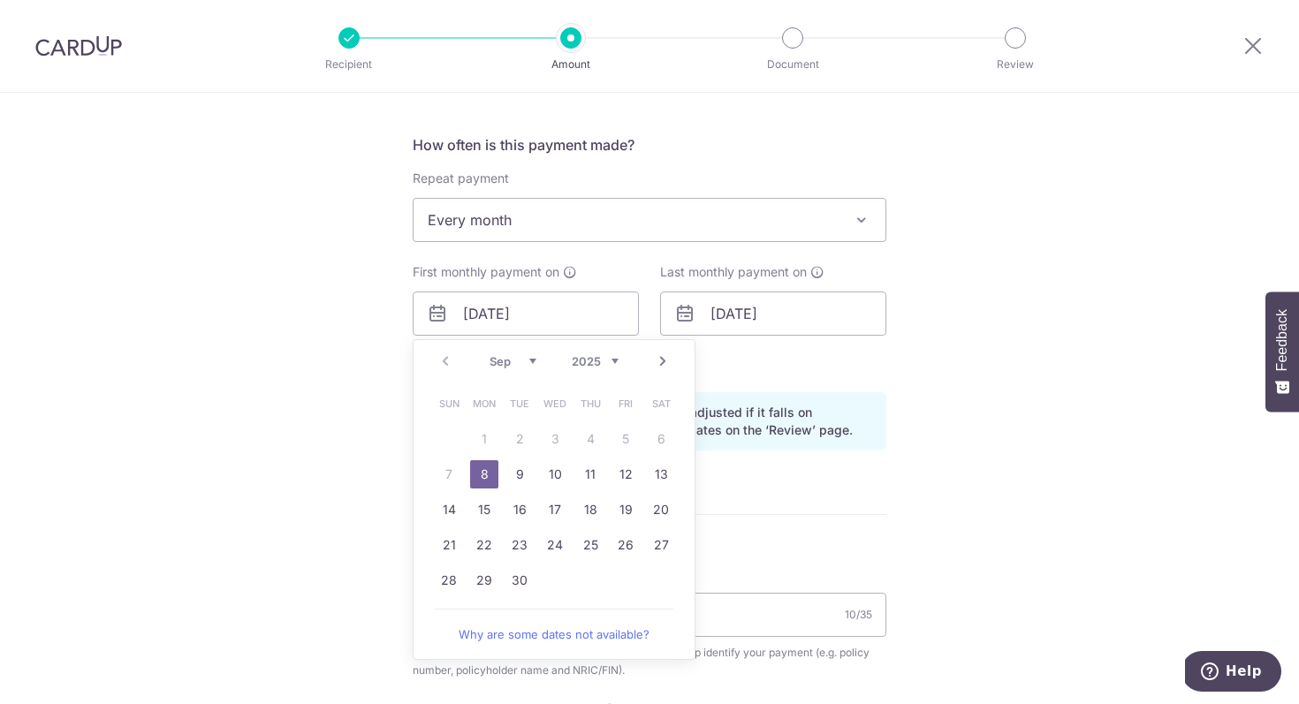
click at [290, 426] on div "Tell us more about your payment Enter payment amount SGD 1,500.00 1500.00 Selec…" at bounding box center [649, 294] width 1299 height 1689
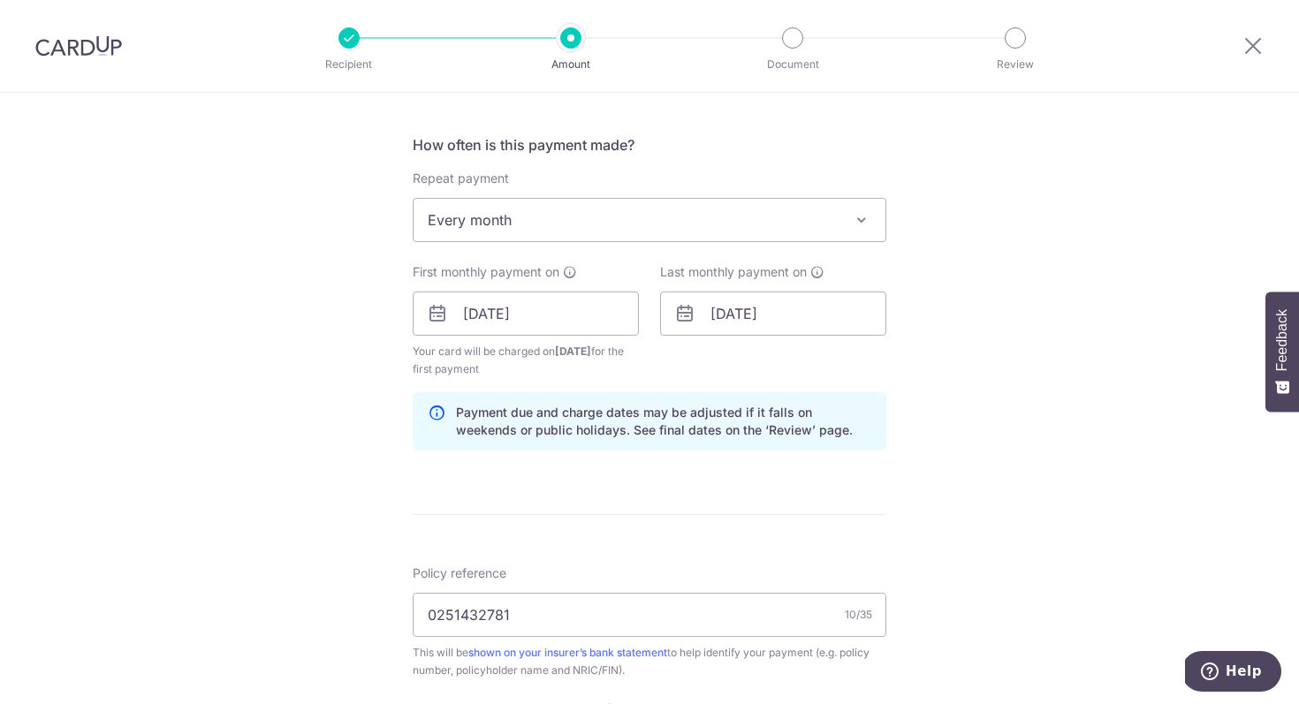
scroll to position [635, 0]
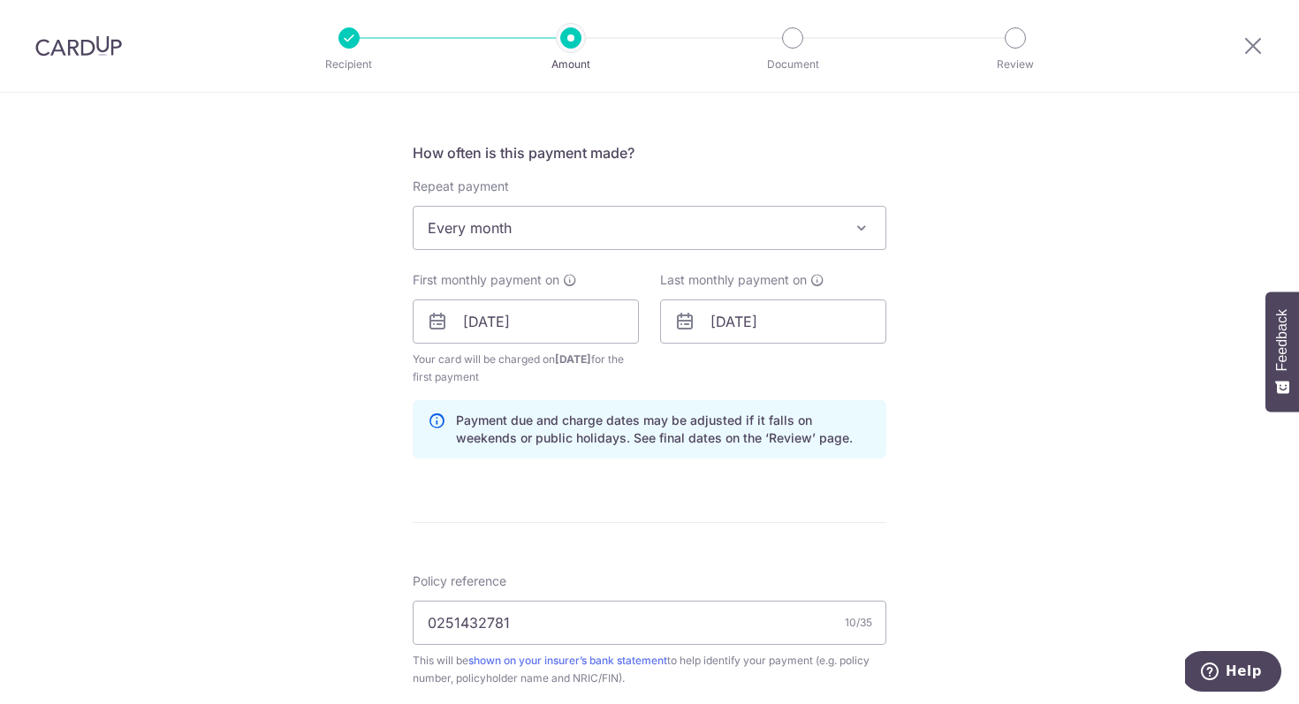
click at [493, 346] on div "First monthly payment on 08/09/2025 Prev Next Sep Oct Nov Dec 2025 2026 2027 20…" at bounding box center [526, 328] width 226 height 115
click at [493, 322] on input "08/09/2025" at bounding box center [526, 322] width 226 height 44
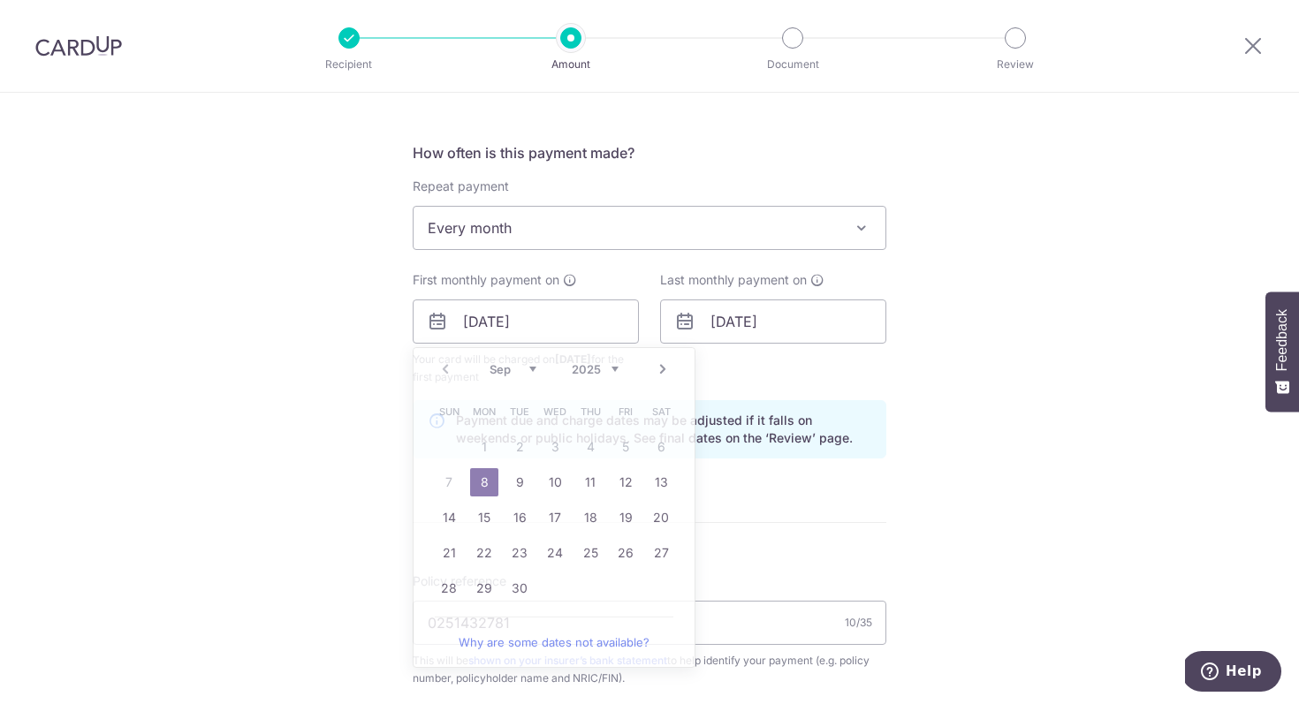
click at [328, 452] on div "Tell us more about your payment Enter payment amount SGD 1,500.00 1500.00 Selec…" at bounding box center [649, 302] width 1299 height 1689
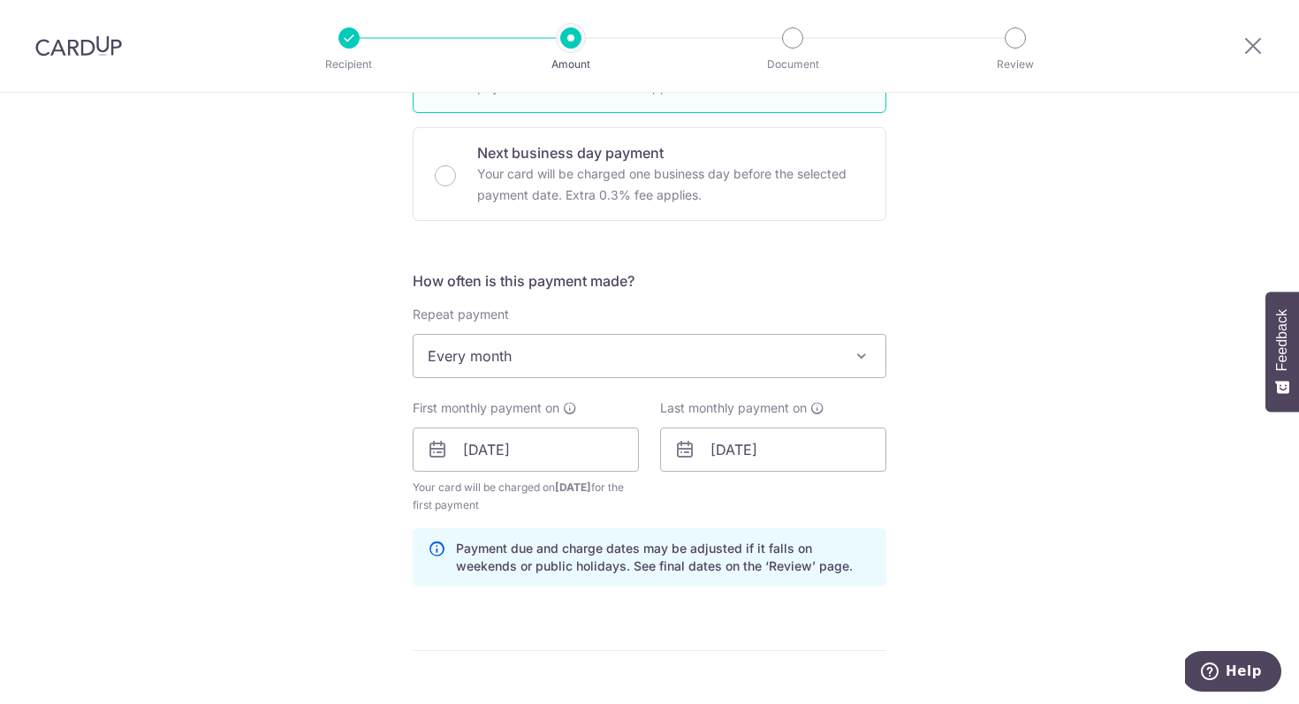
scroll to position [499, 0]
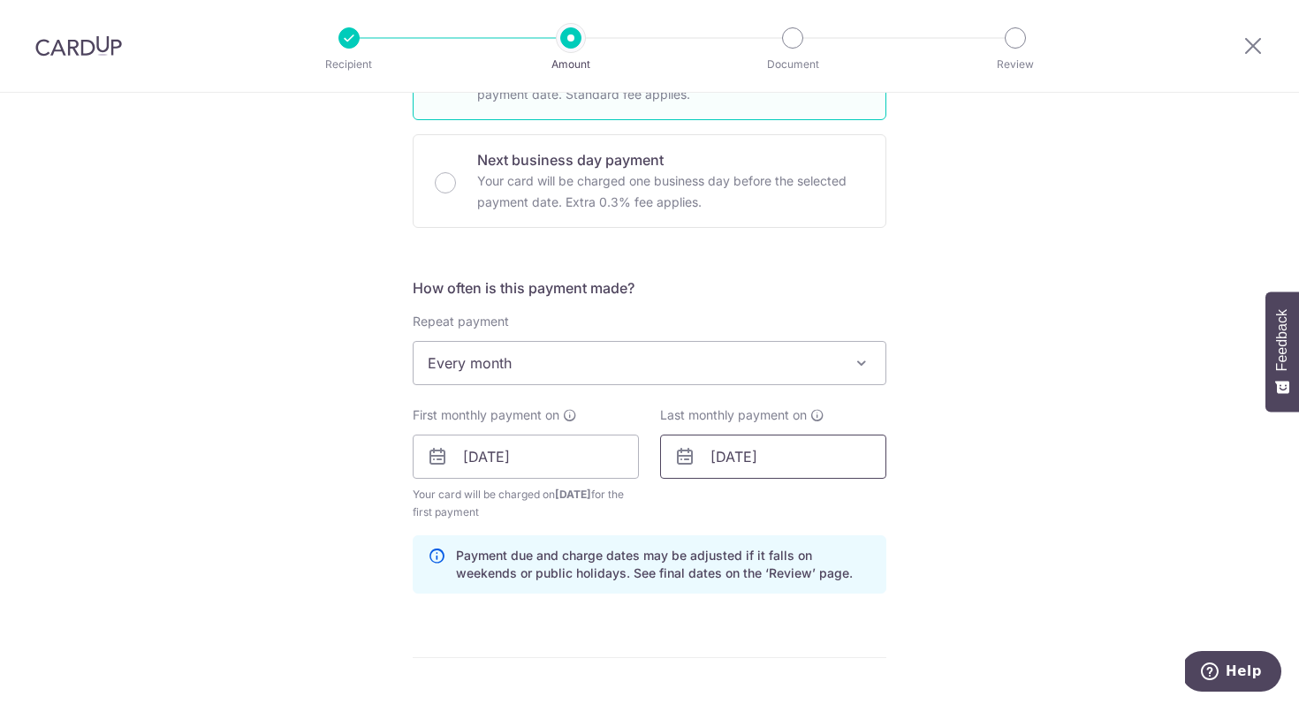
click at [751, 455] on input "08/12/2035" at bounding box center [773, 457] width 226 height 44
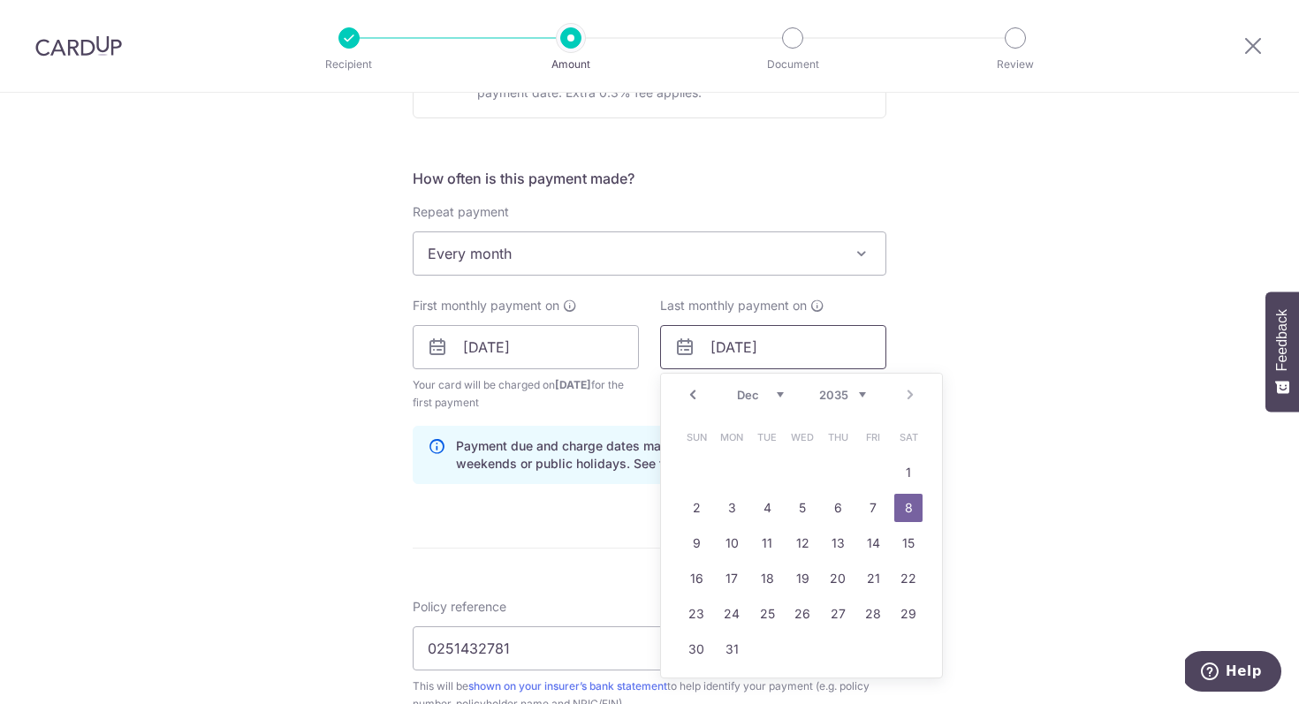
scroll to position [616, 0]
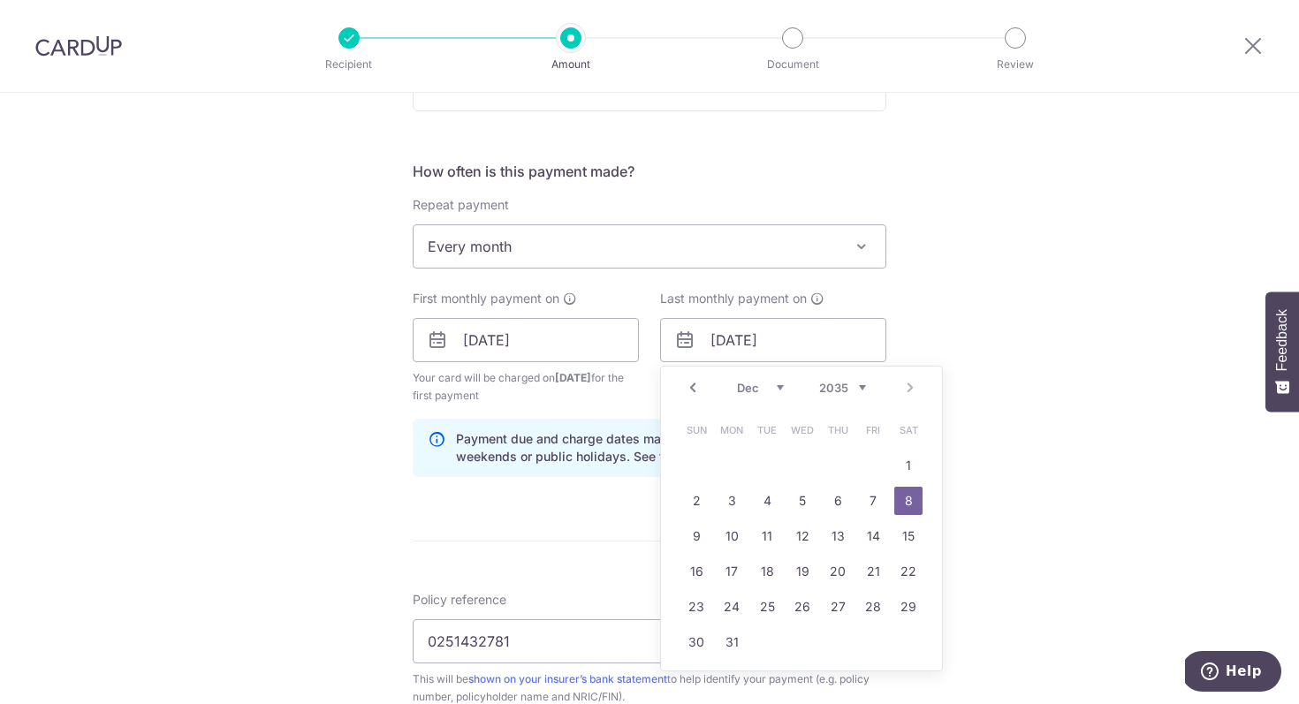
click at [767, 391] on select "Jan Feb Mar Apr May Jun Jul Aug Sep Oct Nov Dec" at bounding box center [760, 388] width 47 height 14
click at [696, 383] on link "Prev" at bounding box center [692, 387] width 21 height 21
click at [697, 383] on link "Prev" at bounding box center [692, 387] width 21 height 21
click at [912, 499] on link "8" at bounding box center [909, 501] width 28 height 28
type input "08/09/2035"
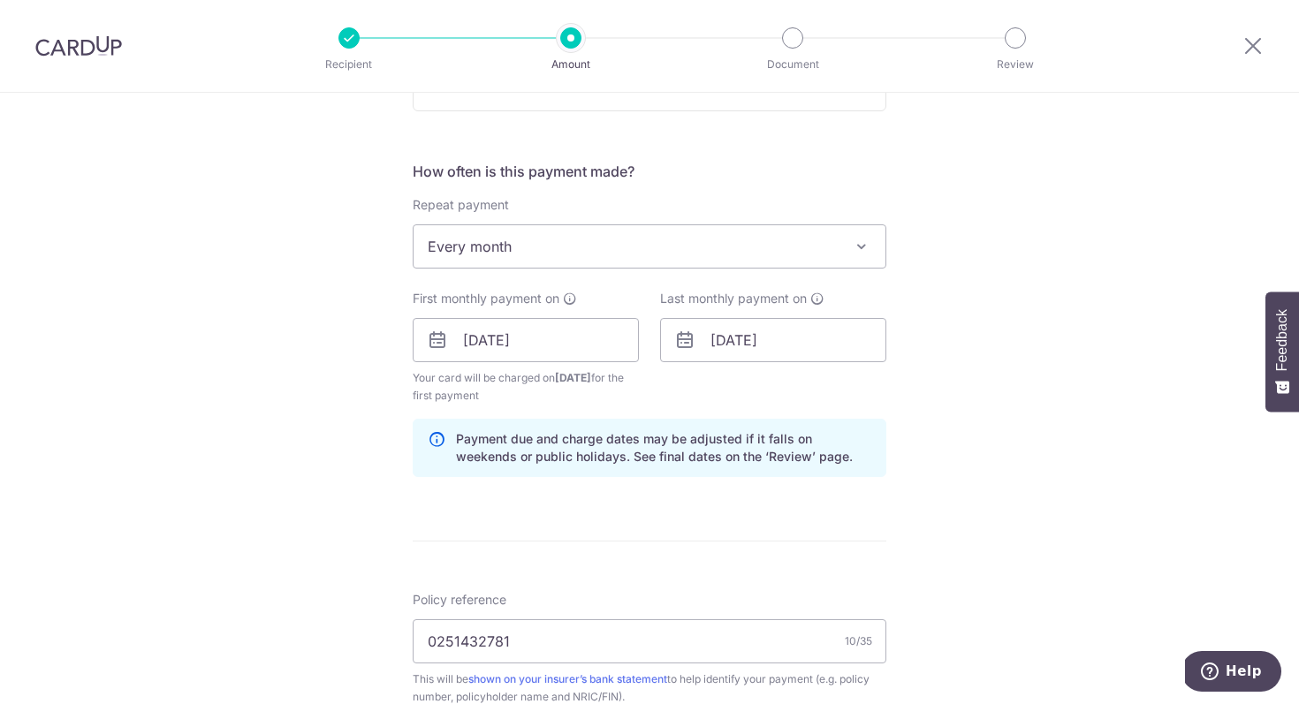
click at [912, 499] on div "Tell us more about your payment Enter payment amount SGD 1,500.00 1500.00 Selec…" at bounding box center [649, 321] width 1299 height 1689
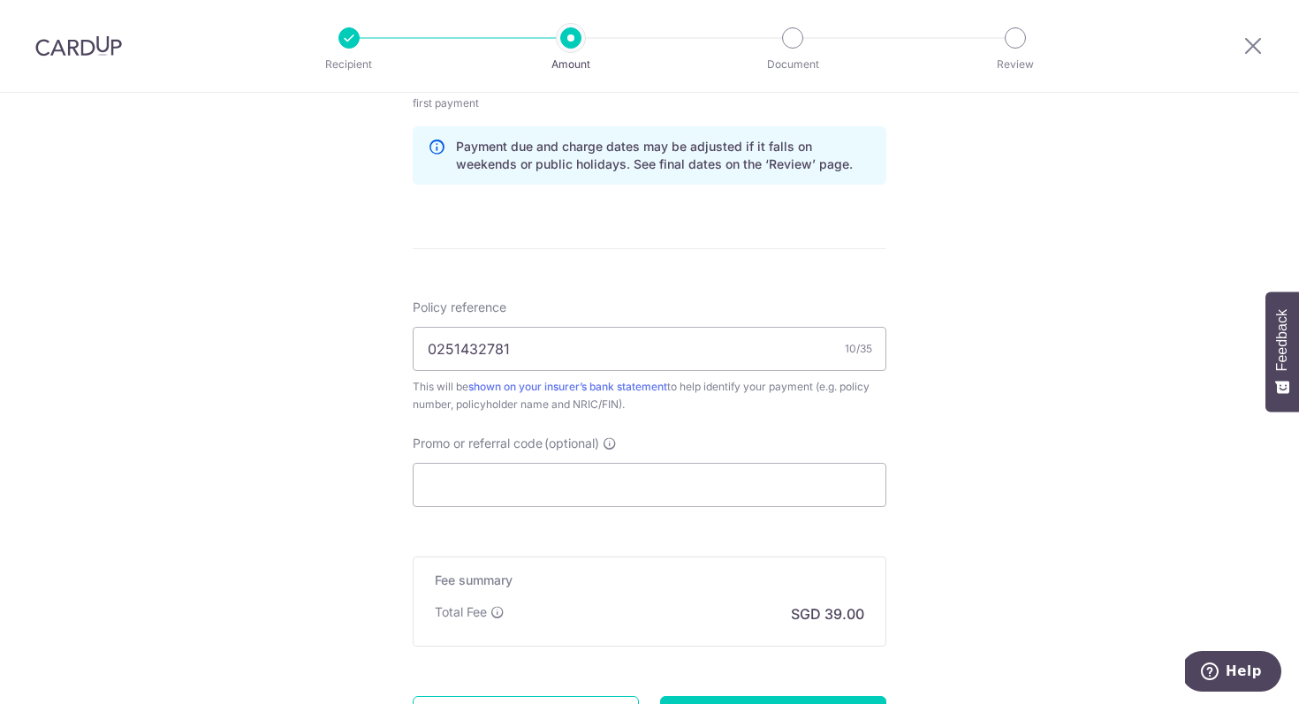
scroll to position [1078, 0]
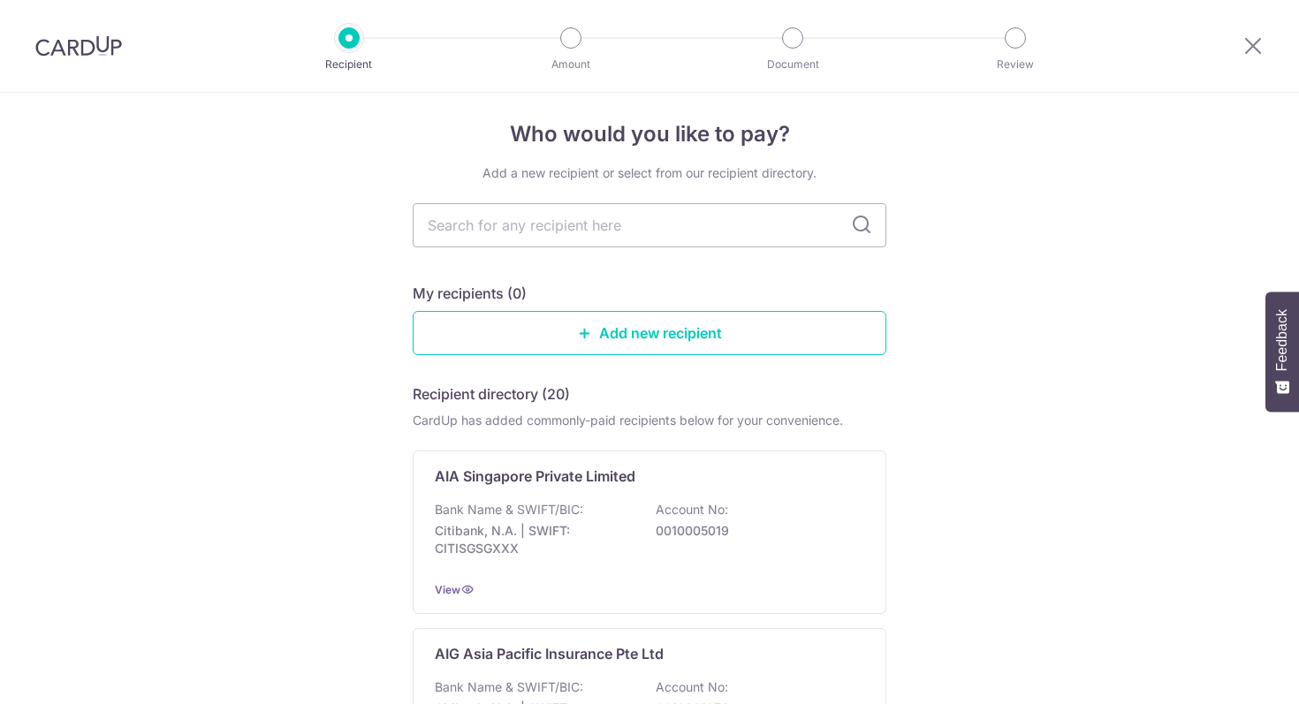
scroll to position [27, 0]
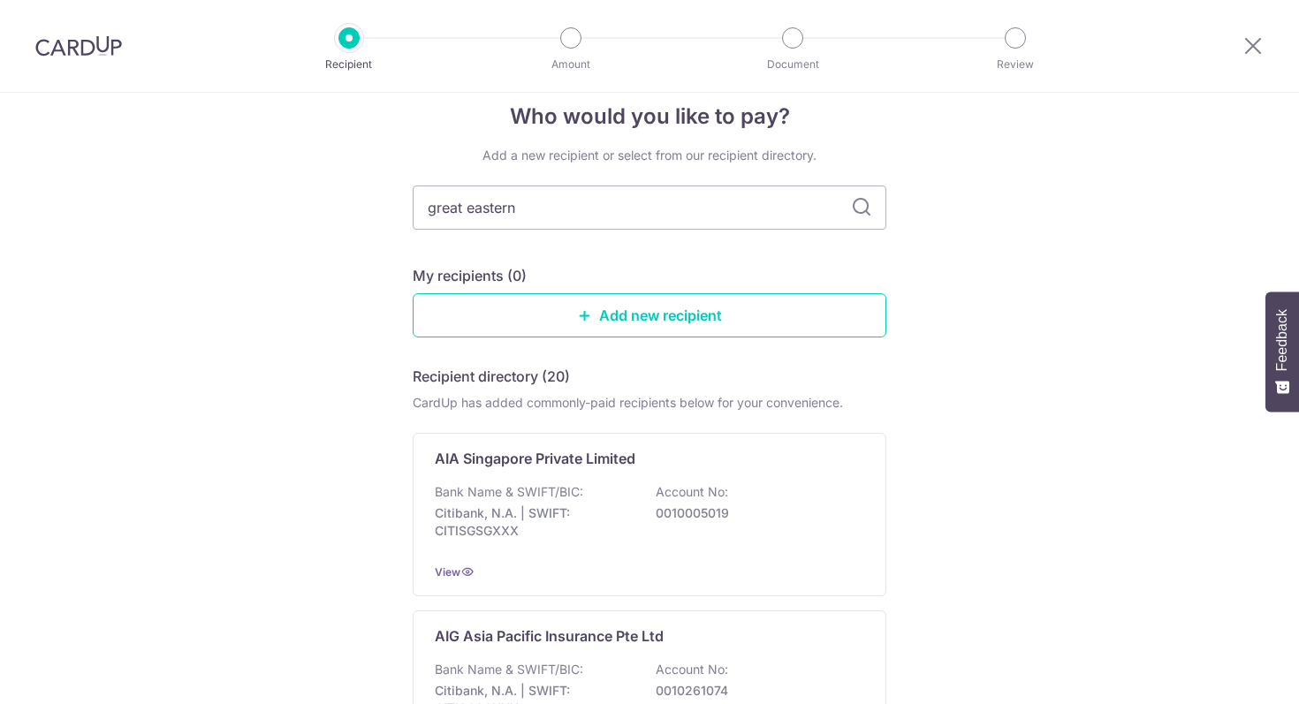
type input "great eastern"
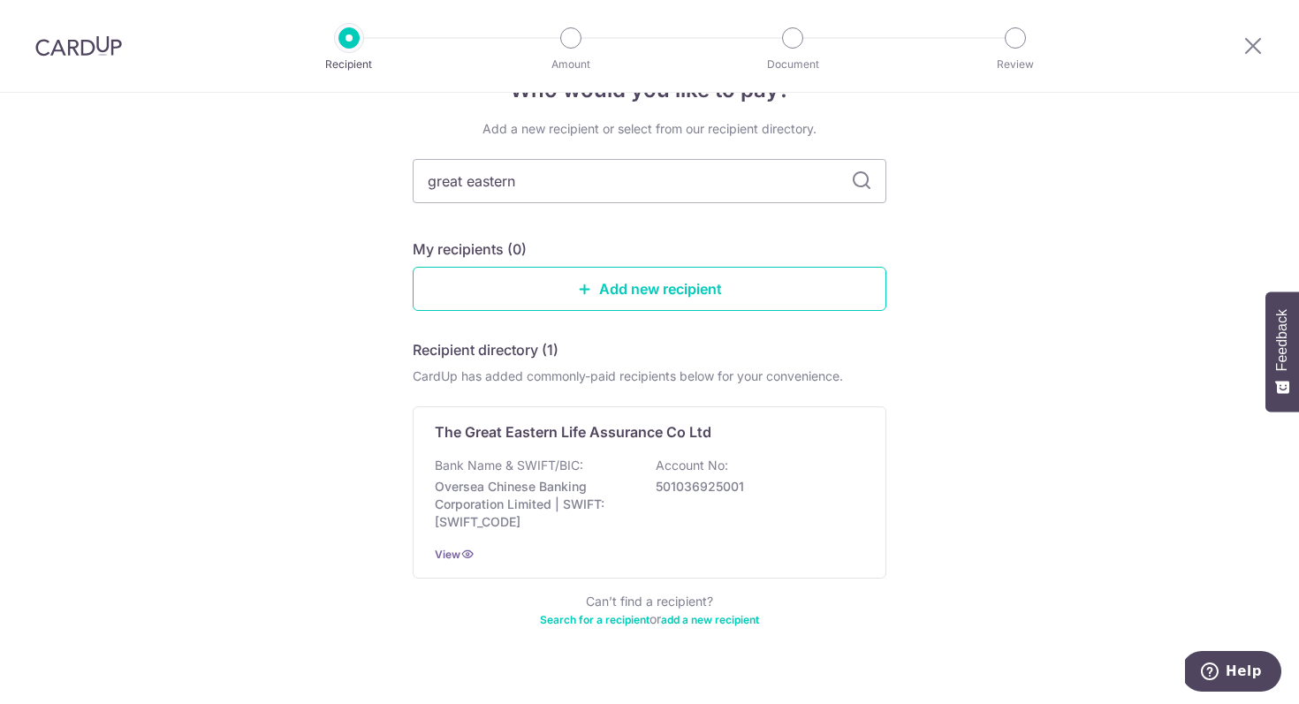
scroll to position [55, 0]
drag, startPoint x: 659, startPoint y: 492, endPoint x: 748, endPoint y: 491, distance: 89.3
click at [748, 491] on p "501036925001" at bounding box center [755, 486] width 198 height 18
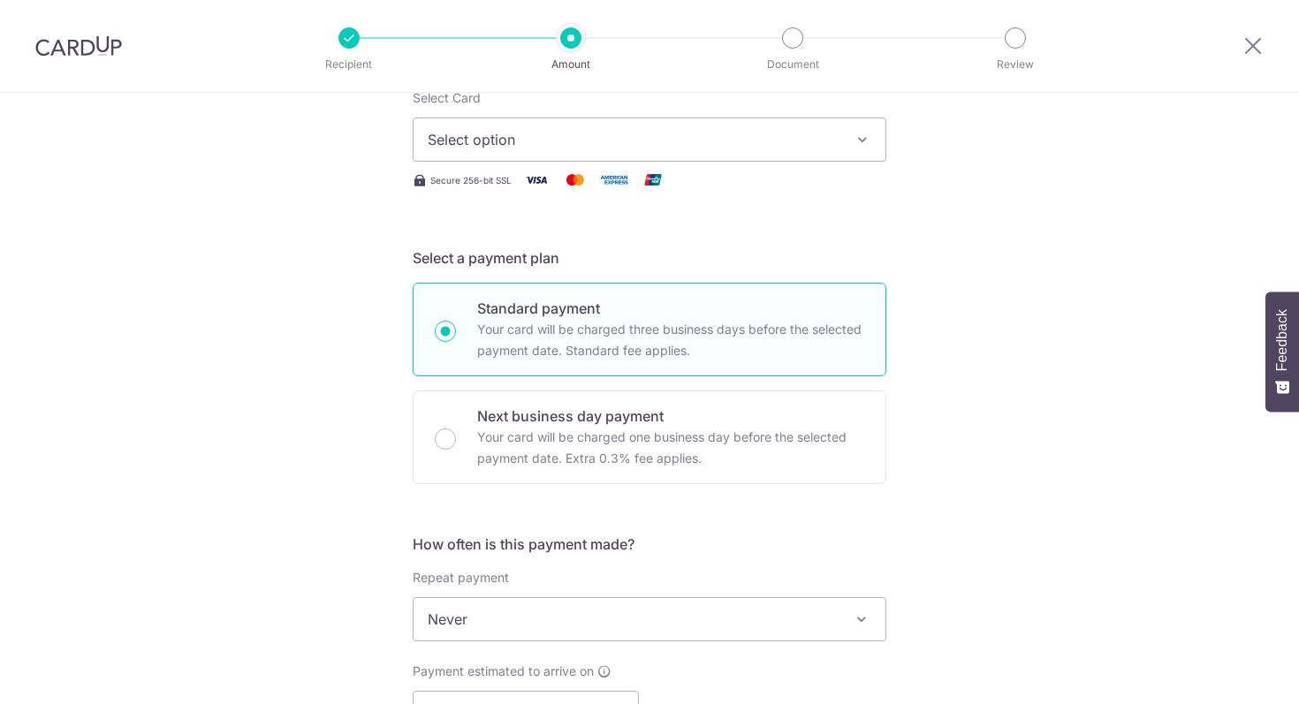
scroll to position [198, 0]
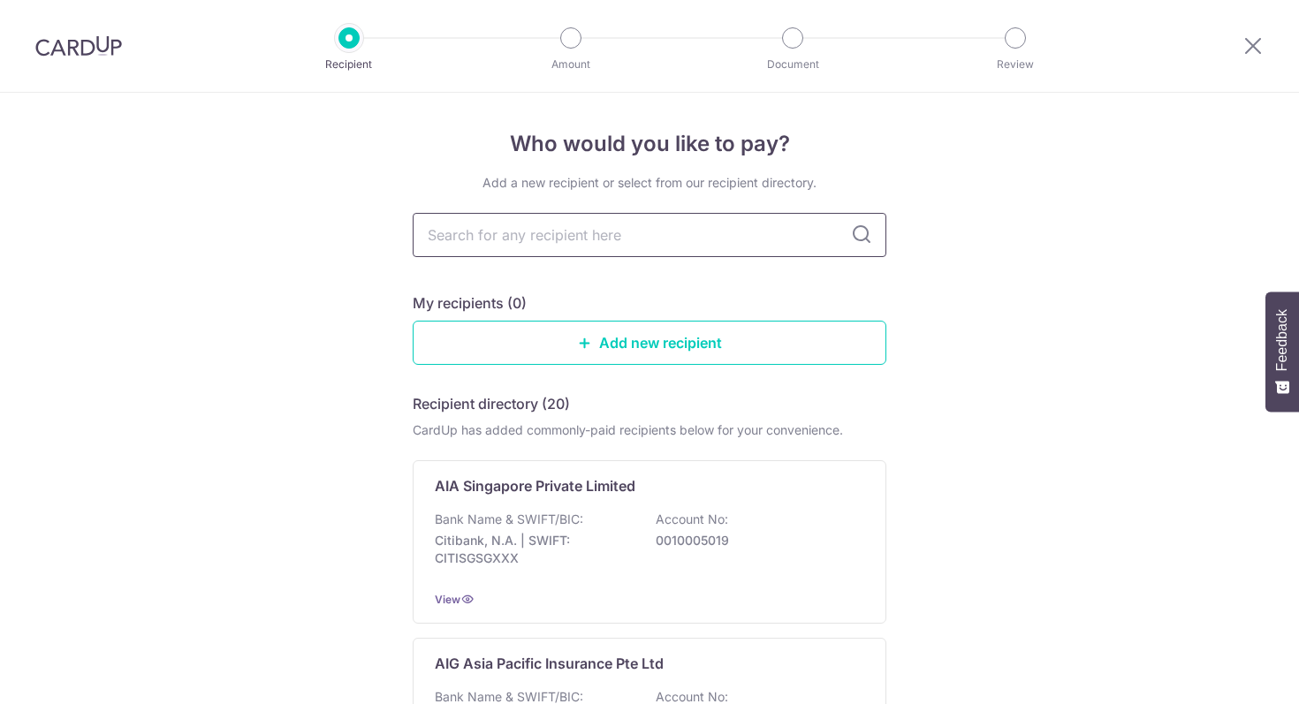
click at [709, 217] on input "text" at bounding box center [650, 235] width 474 height 44
type input "great eastern"
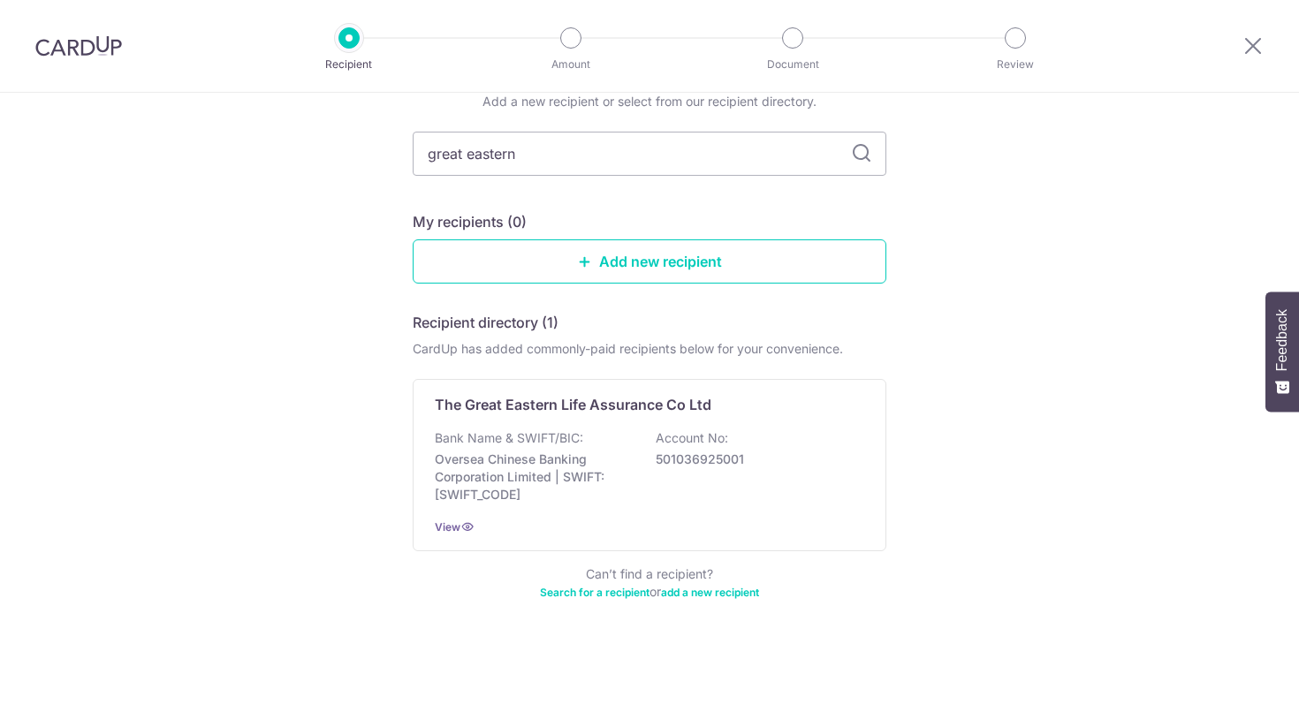
scroll to position [82, 0]
click at [735, 252] on link "Add new recipient" at bounding box center [650, 261] width 474 height 44
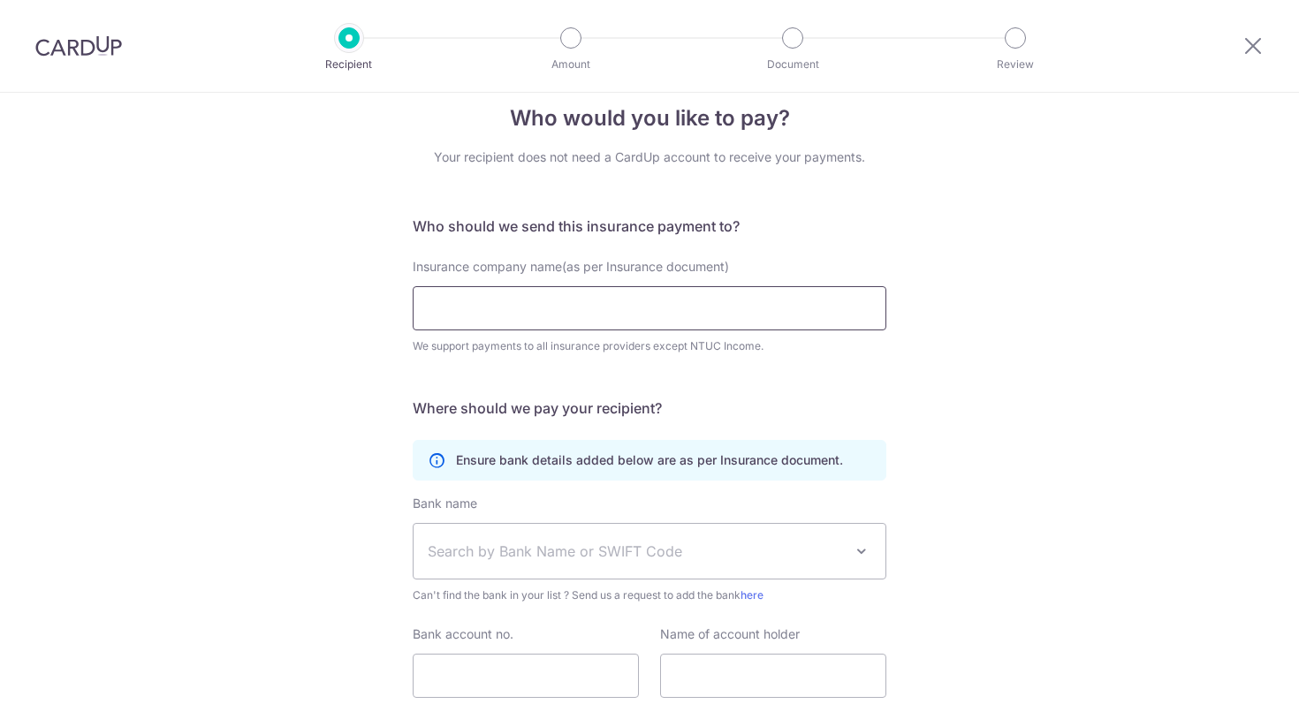
scroll to position [28, 0]
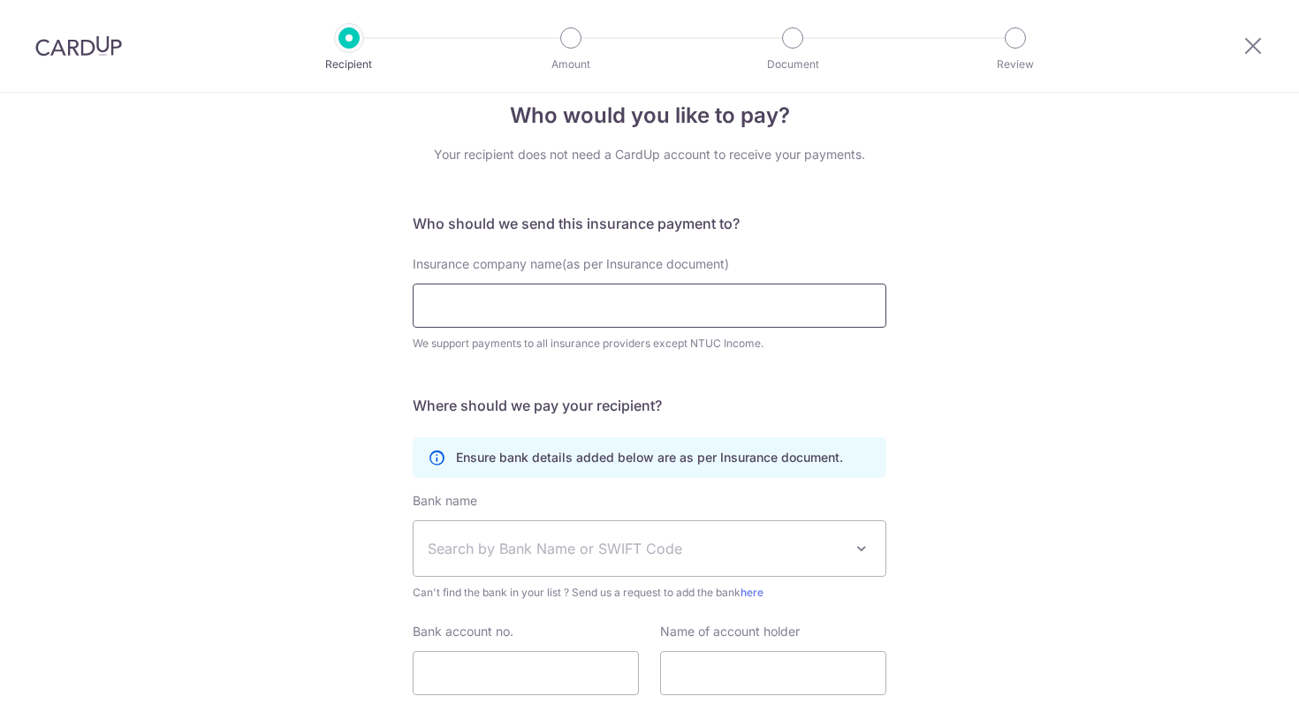
click at [734, 313] on input "Insurance company name(as per Insurance document)" at bounding box center [650, 306] width 474 height 44
type input "Great Eastern"
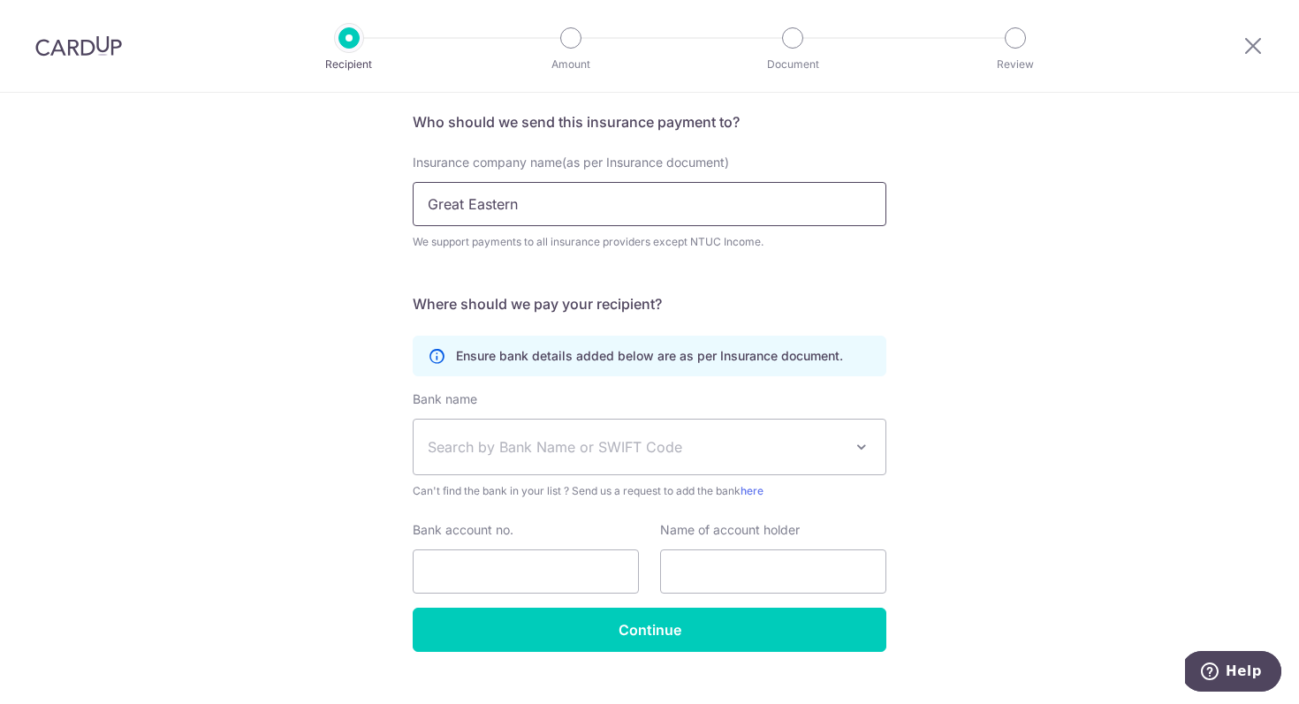
scroll to position [161, 0]
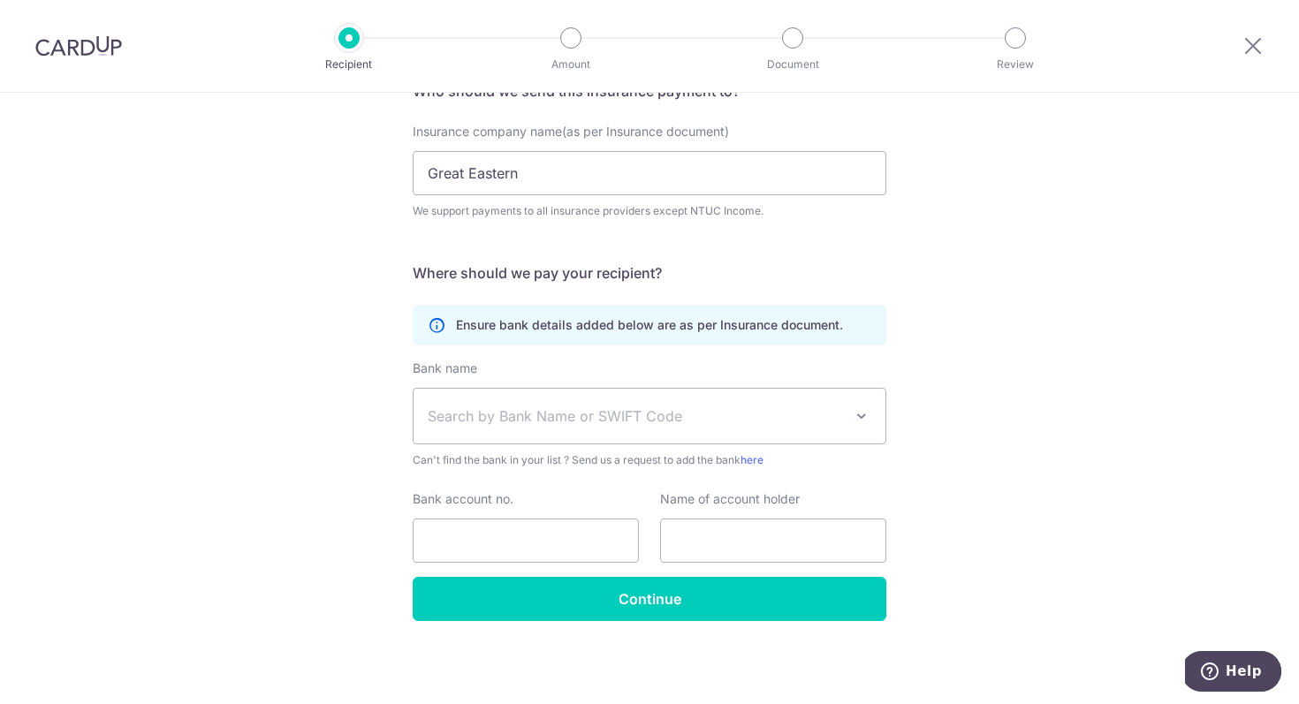
click at [729, 430] on span "Search by Bank Name or SWIFT Code" at bounding box center [650, 416] width 472 height 55
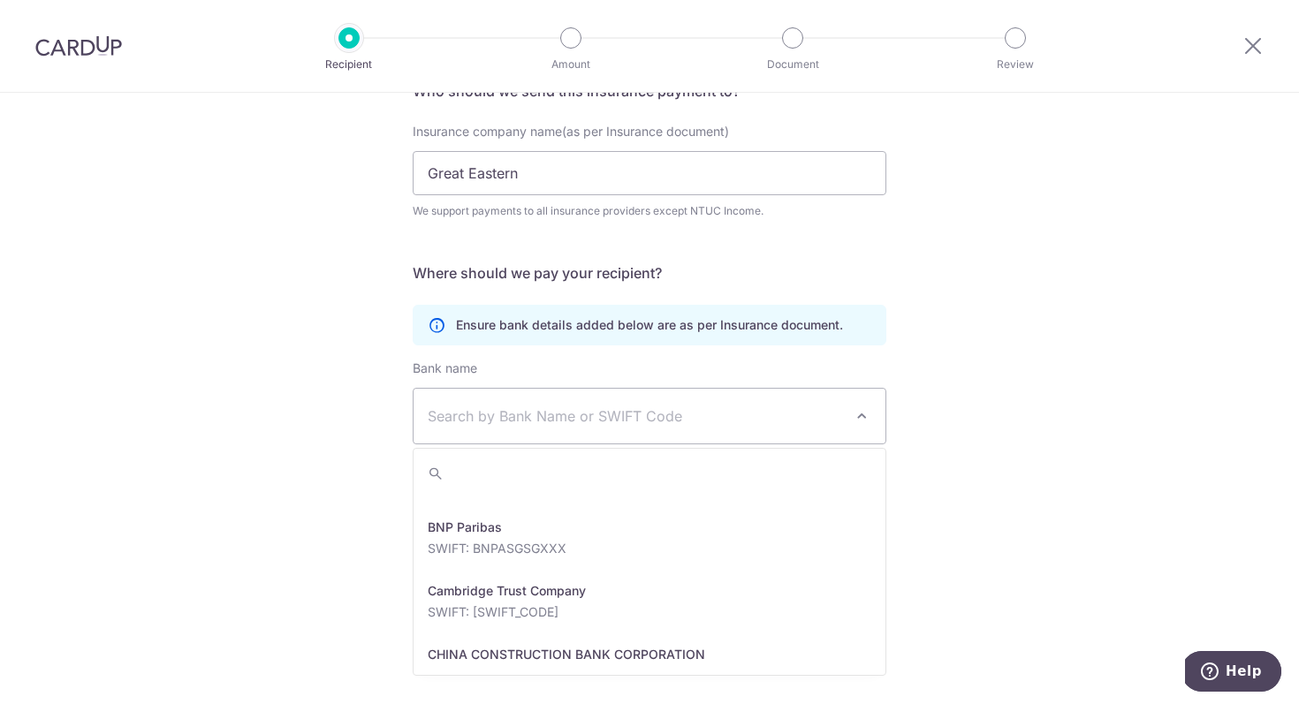
scroll to position [610, 0]
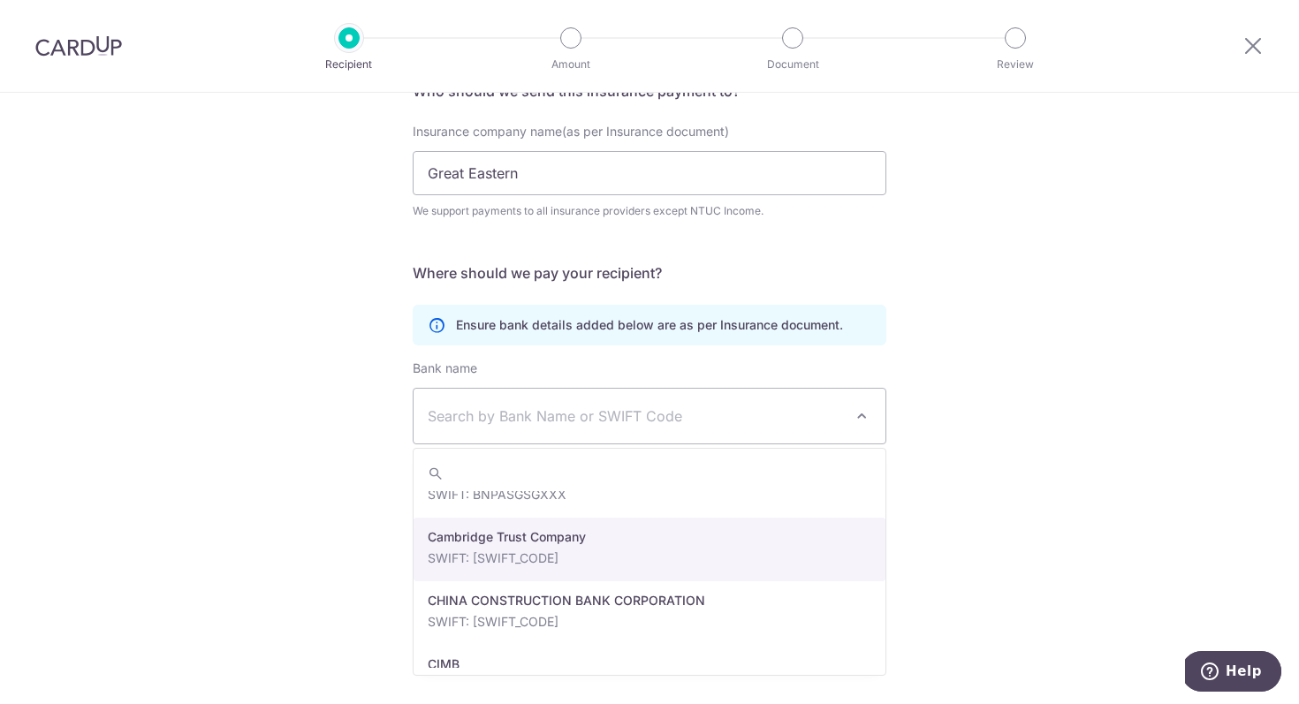
click at [1099, 519] on div "Who would you like to pay? Your recipient does not need a CardUp account to rec…" at bounding box center [649, 318] width 1299 height 773
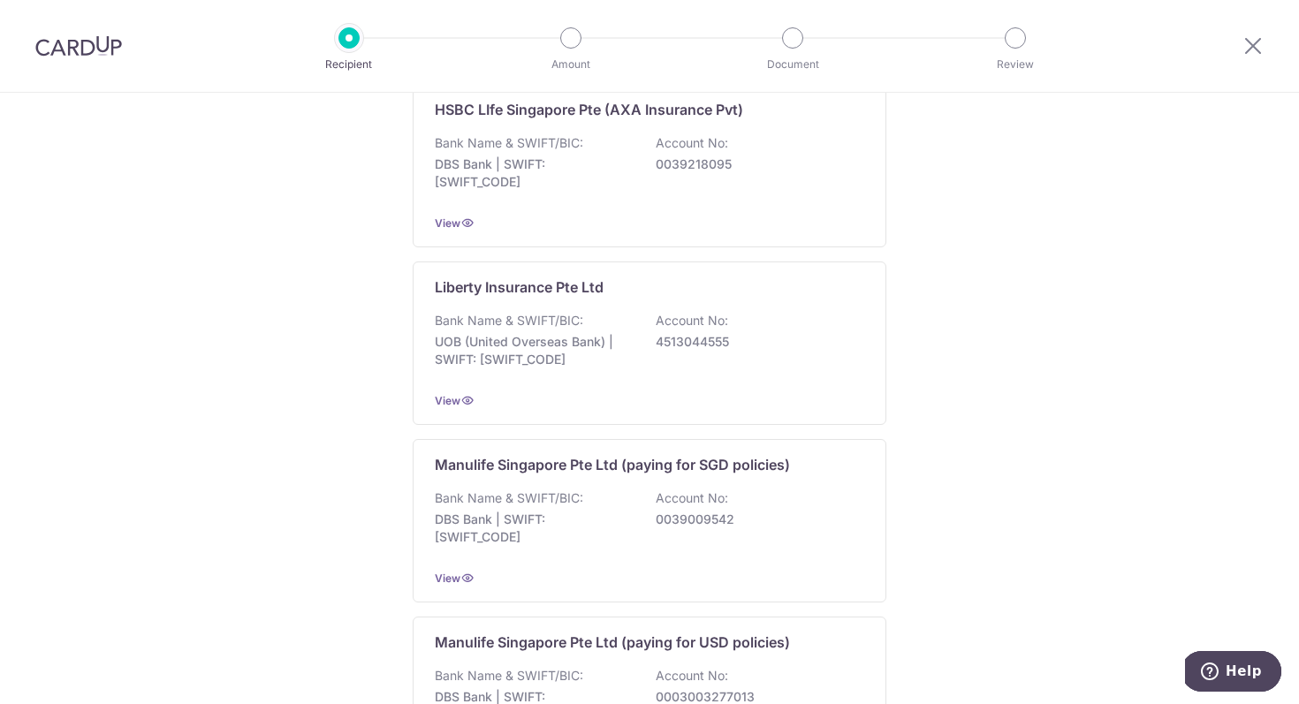
scroll to position [1710, 0]
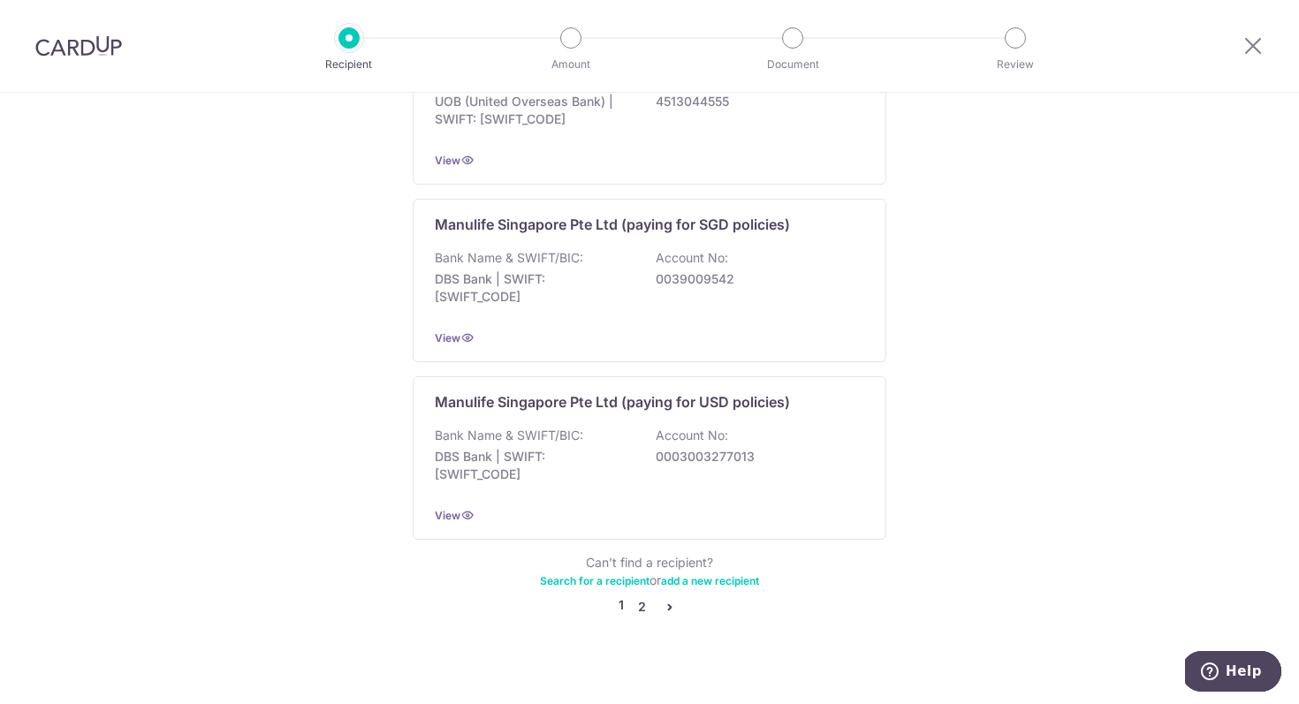
click at [645, 597] on link "2" at bounding box center [641, 607] width 21 height 21
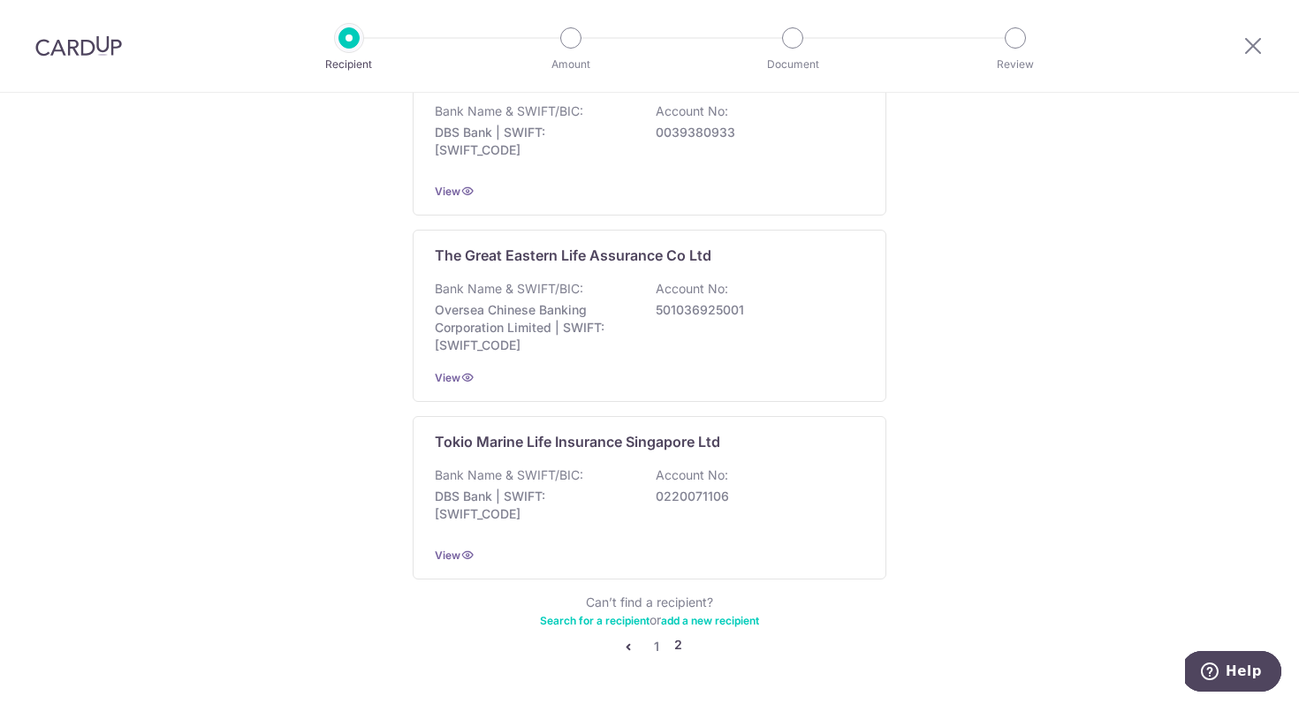
scroll to position [1672, 0]
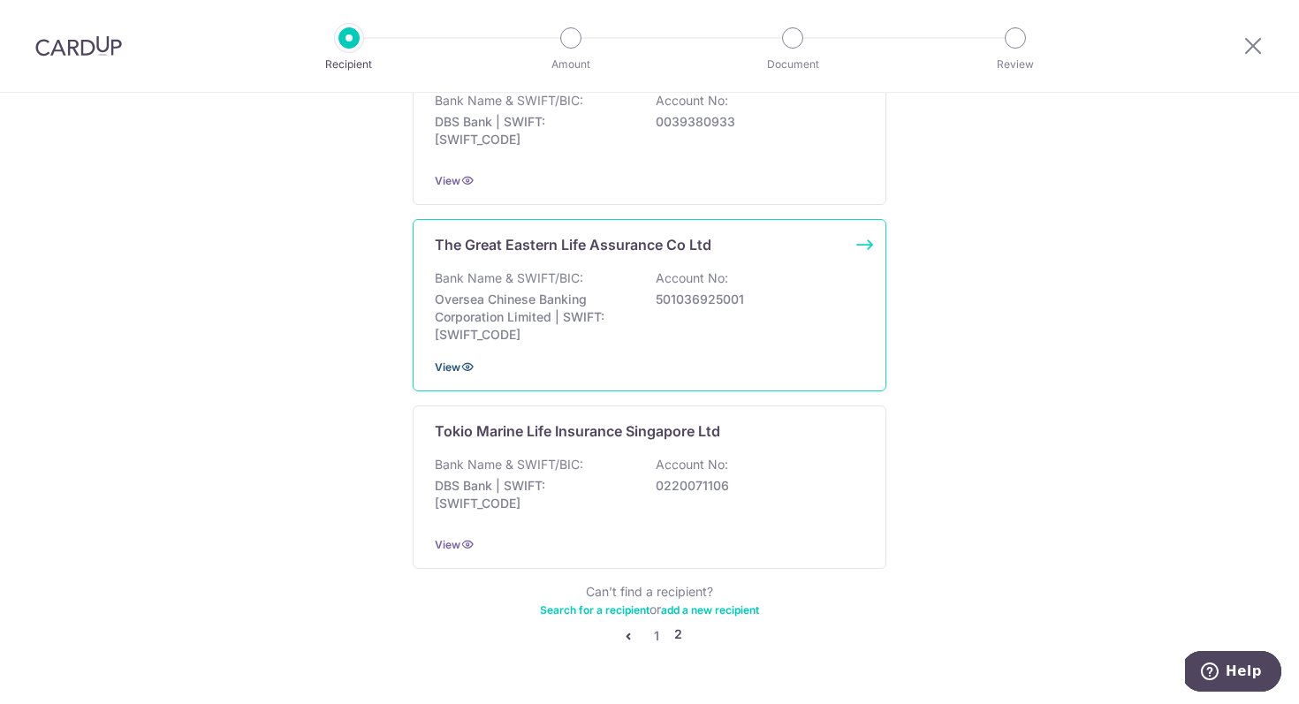
click at [452, 368] on span "View" at bounding box center [448, 367] width 26 height 13
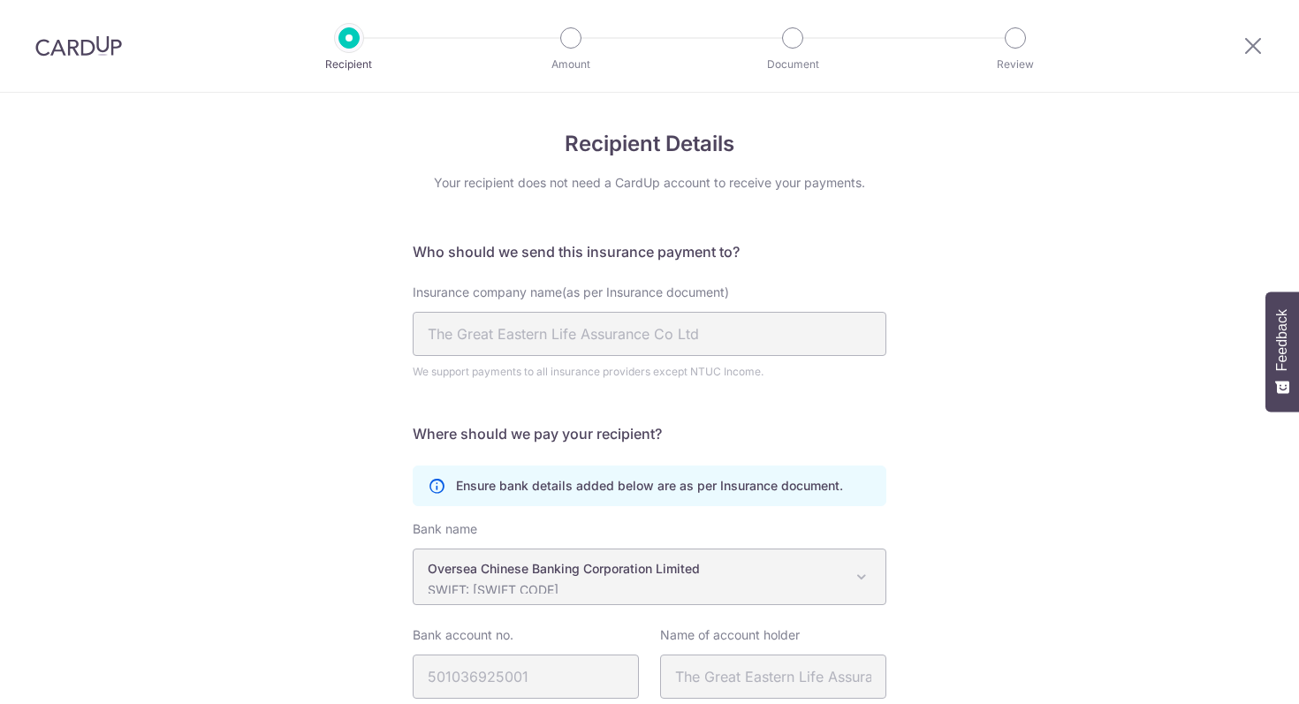
scroll to position [136, 0]
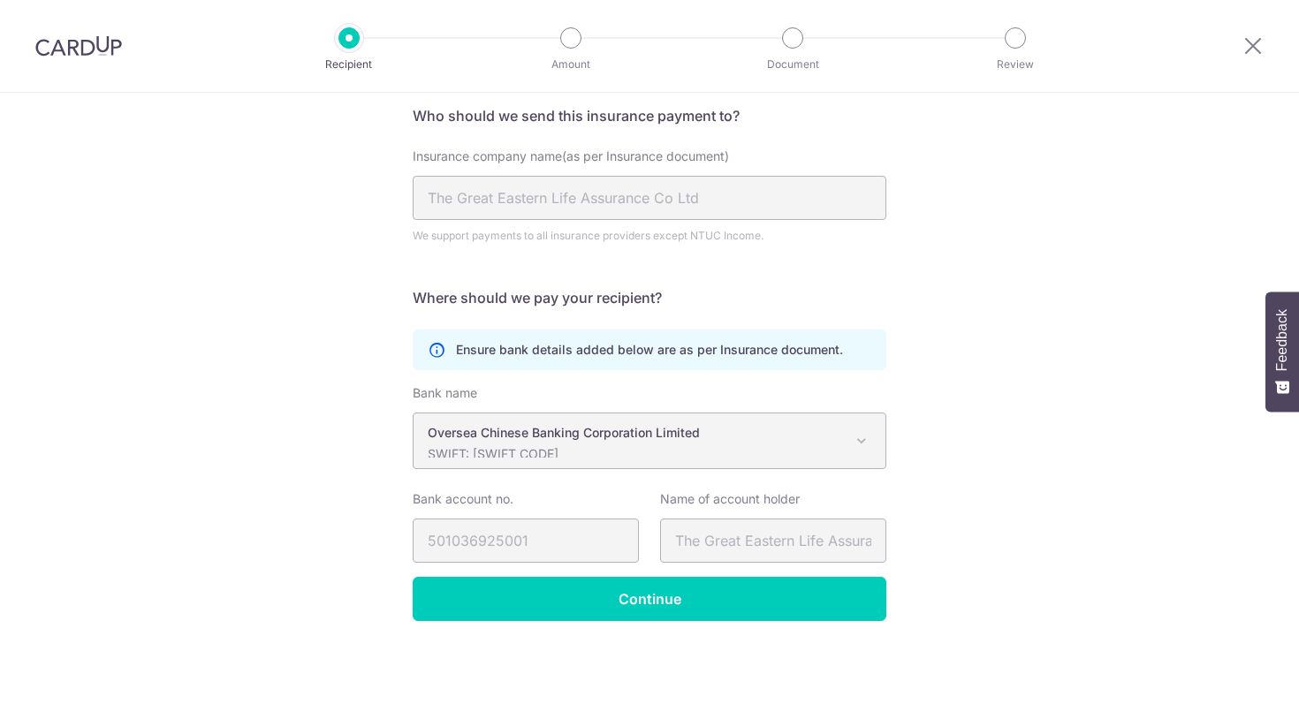
click at [565, 452] on p "SWIFT: [SWIFT_CODE]" at bounding box center [635, 455] width 415 height 18
click at [862, 439] on span at bounding box center [861, 440] width 21 height 21
